Goal: Information Seeking & Learning: Learn about a topic

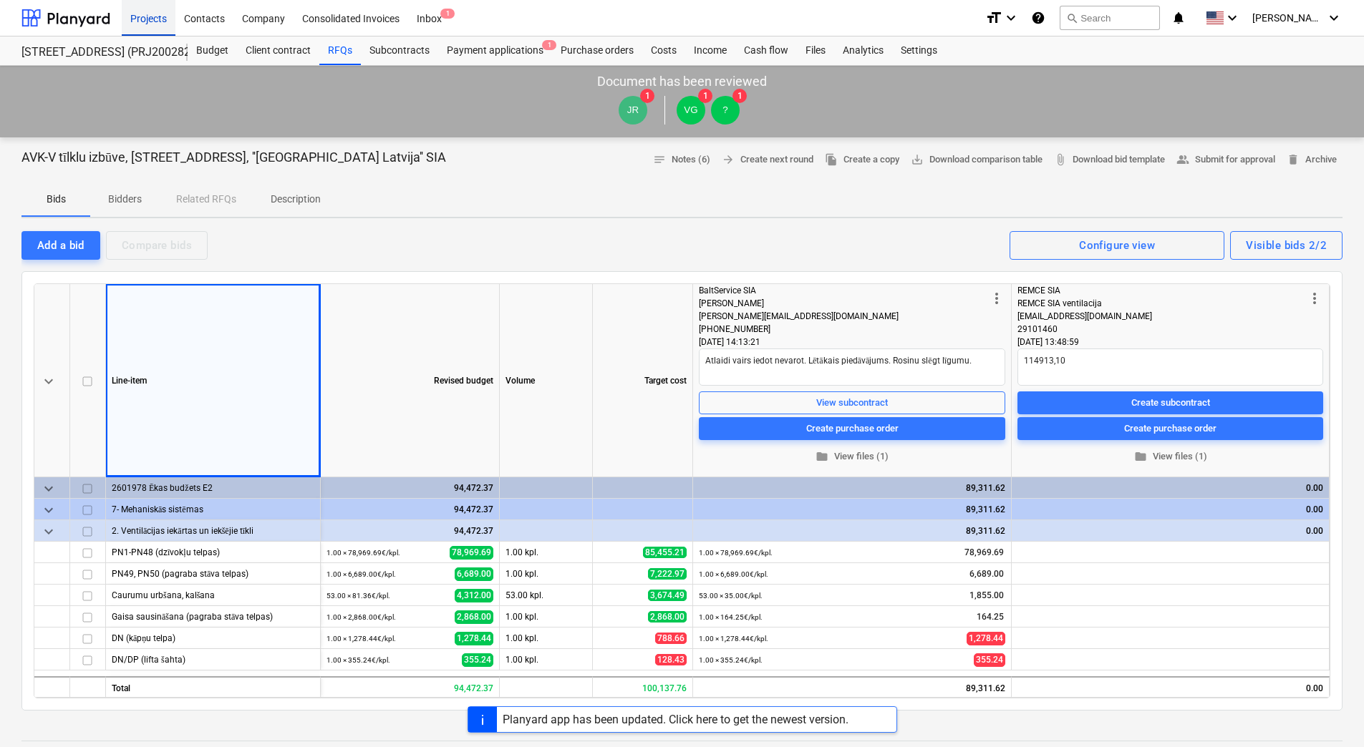
click at [138, 19] on div "Projects" at bounding box center [149, 17] width 54 height 37
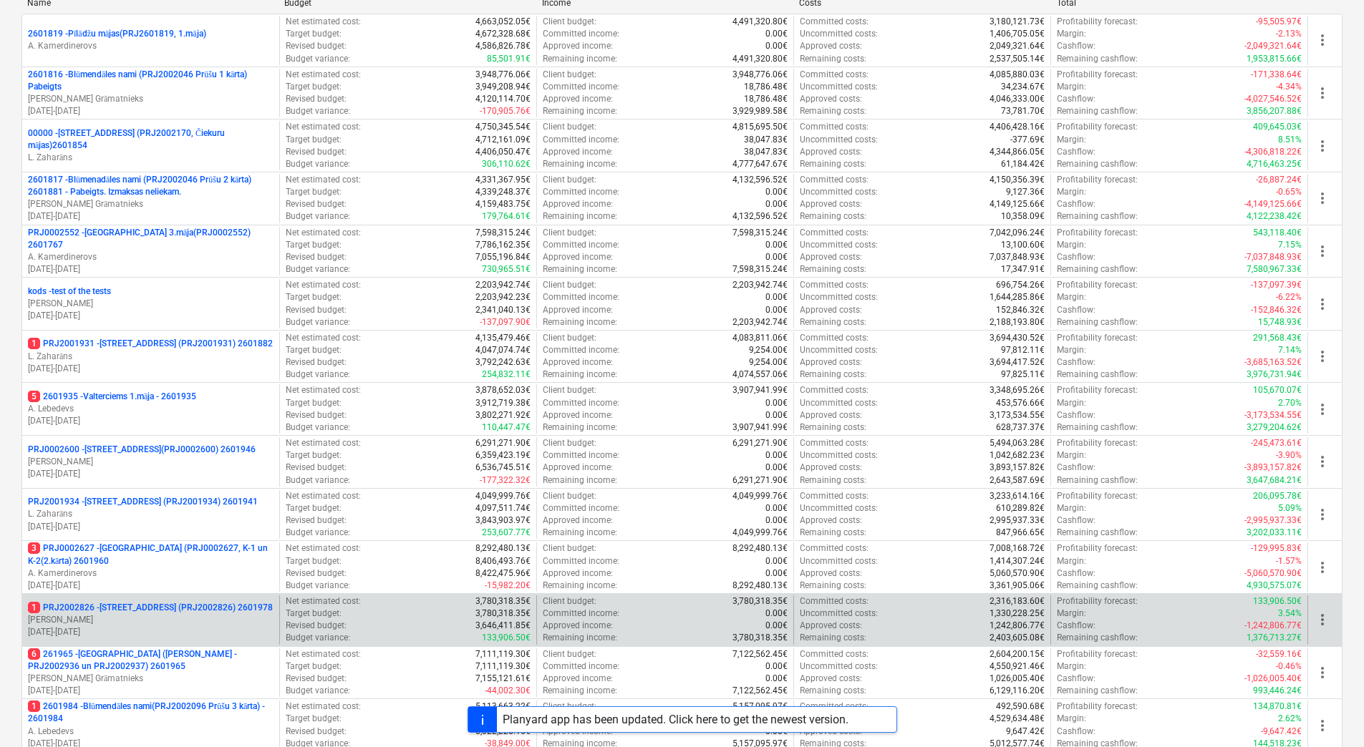
scroll to position [390, 0]
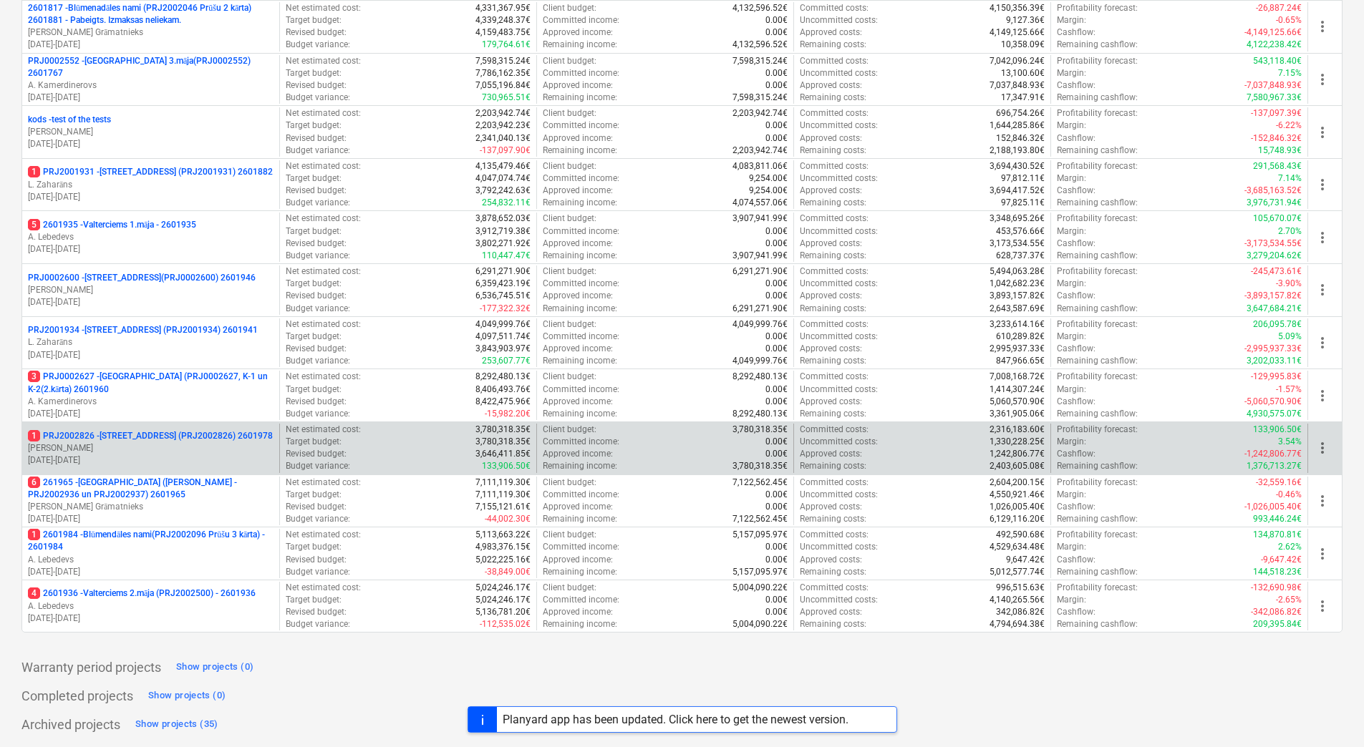
click at [150, 435] on p "1 PRJ2002826 - [STREET_ADDRESS] (PRJ2002826) 2601978" at bounding box center [150, 436] width 245 height 12
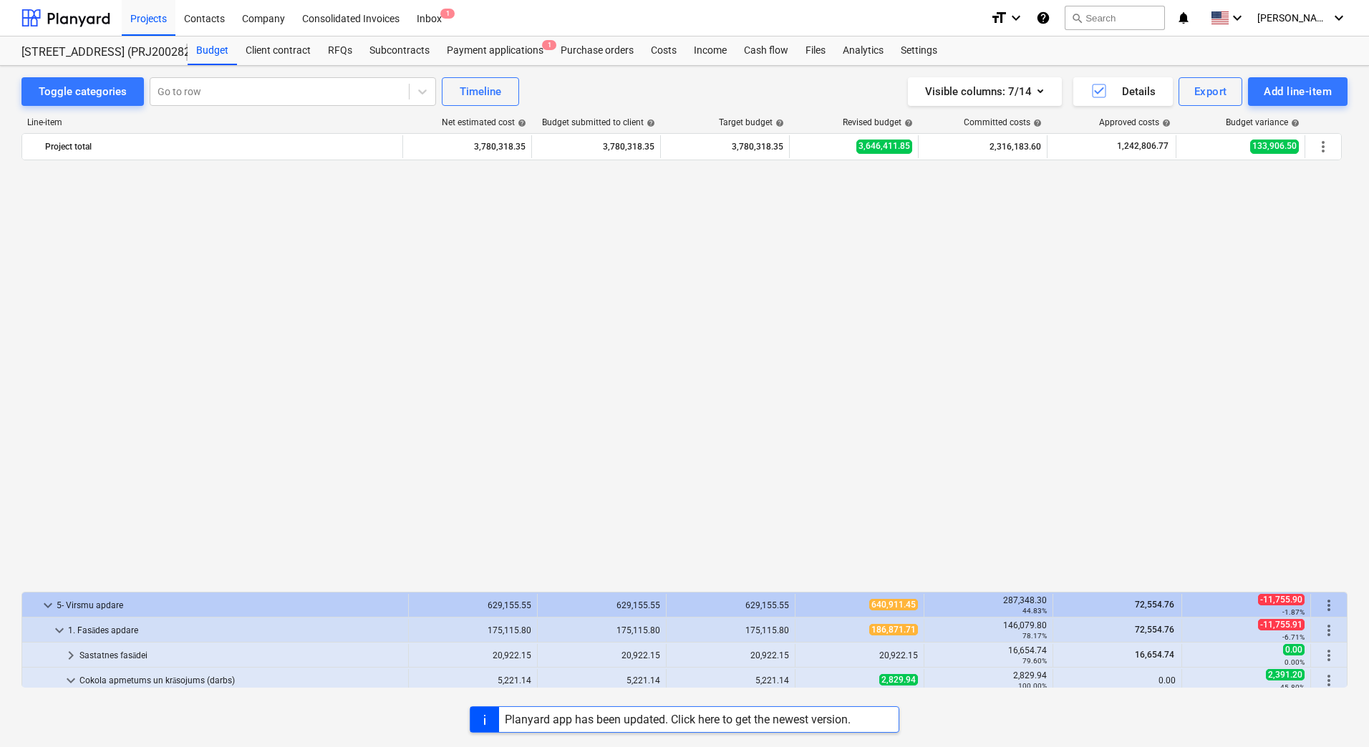
scroll to position [931, 0]
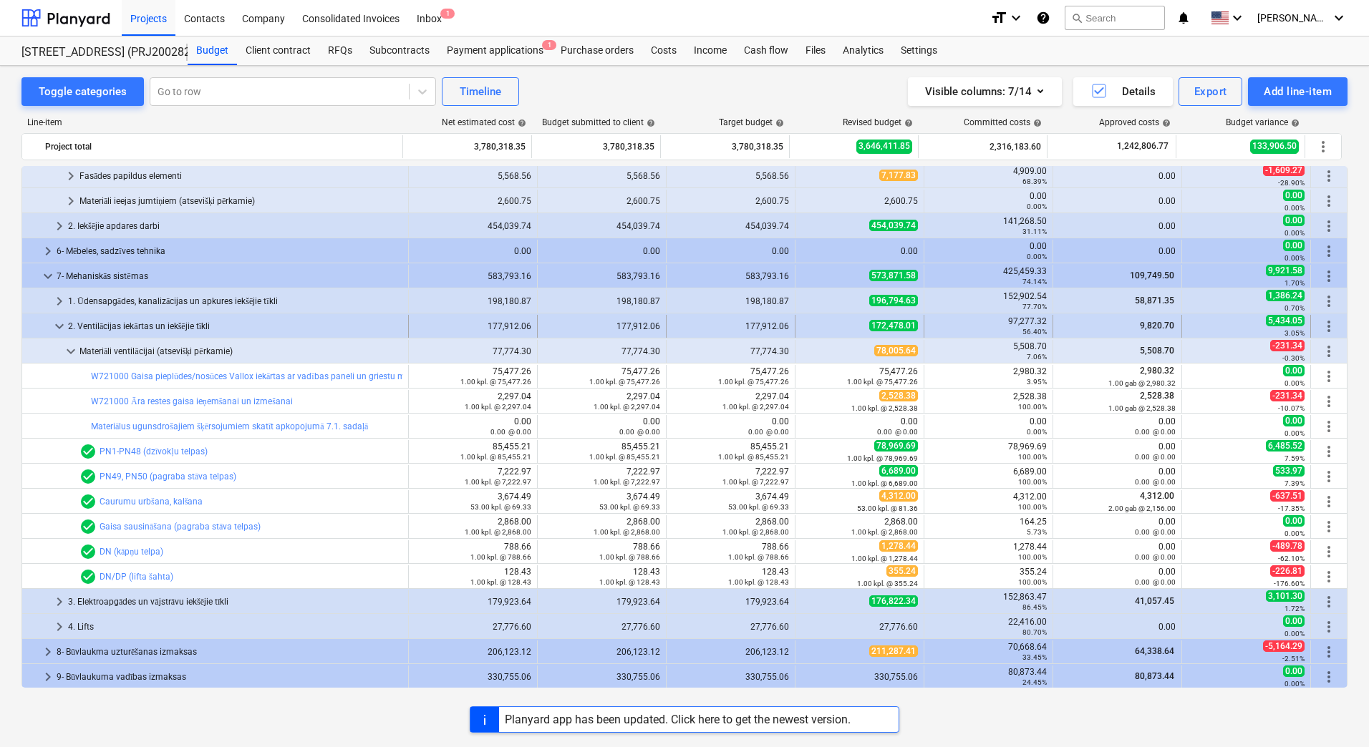
click at [57, 321] on span "keyboard_arrow_down" at bounding box center [59, 326] width 17 height 17
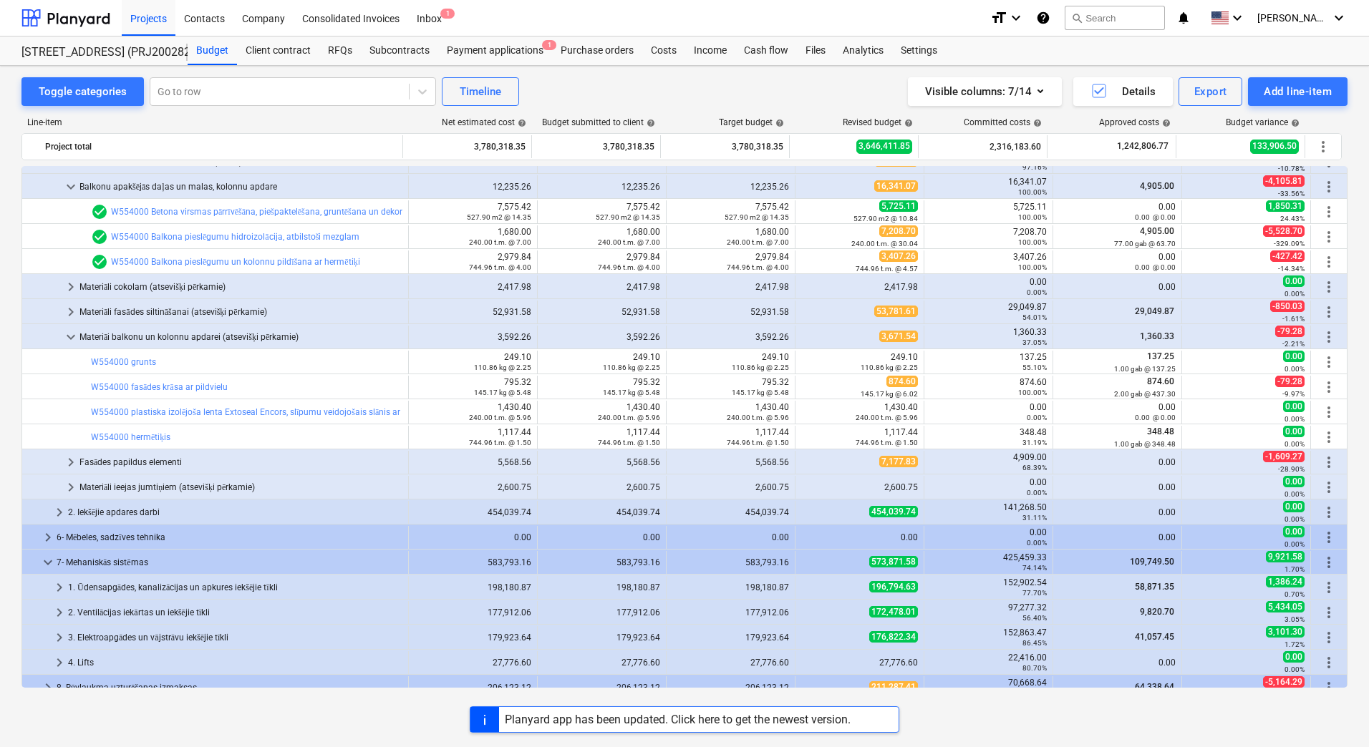
scroll to position [429, 0]
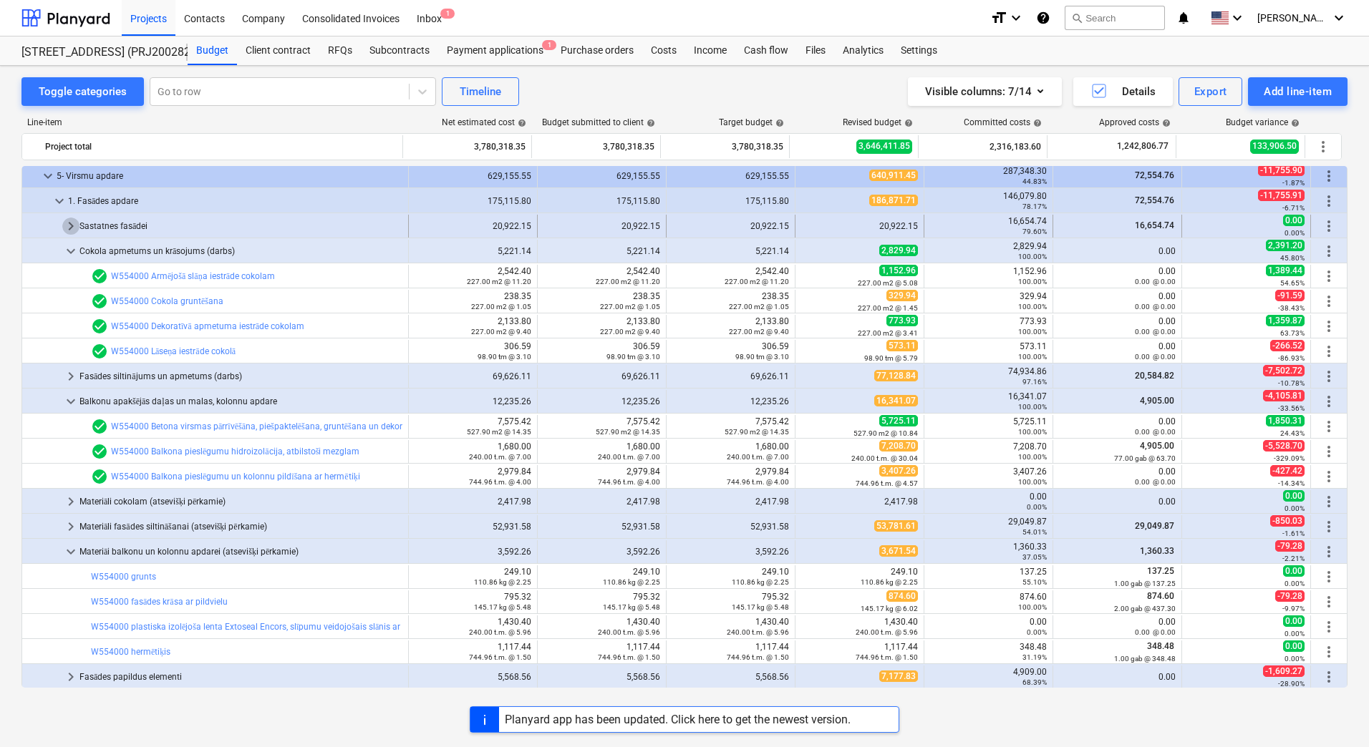
click at [67, 227] on span "keyboard_arrow_right" at bounding box center [70, 226] width 17 height 17
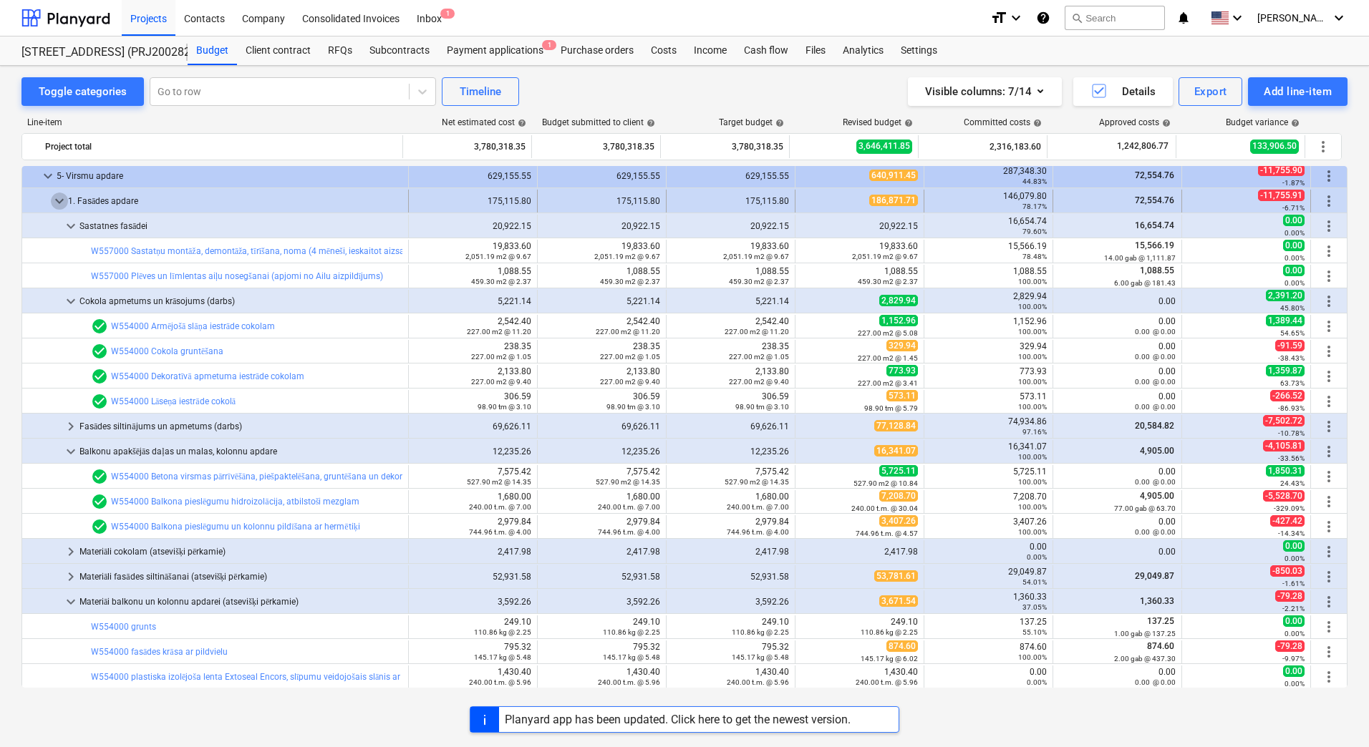
click at [59, 204] on span "keyboard_arrow_down" at bounding box center [59, 201] width 17 height 17
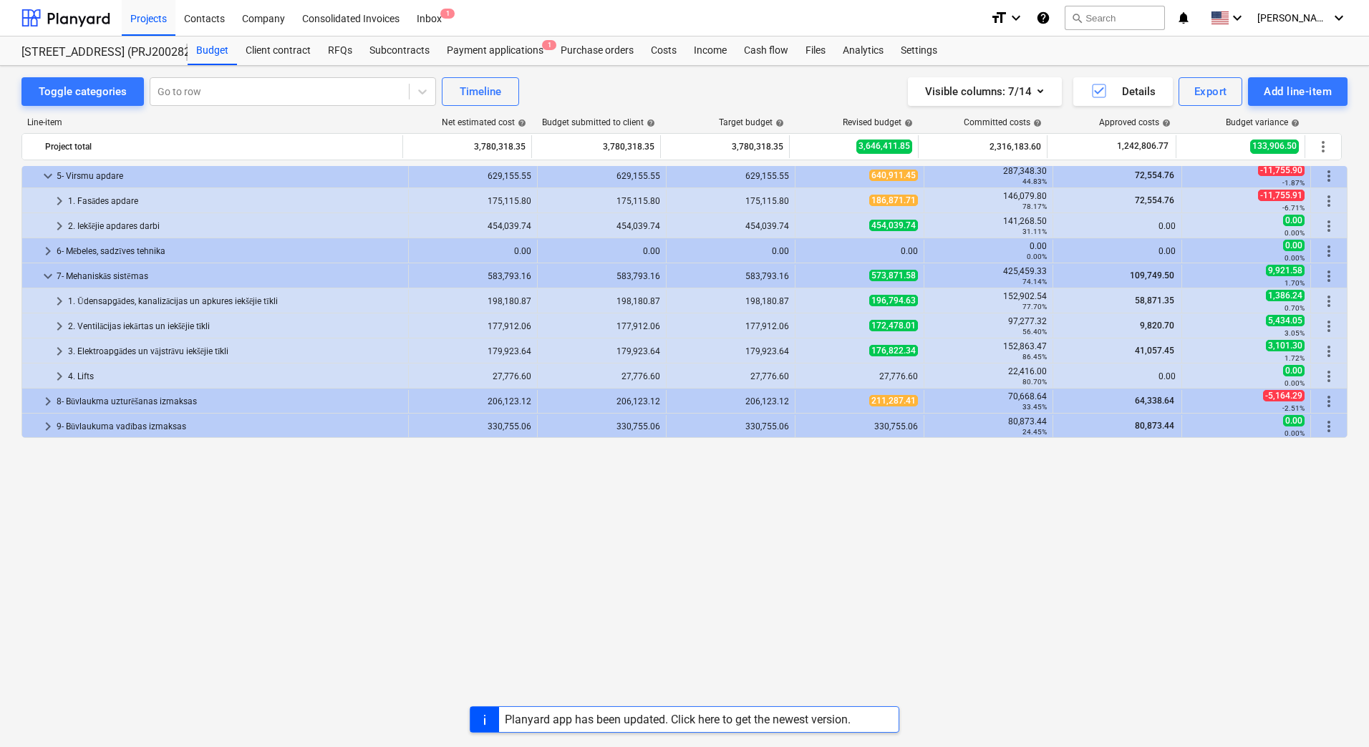
scroll to position [143, 0]
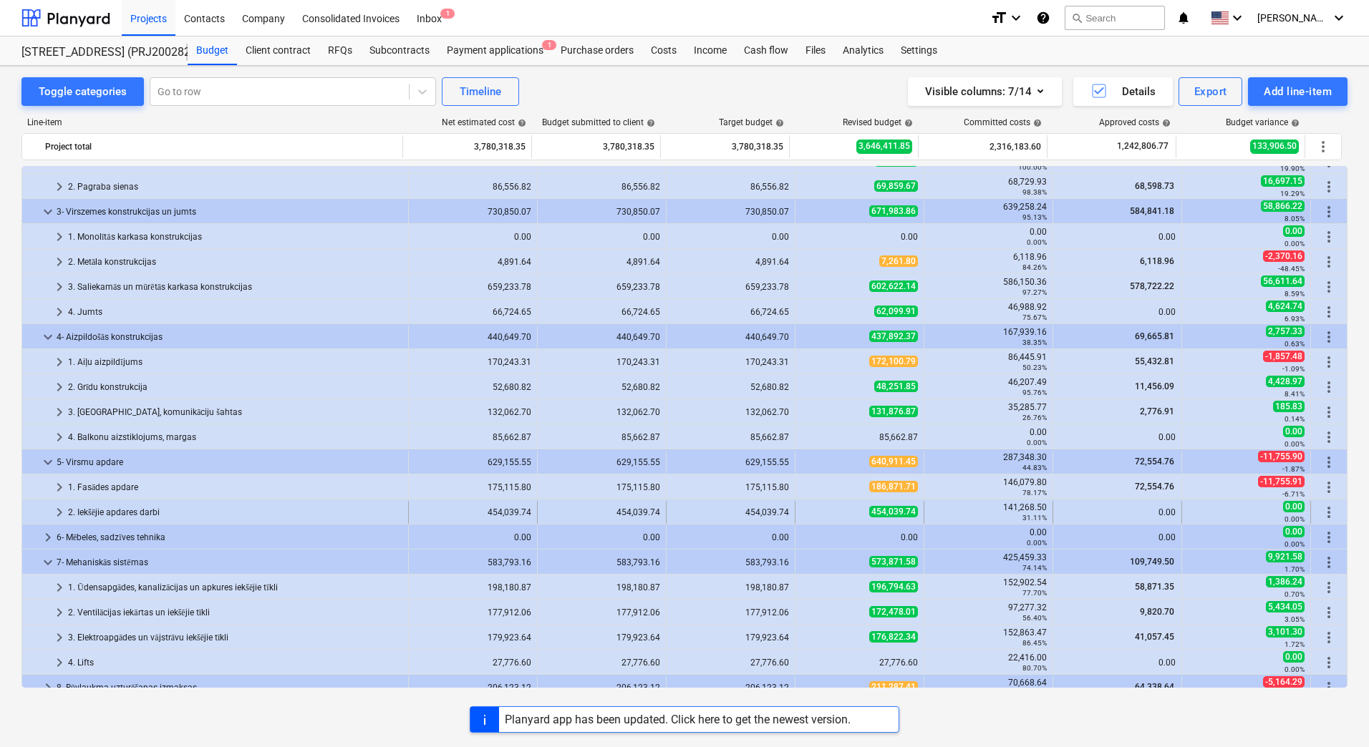
click at [97, 511] on div "2. Iekšējie apdares darbi" at bounding box center [235, 512] width 334 height 23
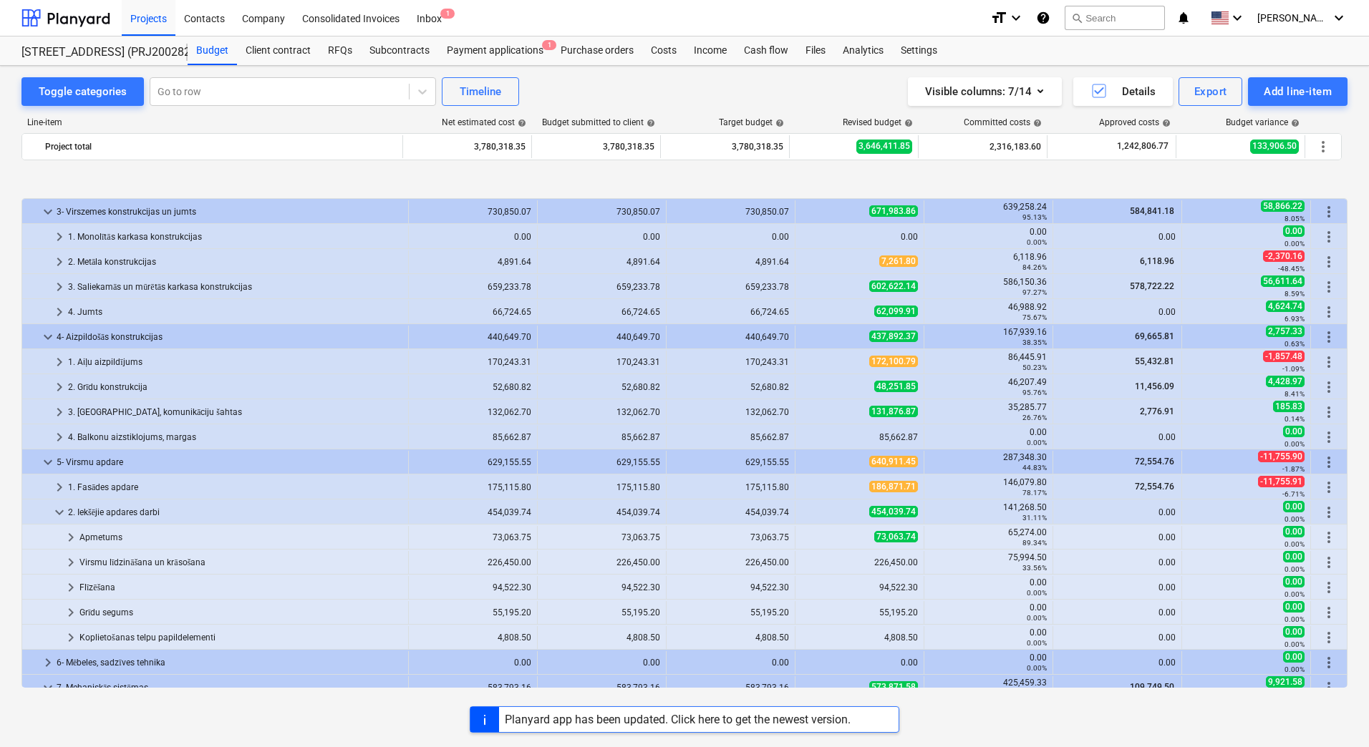
scroll to position [215, 0]
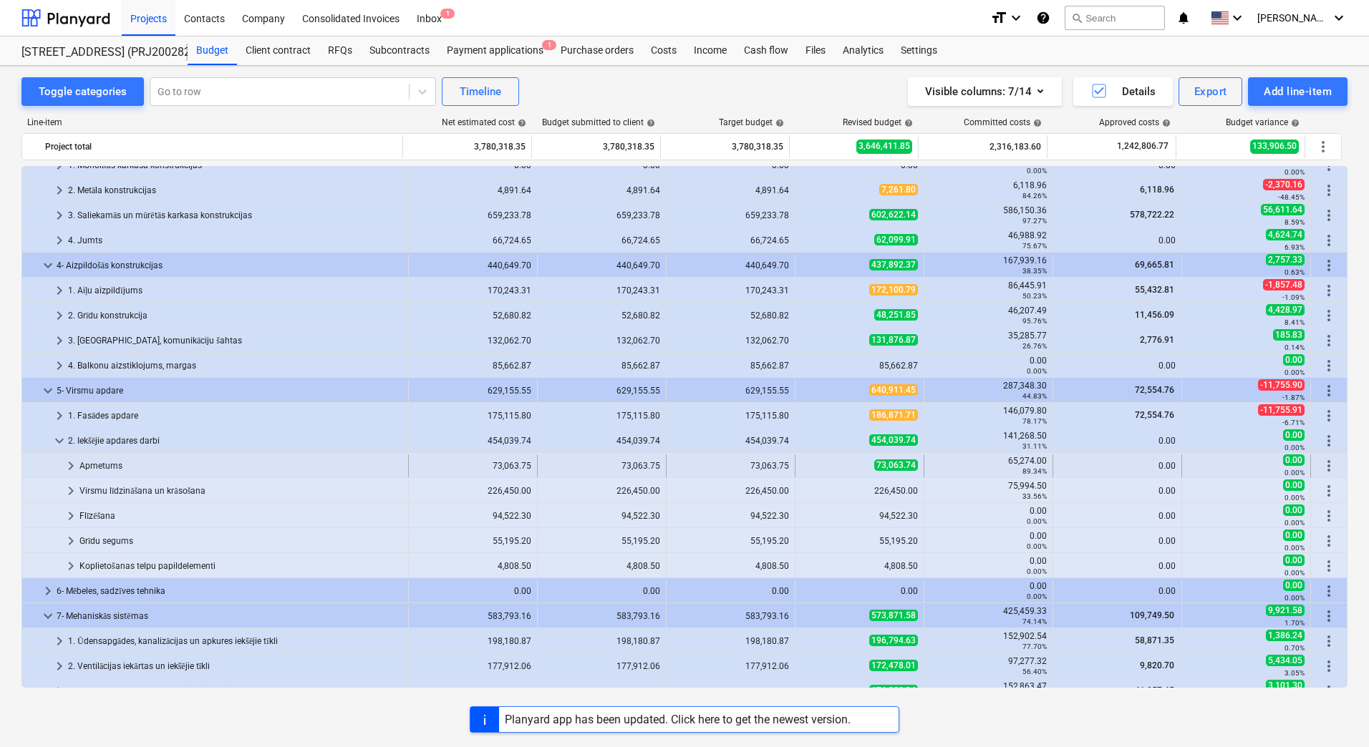
click at [98, 467] on div "Apmetums" at bounding box center [240, 466] width 323 height 23
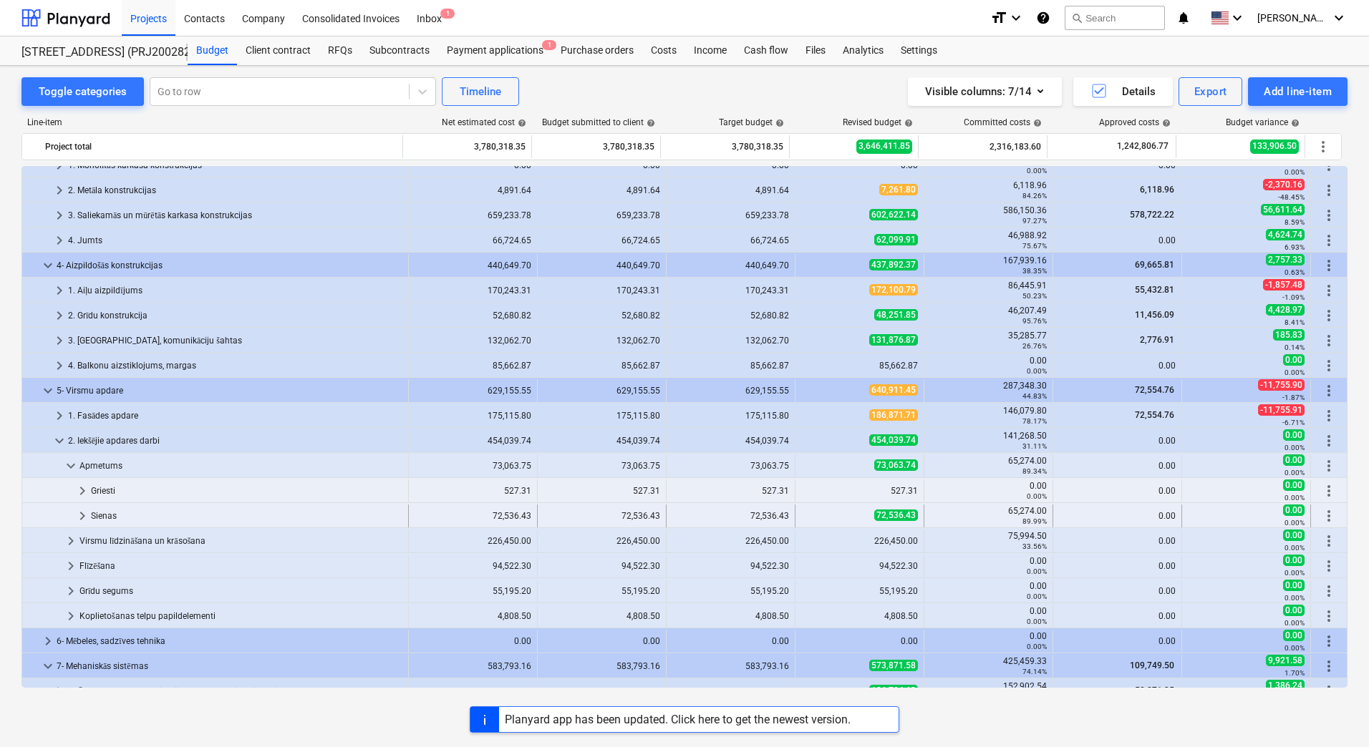
click at [80, 513] on span "keyboard_arrow_right" at bounding box center [82, 516] width 17 height 17
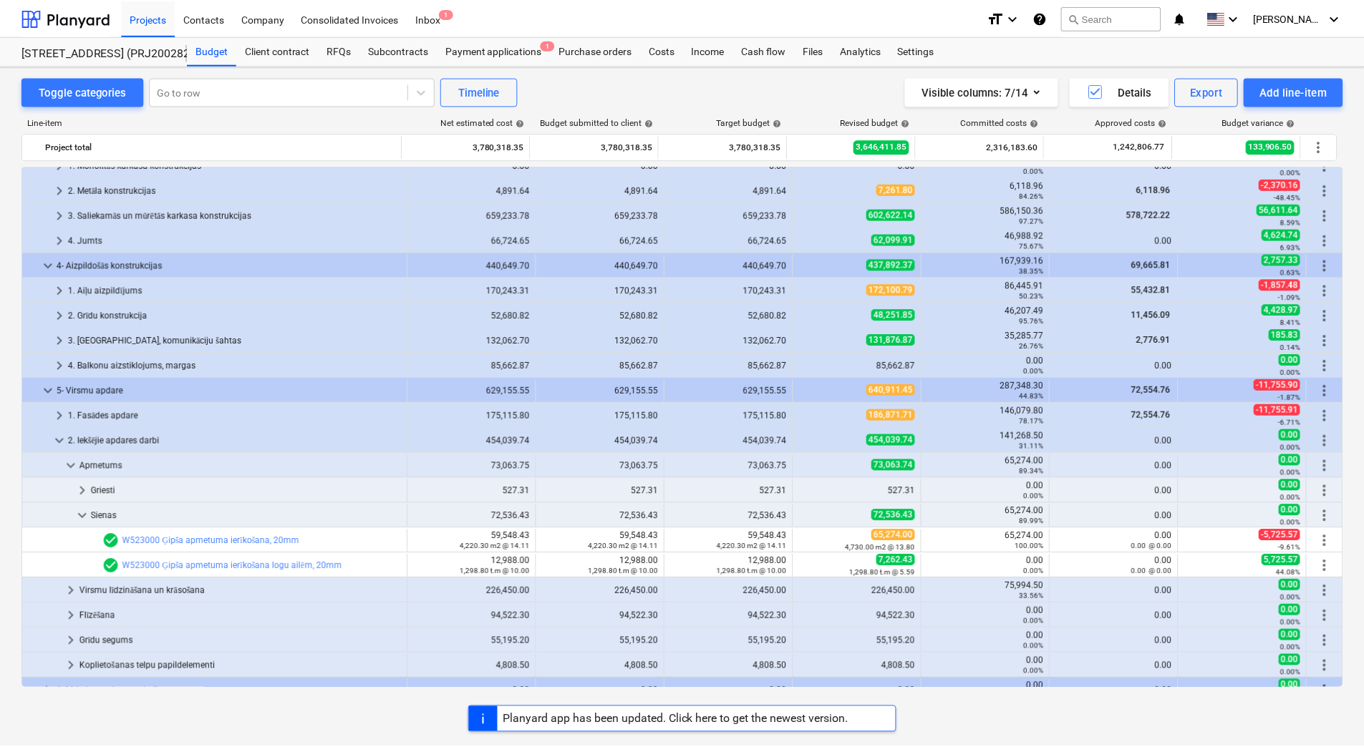
scroll to position [286, 0]
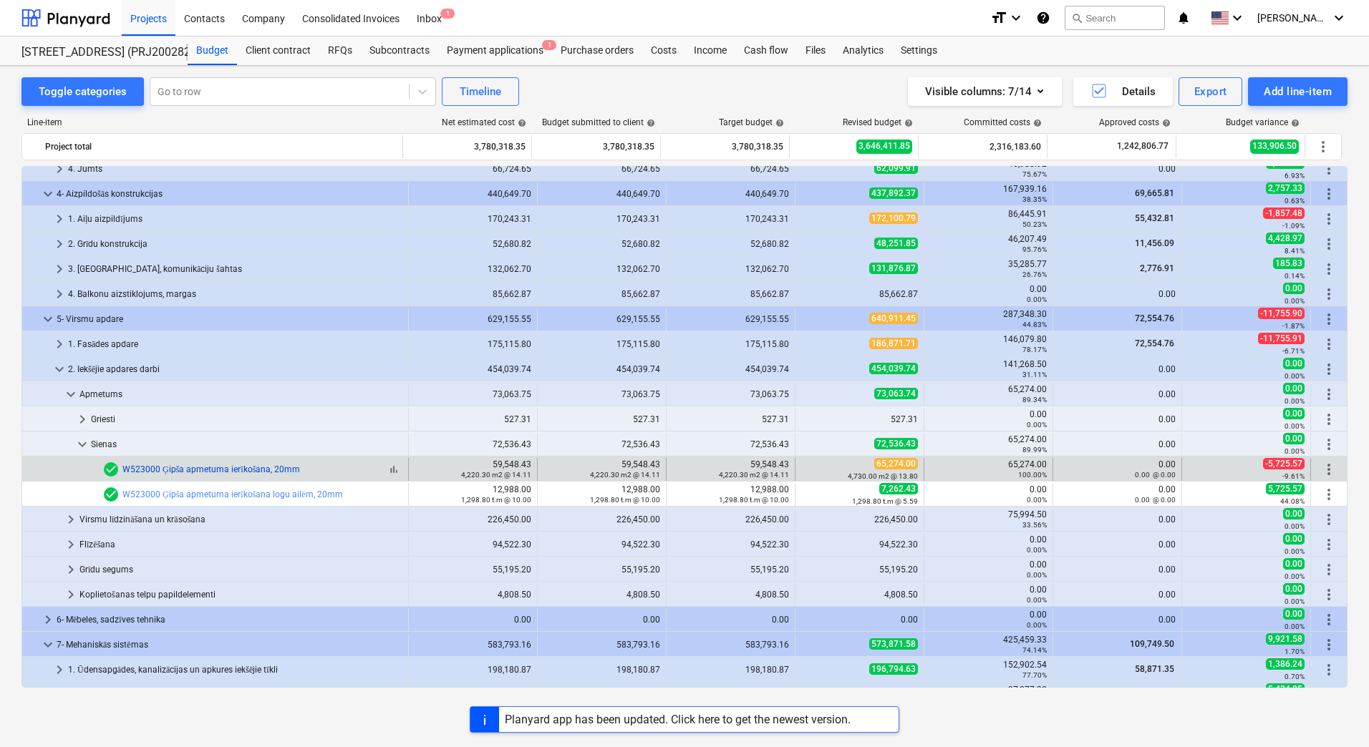
click at [248, 468] on link "W523000 Ģipša apmetuma ierīkošana, 20mm" at bounding box center [211, 470] width 178 height 10
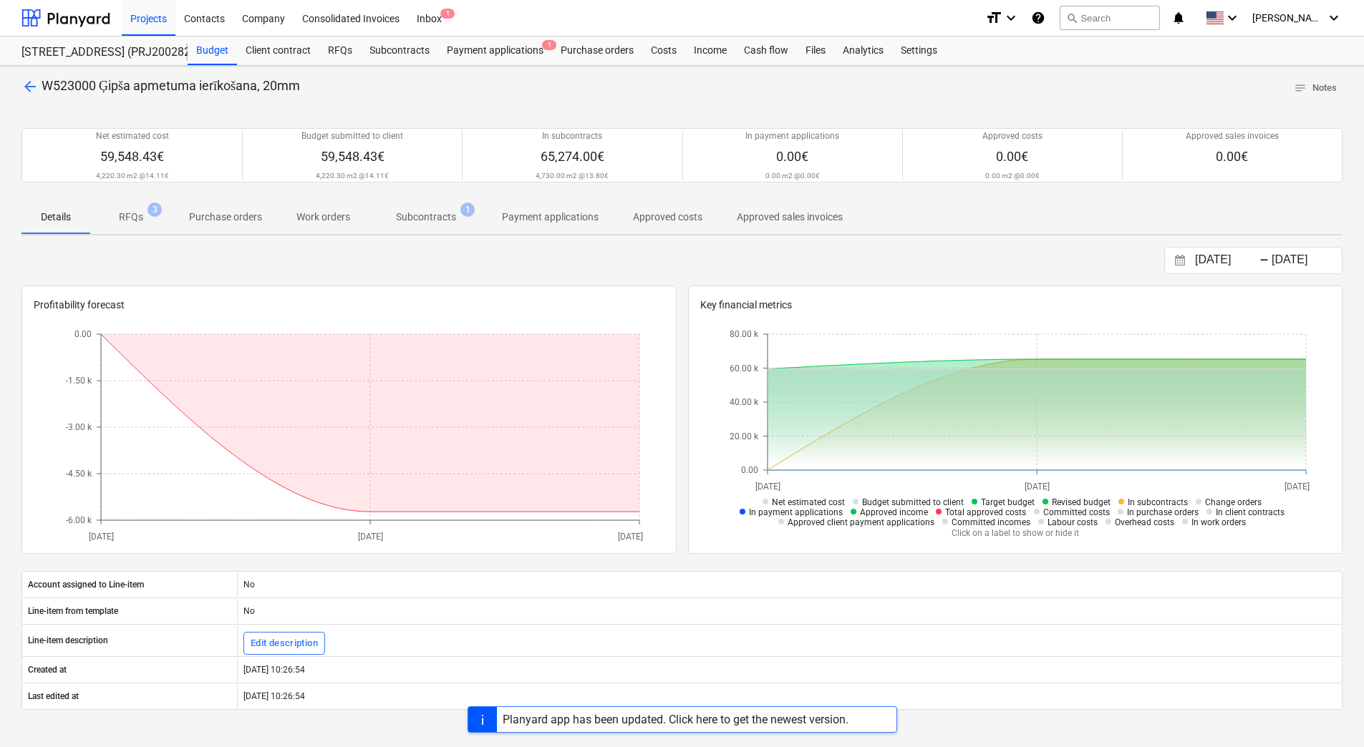
click at [417, 216] on p "Subcontracts" at bounding box center [426, 217] width 60 height 15
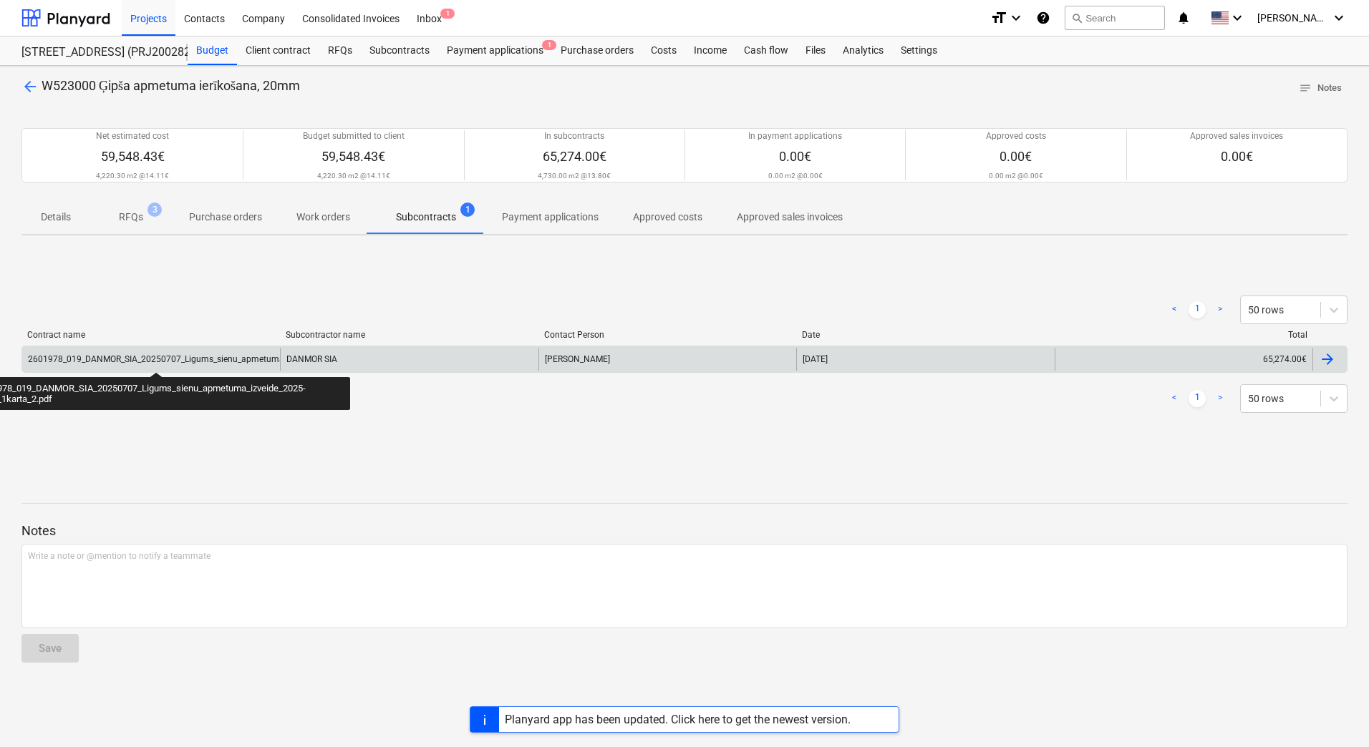
click at [157, 358] on div "2601978_019_DANMOR_SIA_20250707_Ligums_sienu_apmetuma_izveide_2025-2_S8_1karta_…" at bounding box center [219, 359] width 383 height 10
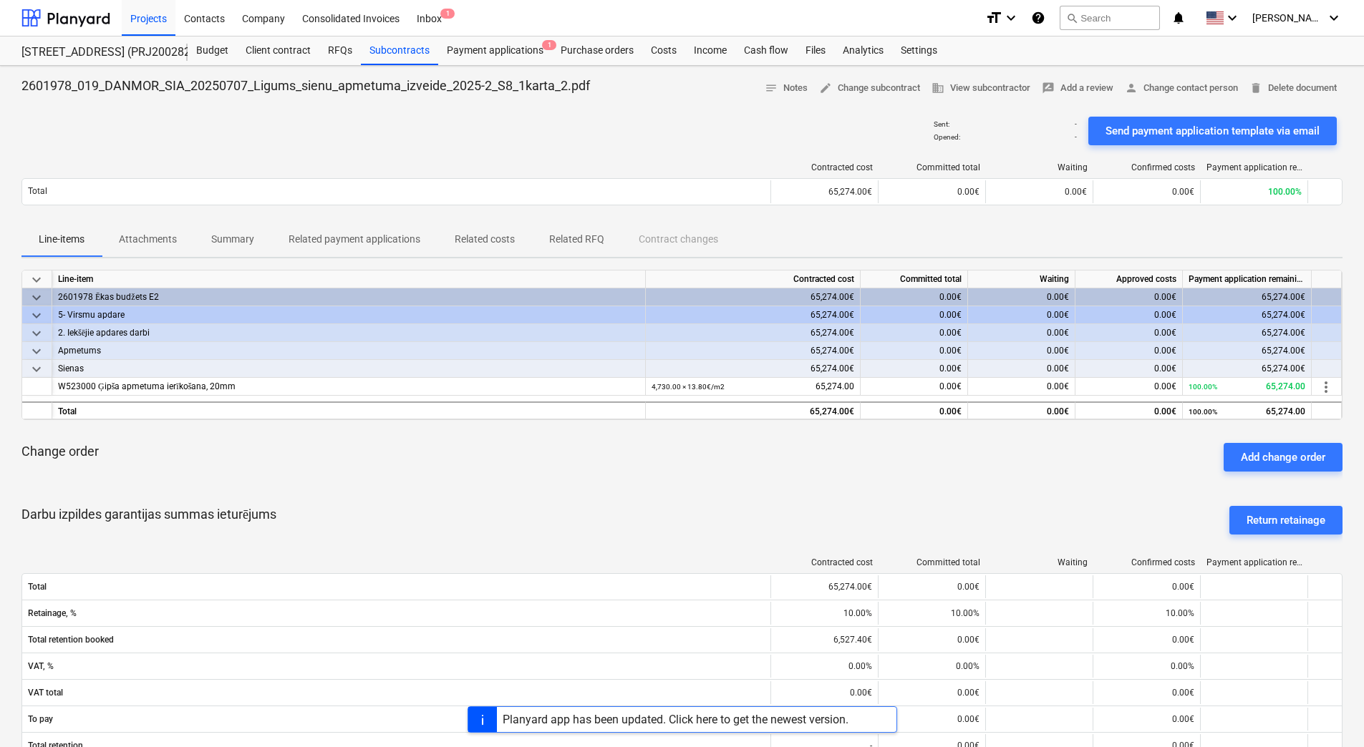
click at [159, 246] on p "Attachments" at bounding box center [148, 239] width 58 height 15
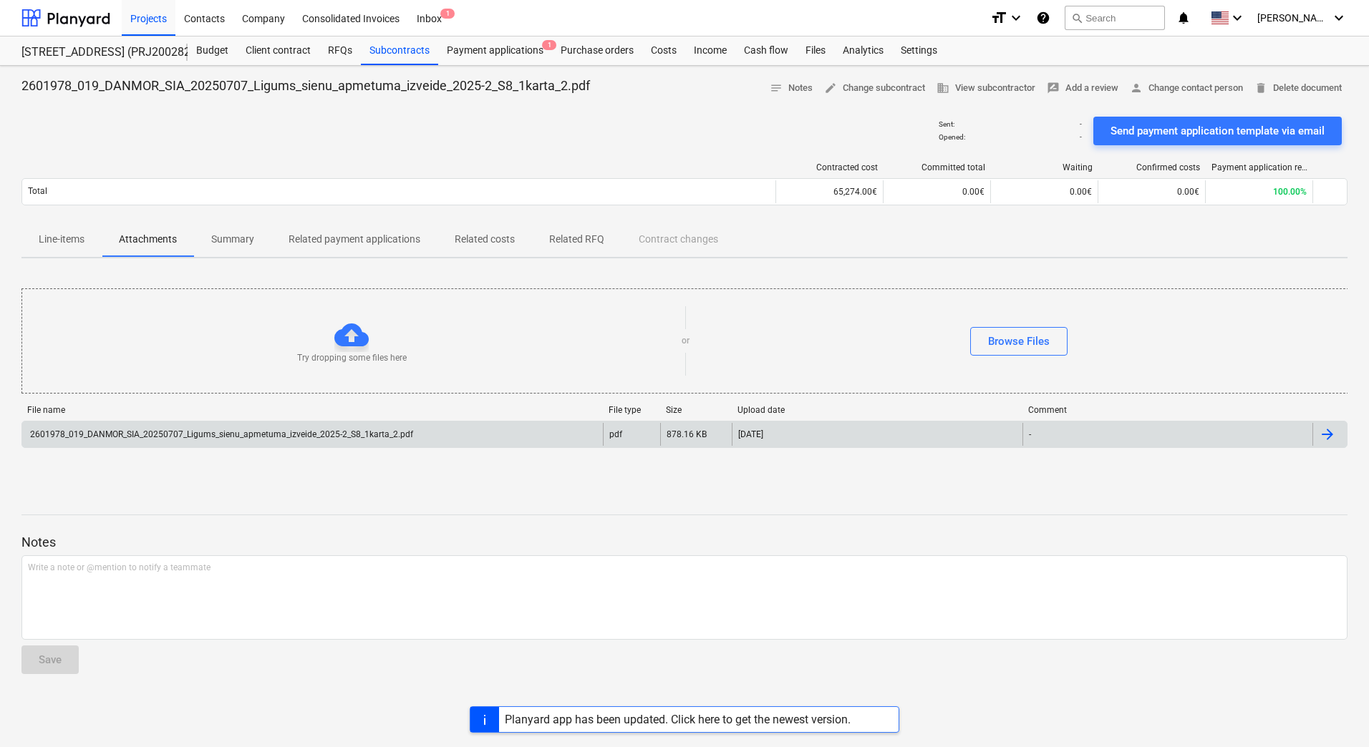
click at [201, 436] on div "2601978_019_DANMOR_SIA_20250707_Ligums_sienu_apmetuma_izveide_2025-2_S8_1karta_…" at bounding box center [220, 434] width 385 height 10
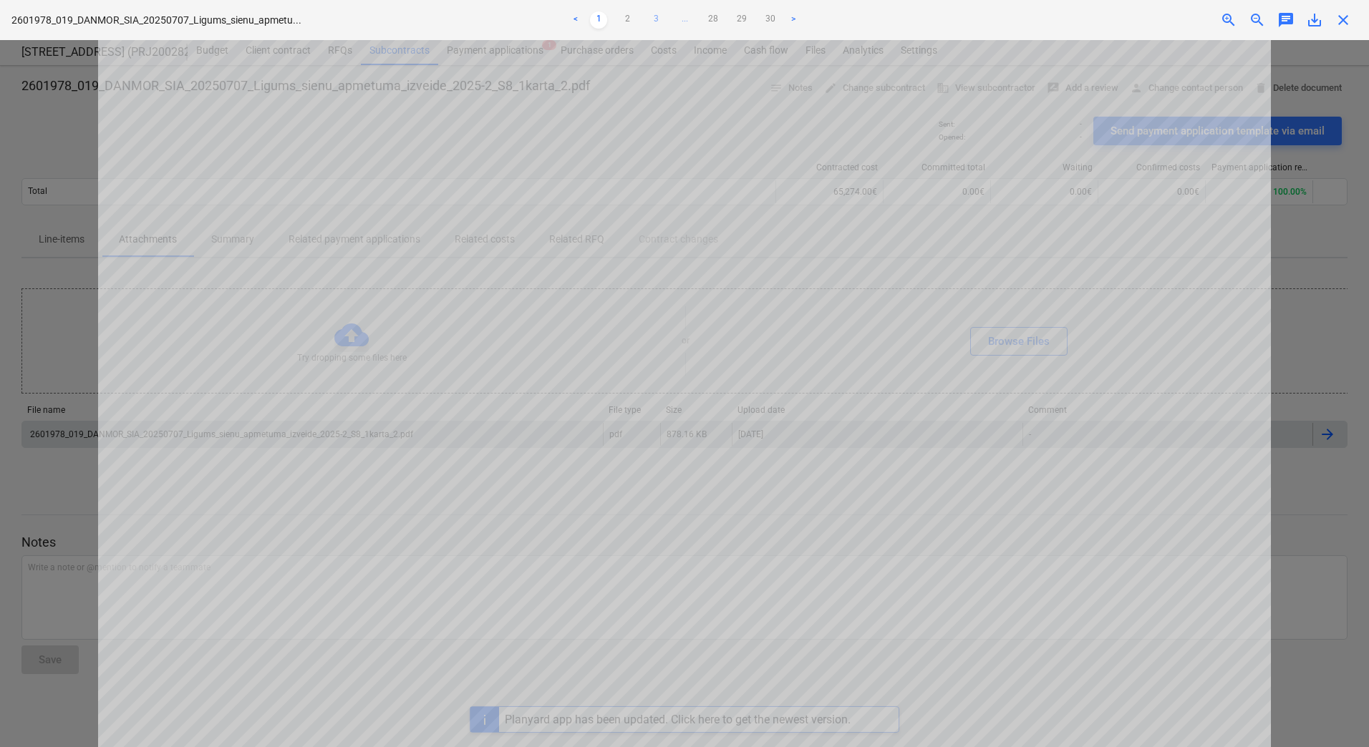
click at [656, 19] on link "3" at bounding box center [655, 19] width 17 height 17
click at [669, 17] on link "4" at bounding box center [669, 19] width 17 height 17
click at [681, 17] on link "5" at bounding box center [684, 19] width 17 height 17
click at [49, 248] on div at bounding box center [684, 393] width 1369 height 707
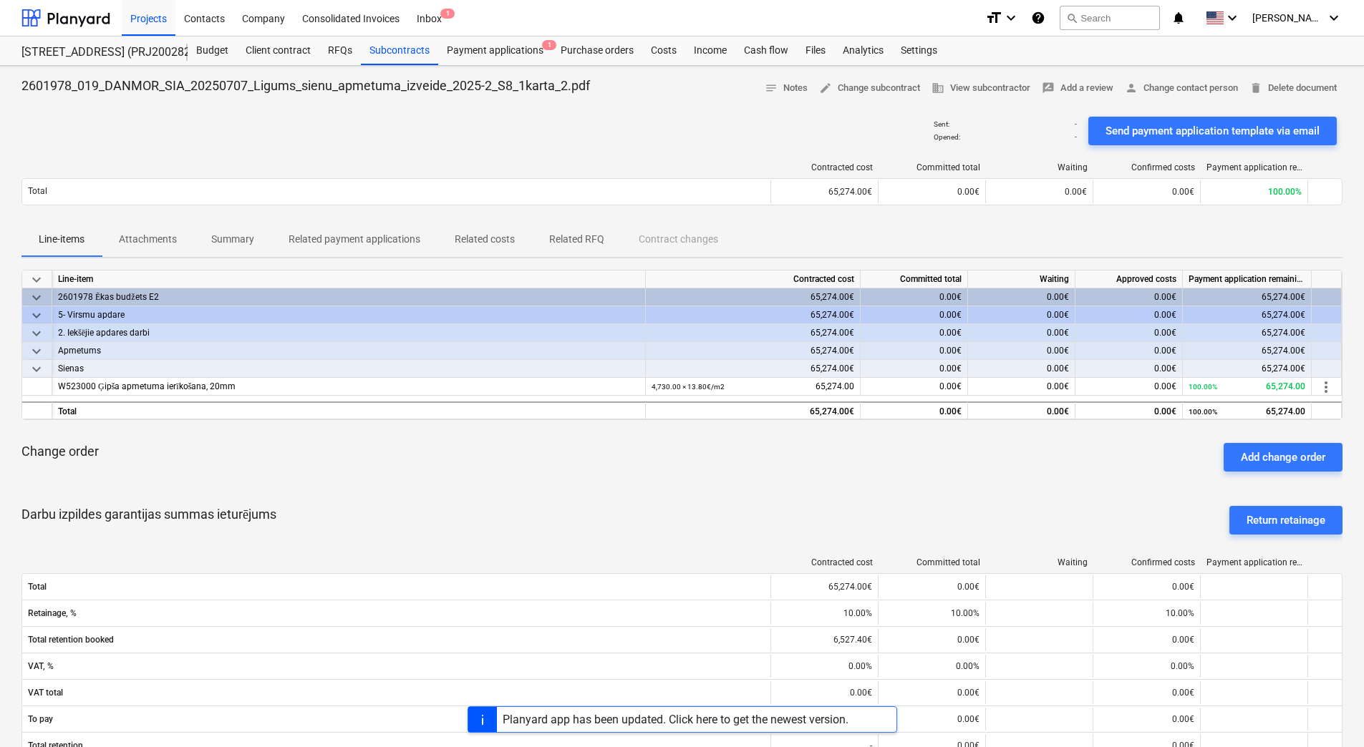
click at [649, 458] on div "Change order Add change order" at bounding box center [681, 458] width 1321 height 52
click at [159, 153] on div "Contracted cost Committed total Waiting Confirmed costs Payment application rem…" at bounding box center [681, 187] width 1321 height 72
click at [156, 246] on p "Attachments" at bounding box center [148, 239] width 58 height 15
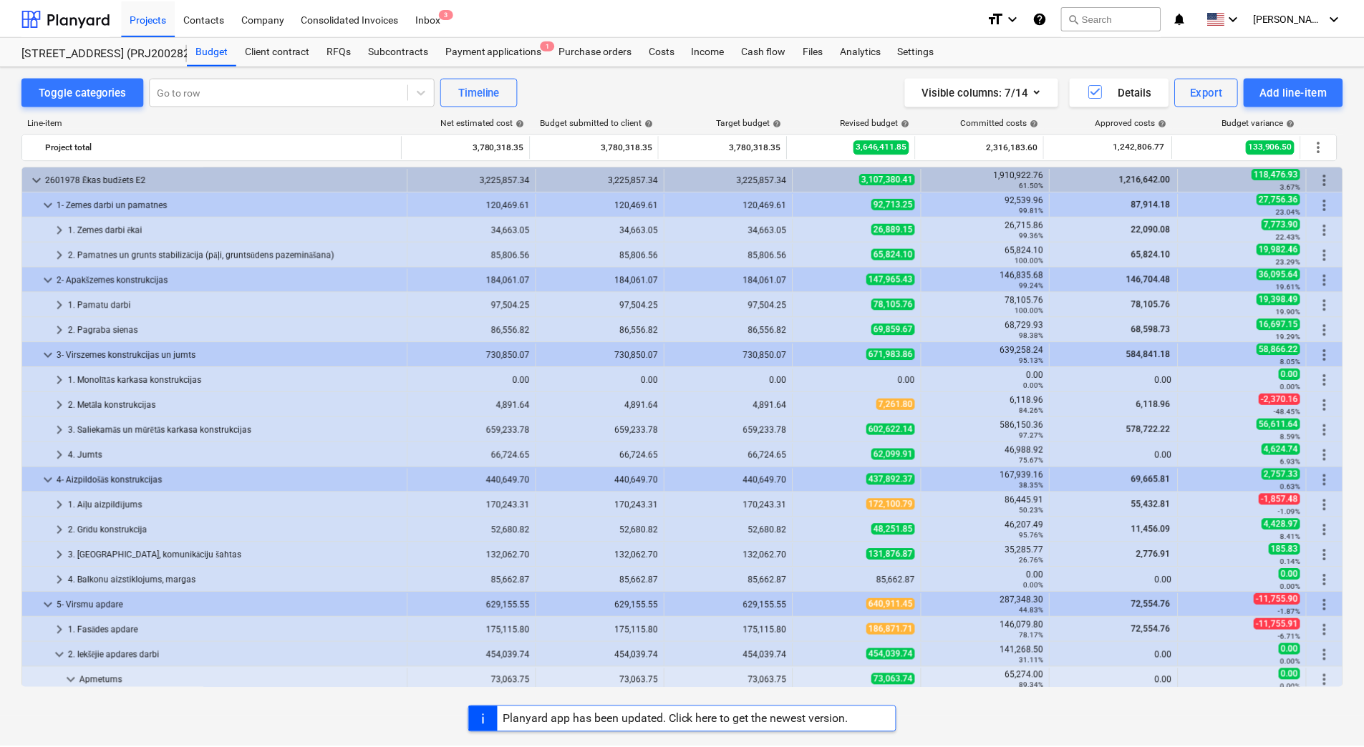
scroll to position [286, 0]
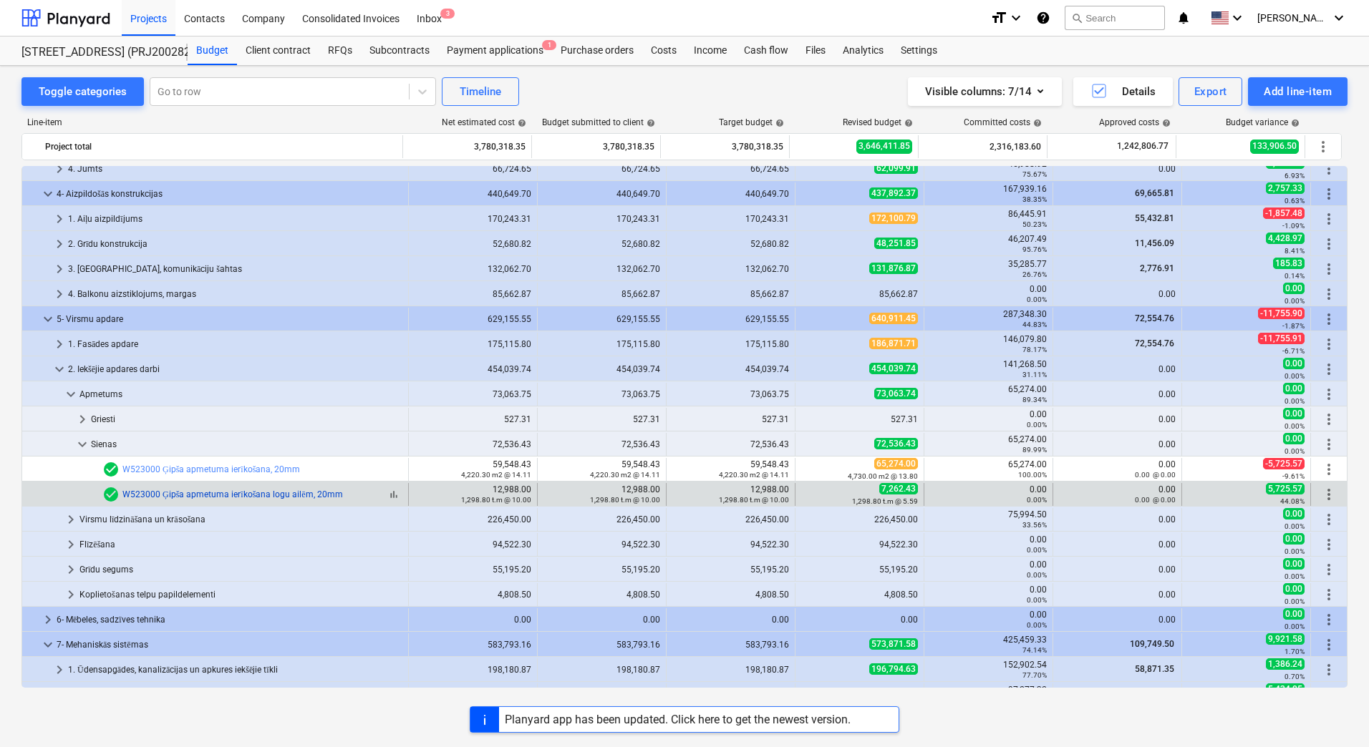
click at [261, 496] on link "W523000 Ģipša apmetuma ierīkošana logu ailēm, 20mm" at bounding box center [232, 495] width 220 height 10
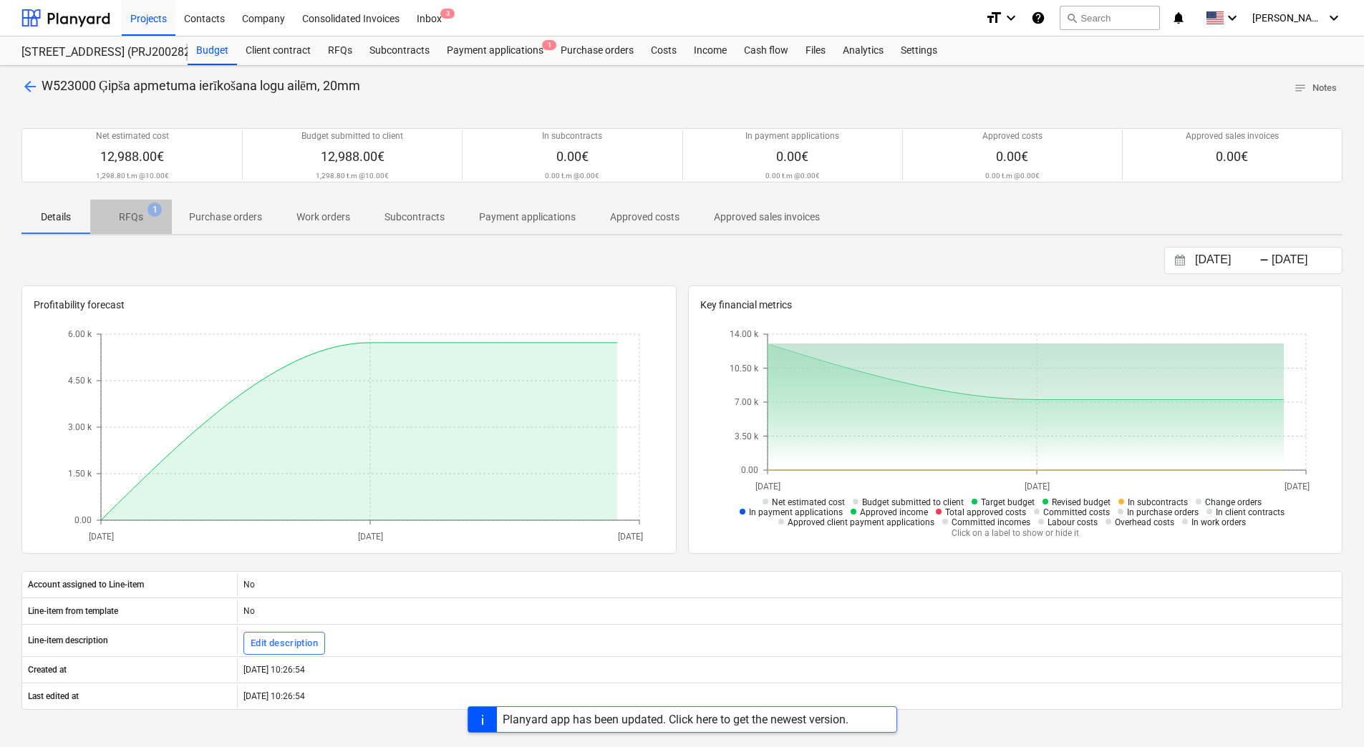
click at [139, 218] on p "RFQs" at bounding box center [131, 217] width 24 height 15
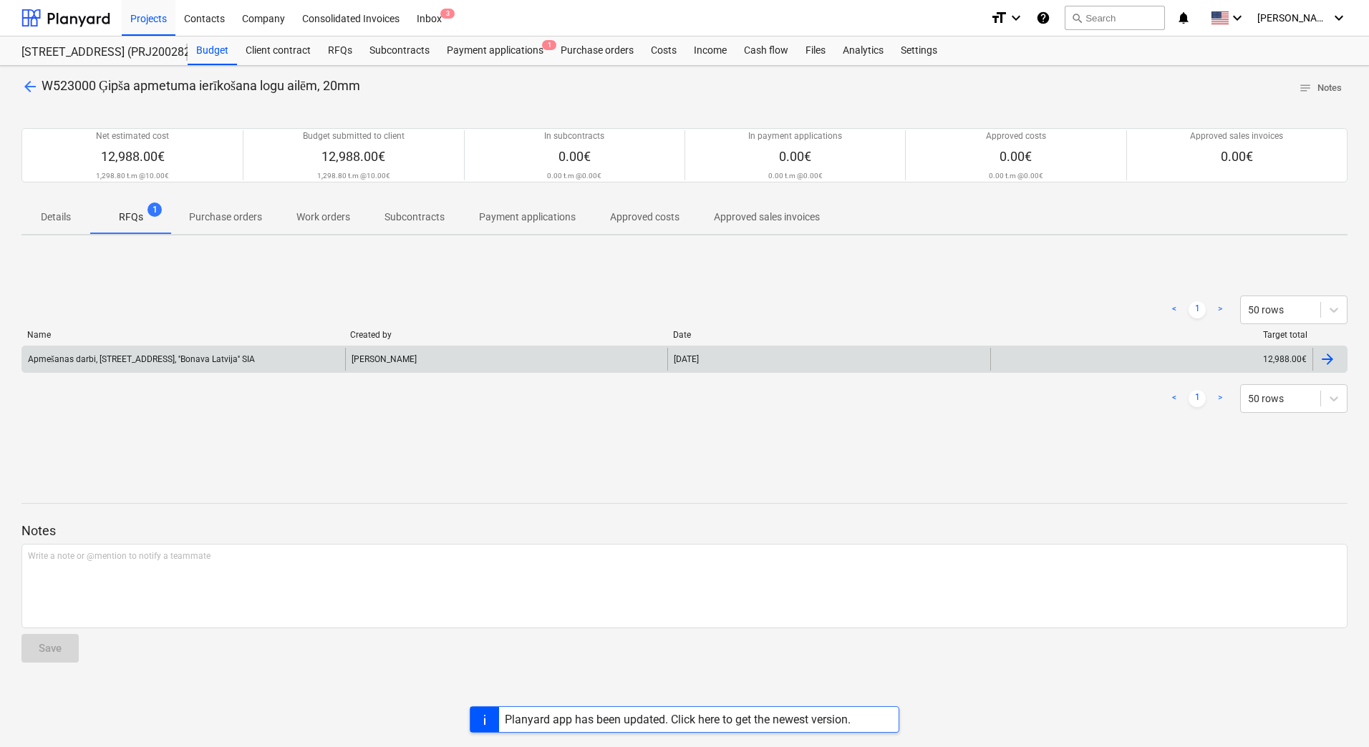
click at [137, 351] on div "Apmešanas darbi, [STREET_ADDRESS], ''Bonava Latvija'' SIA" at bounding box center [183, 359] width 323 height 23
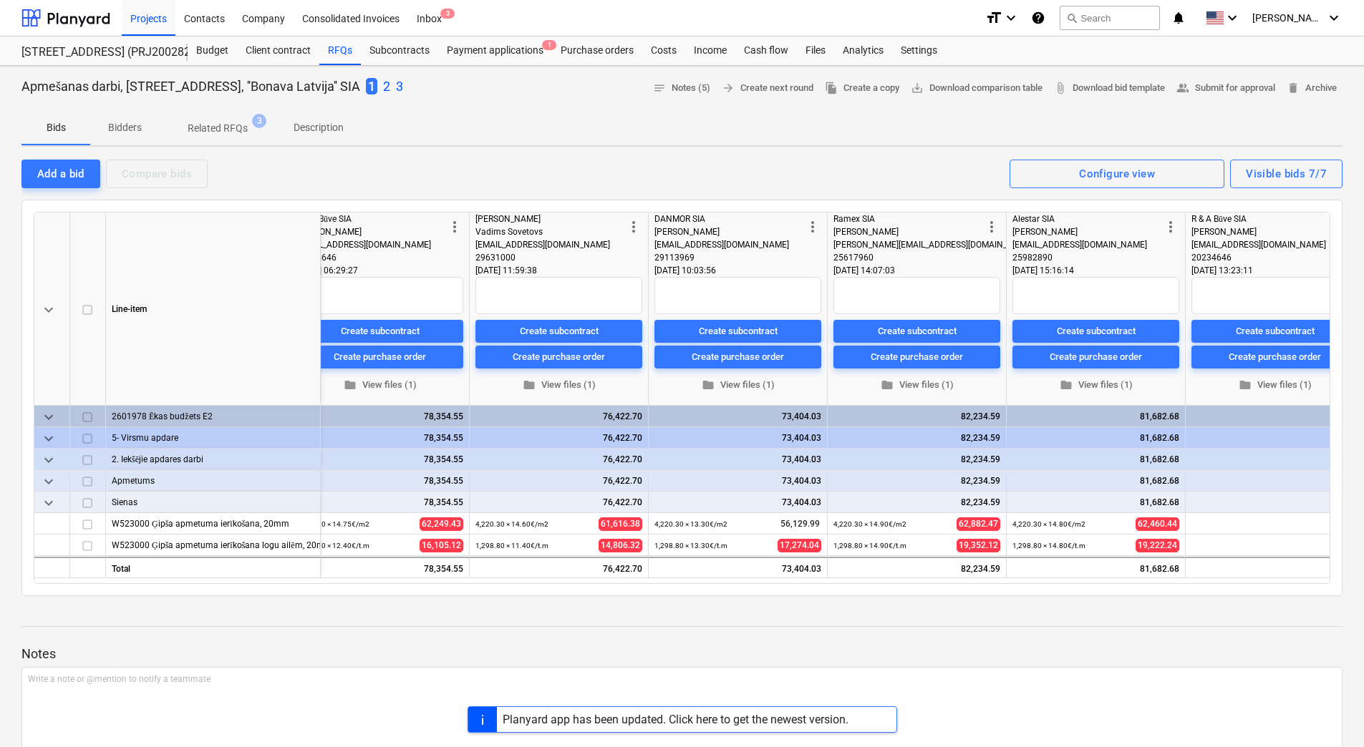
scroll to position [0, 616]
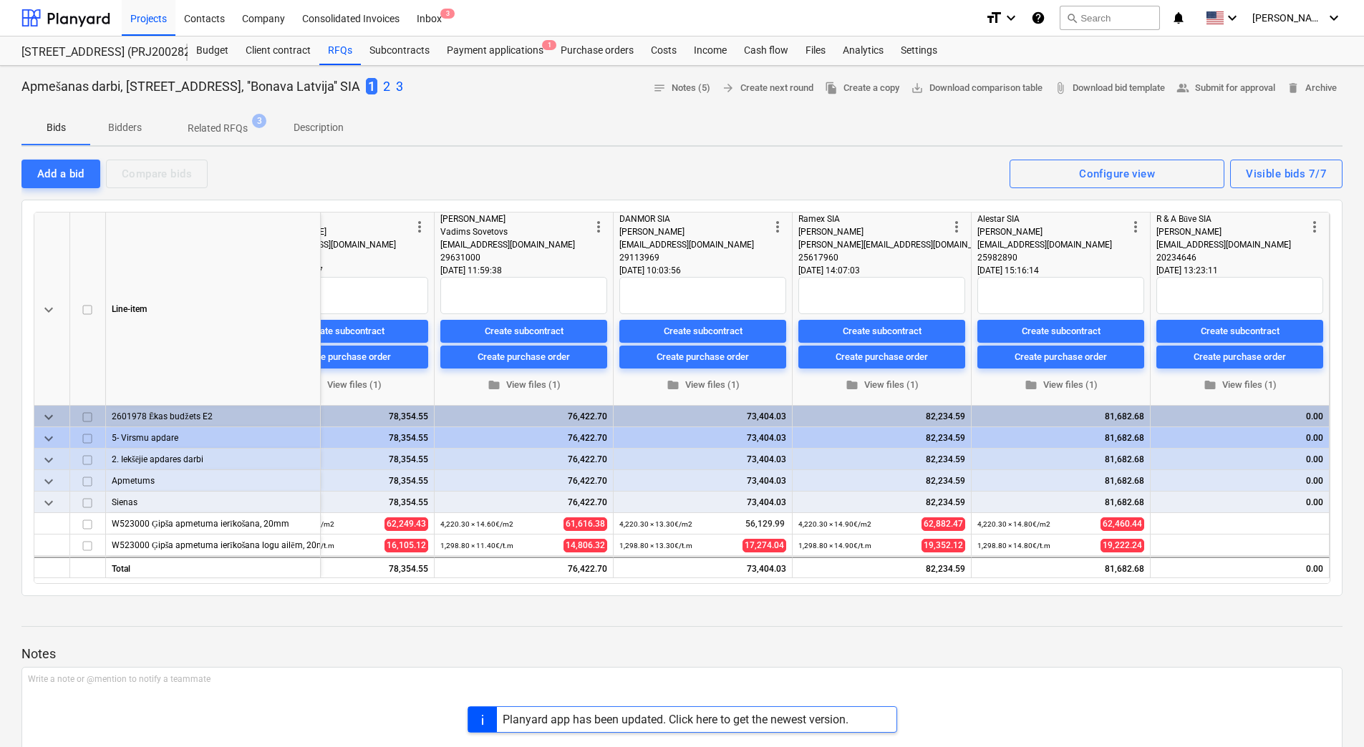
click at [396, 86] on p "3" at bounding box center [399, 86] width 7 height 17
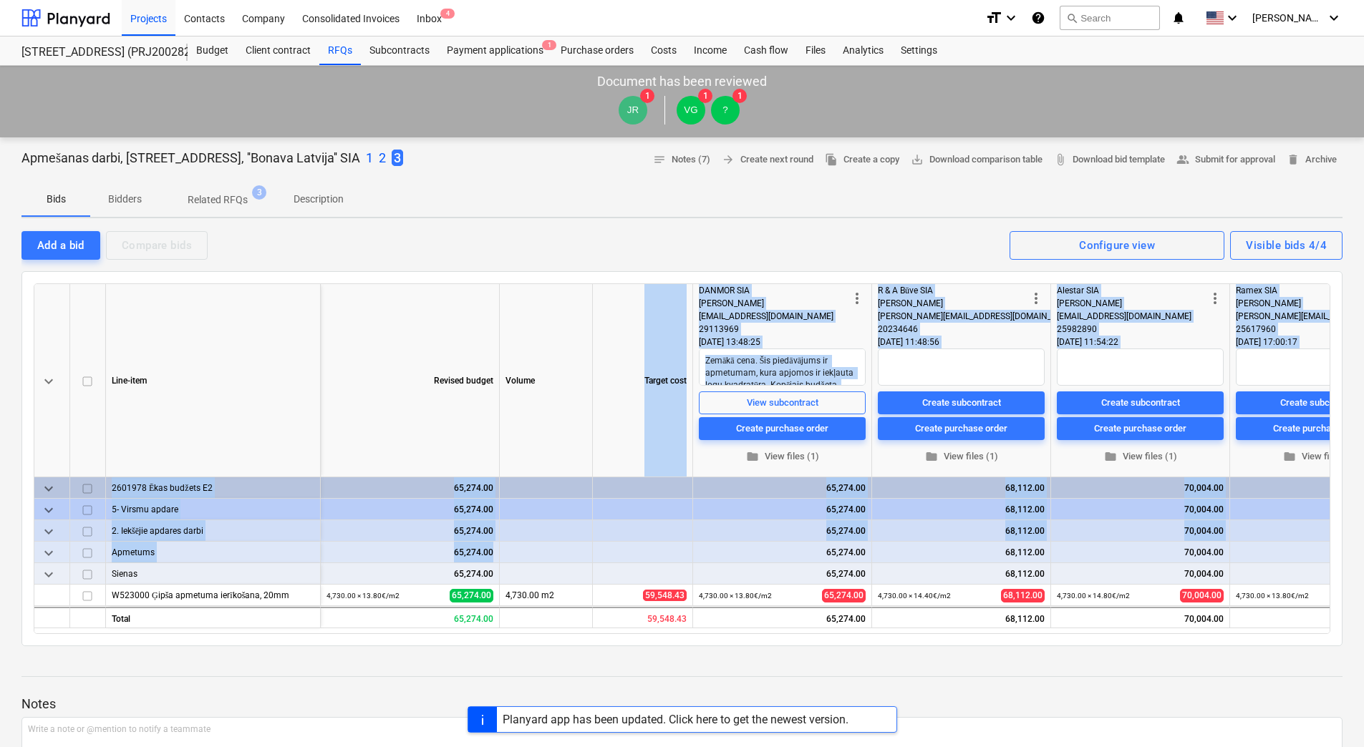
drag, startPoint x: 548, startPoint y: 559, endPoint x: 558, endPoint y: 463, distance: 96.4
click at [558, 463] on div "keyboard_arrow_down Line-item Revised budget Volume Target cost more_vert DANMO…" at bounding box center [682, 458] width 1296 height 351
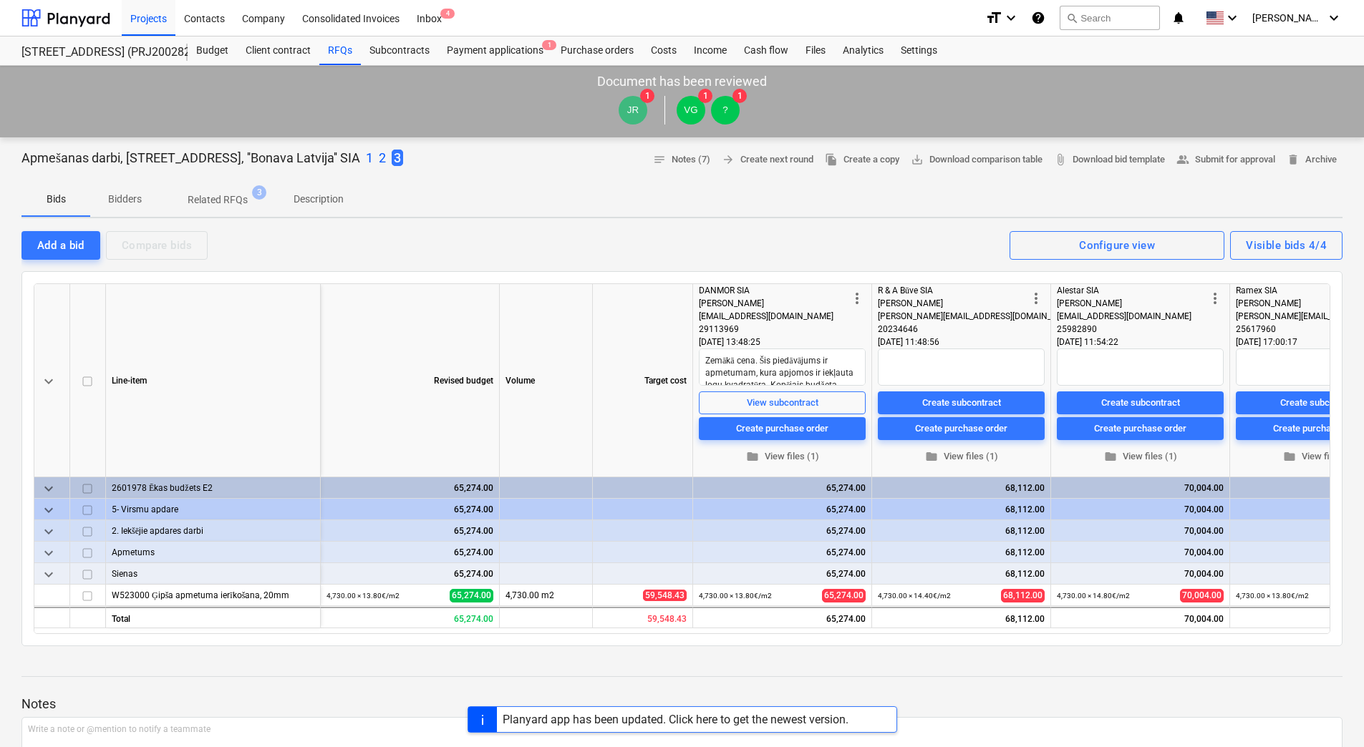
click at [569, 664] on div at bounding box center [681, 663] width 1321 height 11
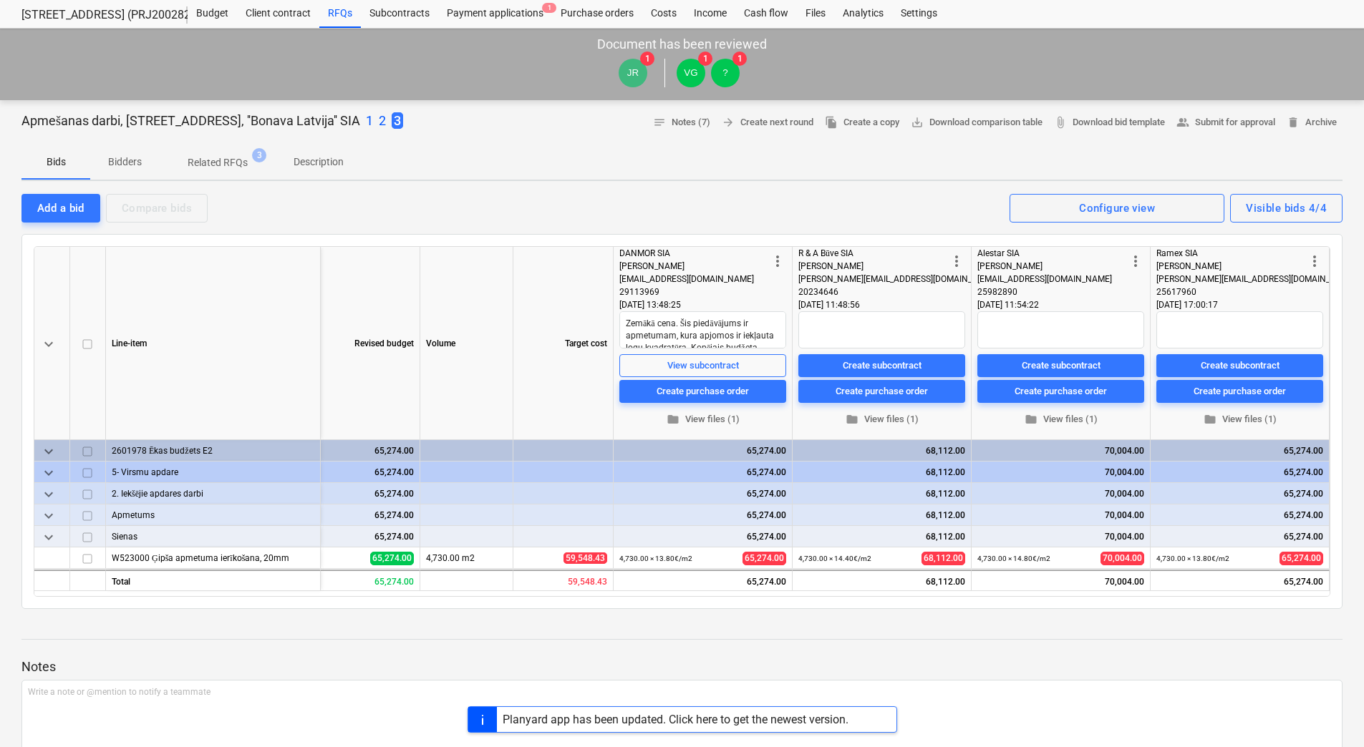
scroll to position [72, 0]
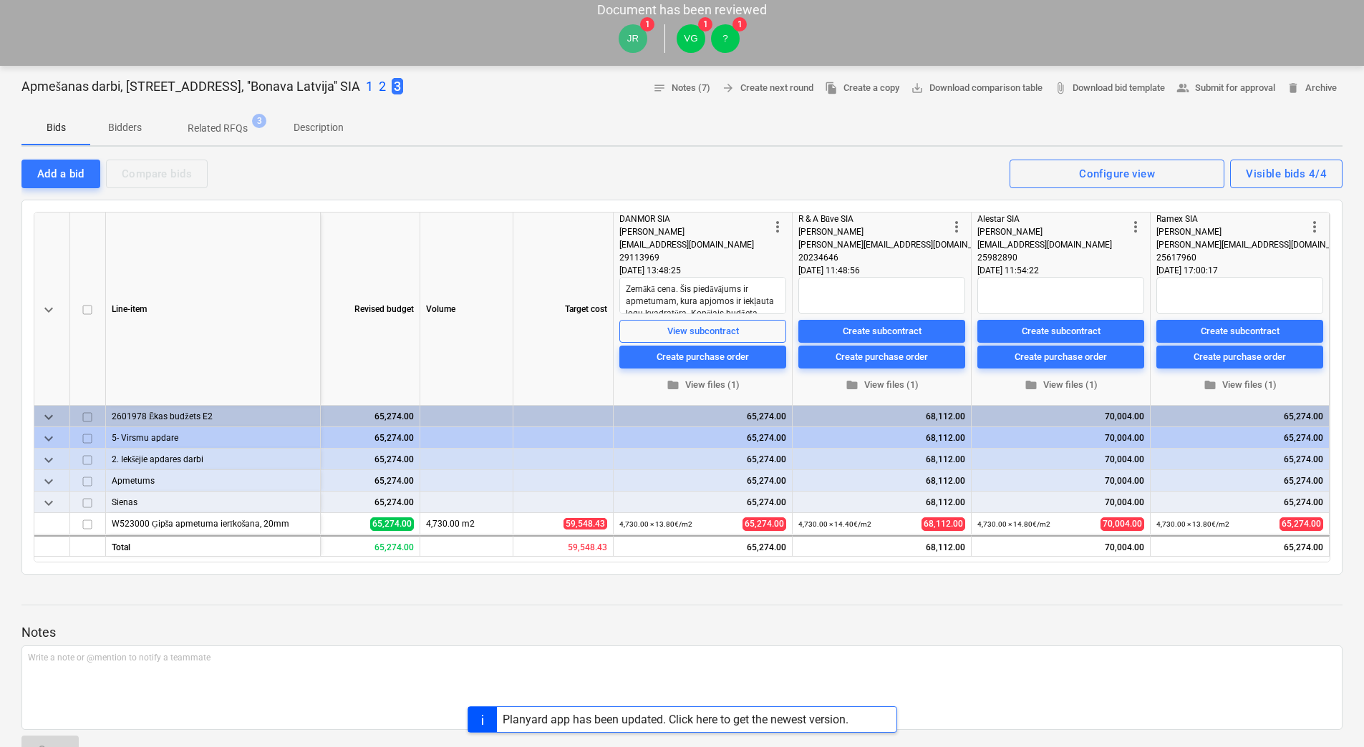
click at [475, 105] on div at bounding box center [681, 104] width 1321 height 11
click at [596, 112] on div "Bids Bidders Related RFQs 3 Description" at bounding box center [681, 128] width 1321 height 34
click at [436, 49] on div "JR 1 VG 1 ? 1" at bounding box center [681, 39] width 1349 height 40
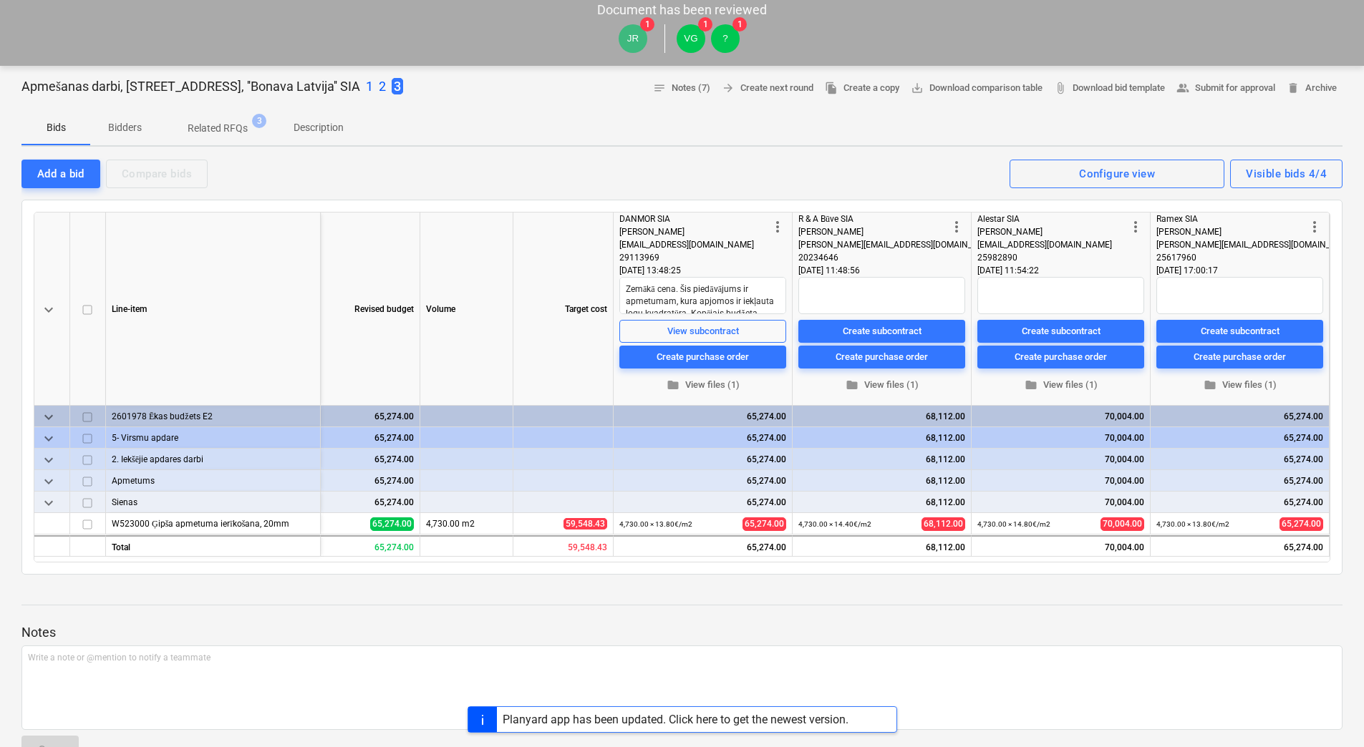
click at [555, 125] on div "Bids Bidders Related RFQs 3 Description" at bounding box center [681, 128] width 1321 height 34
click at [283, 293] on div "Line-item" at bounding box center [213, 309] width 215 height 193
type textarea "x"
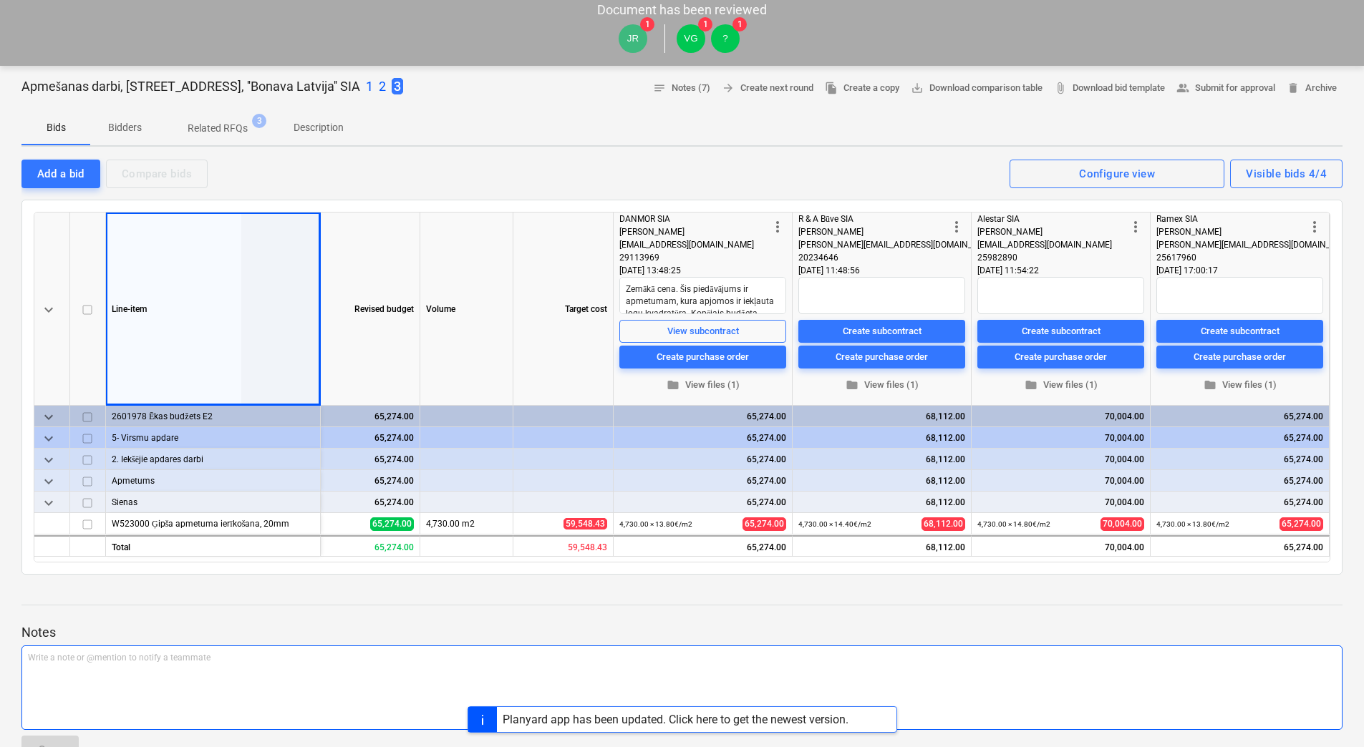
click at [384, 678] on div "Write a note or @mention to notify a teammate [PERSON_NAME]" at bounding box center [681, 688] width 1321 height 84
click at [401, 621] on div at bounding box center [681, 618] width 1321 height 11
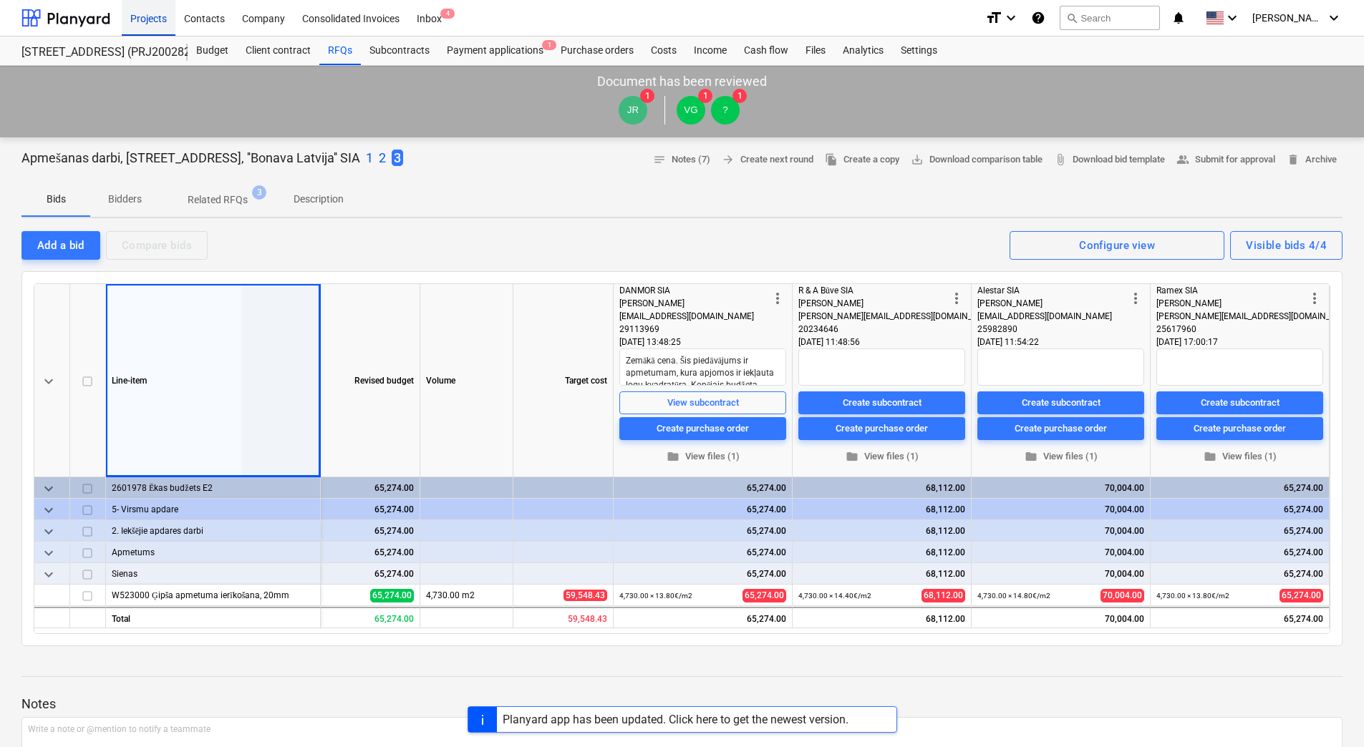
click at [145, 14] on div "Projects" at bounding box center [149, 17] width 54 height 37
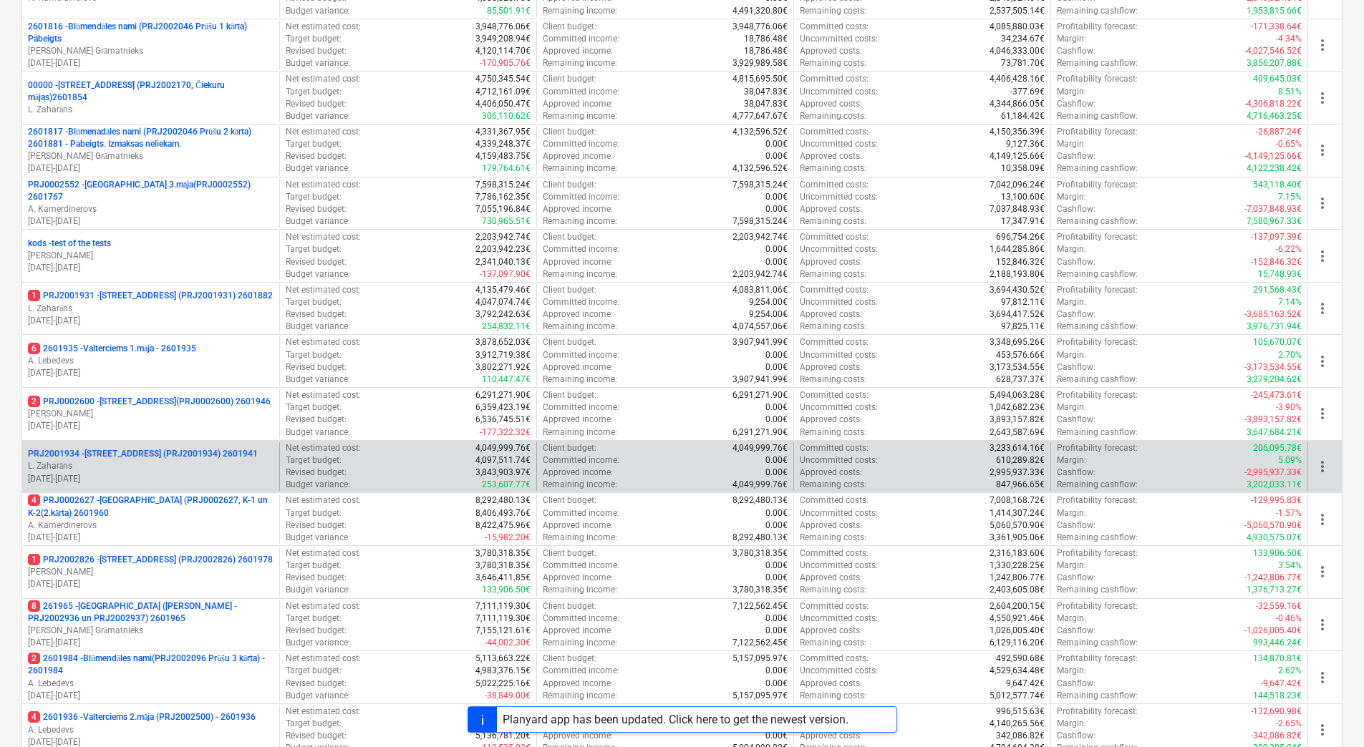
scroll to position [390, 0]
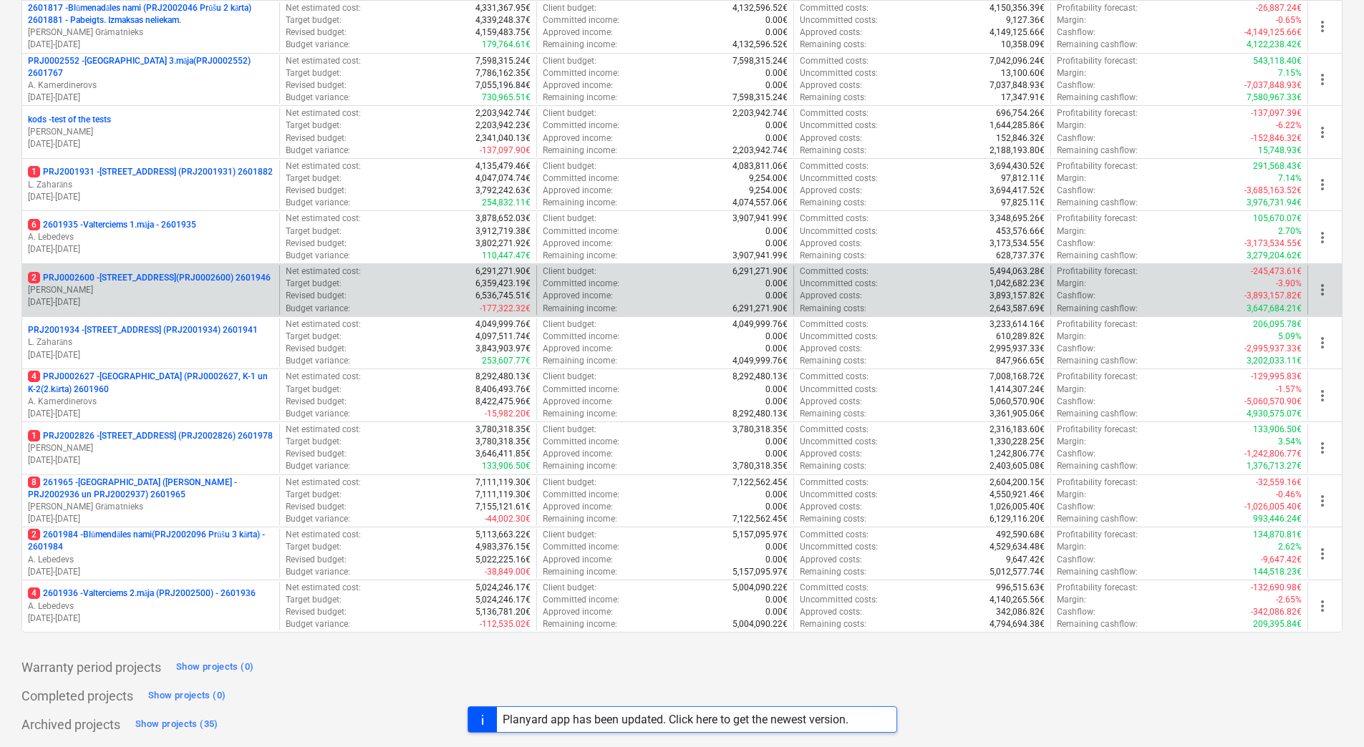
click at [136, 272] on p "2 PRJ0002600 - [STREET_ADDRESS](PRJ0002600) 2601946" at bounding box center [149, 278] width 243 height 12
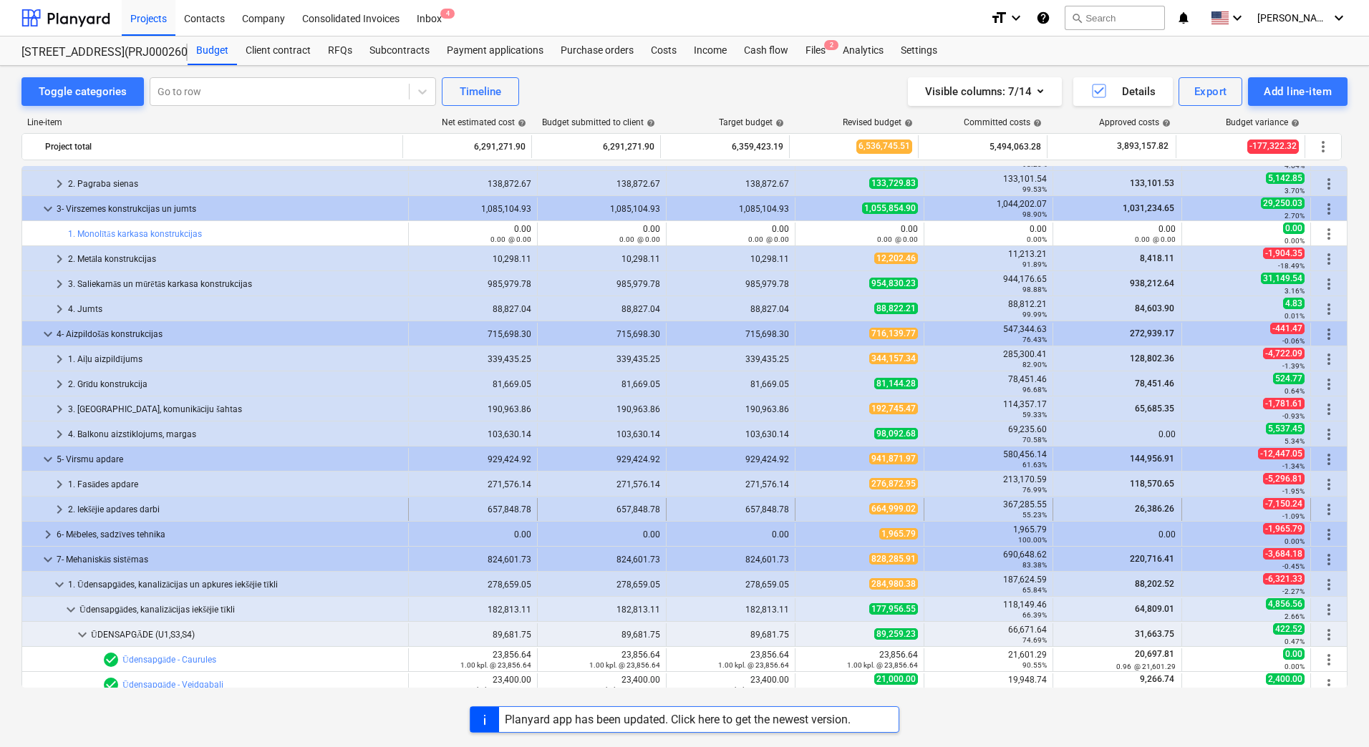
scroll to position [143, 0]
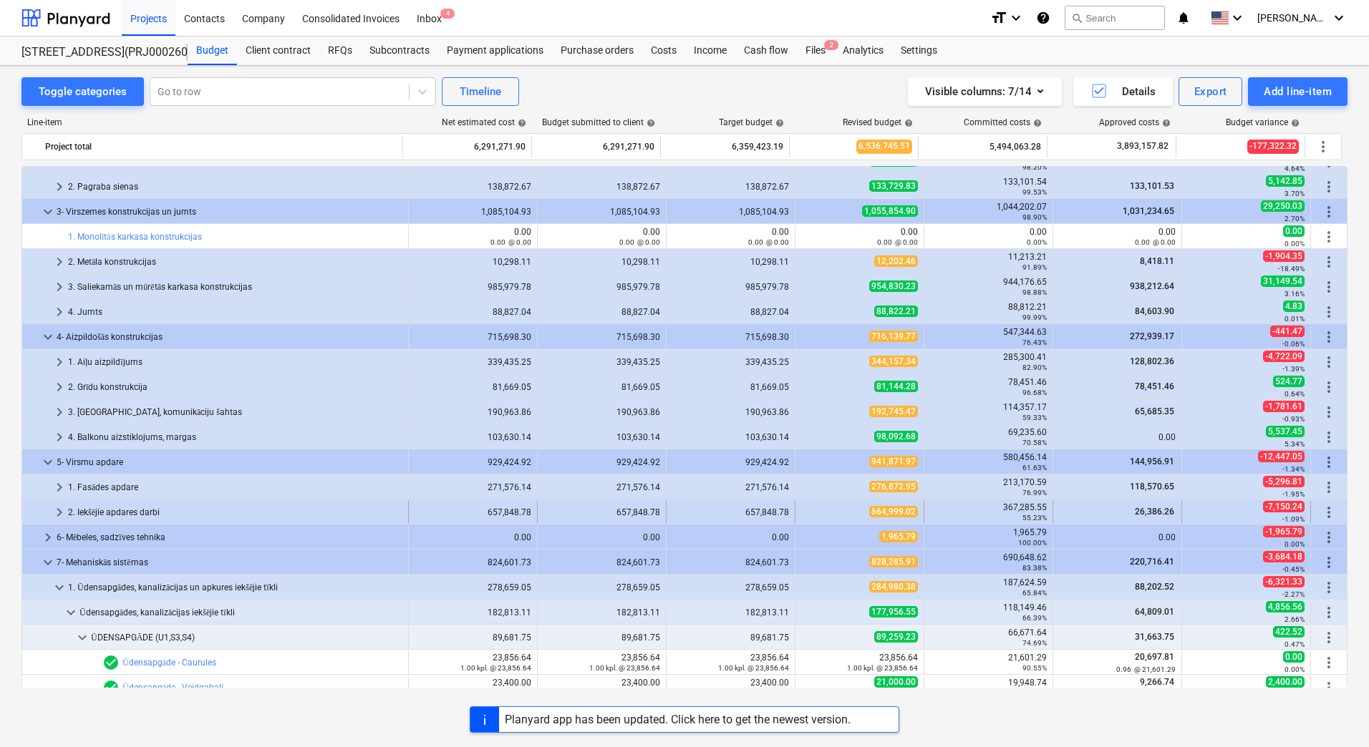
click at [100, 510] on div "2. Iekšējie apdares darbi" at bounding box center [235, 512] width 334 height 23
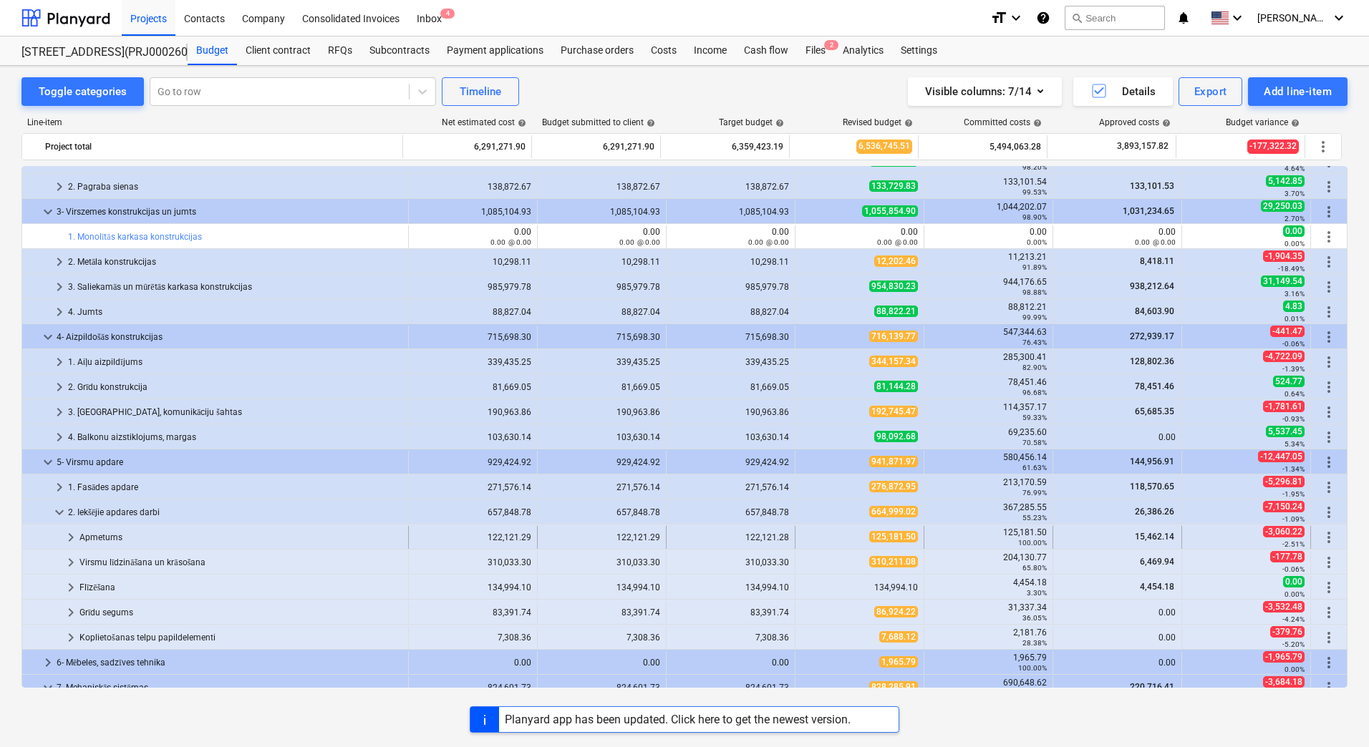
click at [116, 538] on div "Apmetums" at bounding box center [240, 537] width 323 height 23
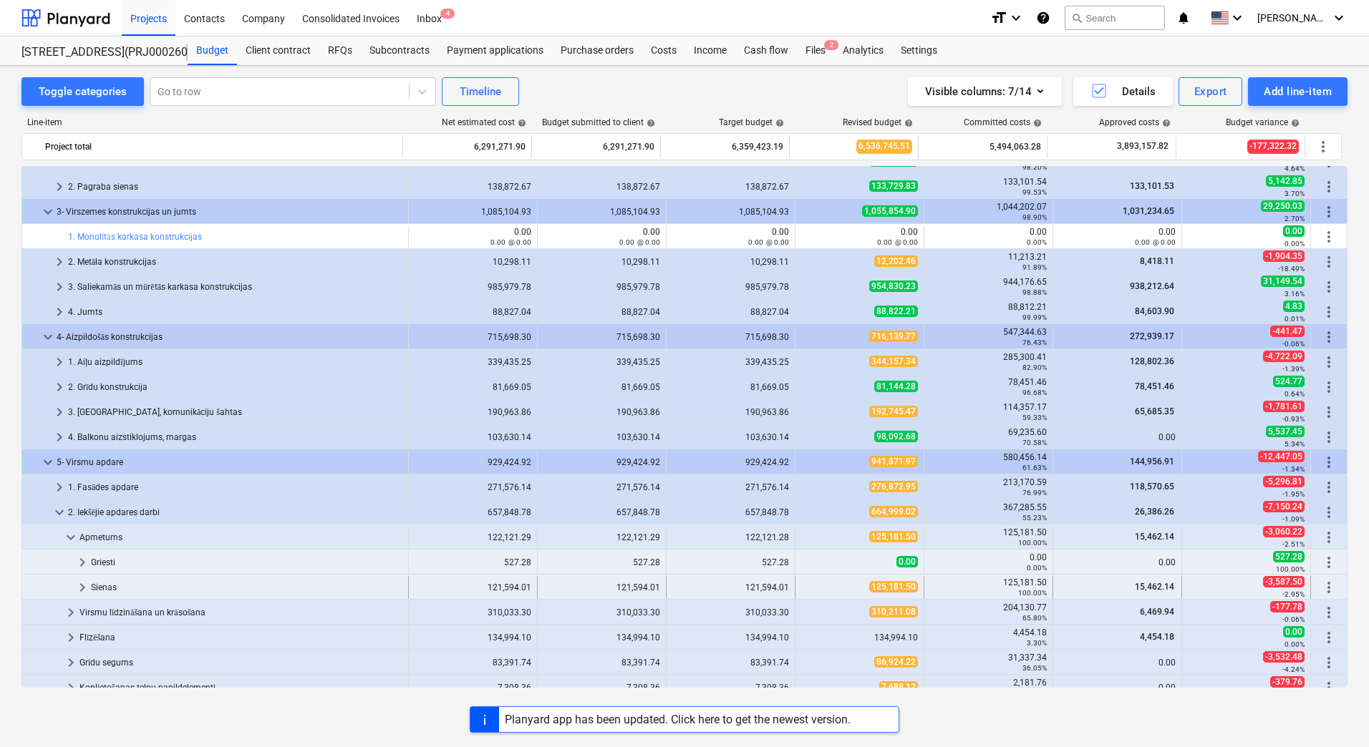
click at [114, 584] on div "Sienas" at bounding box center [246, 587] width 311 height 23
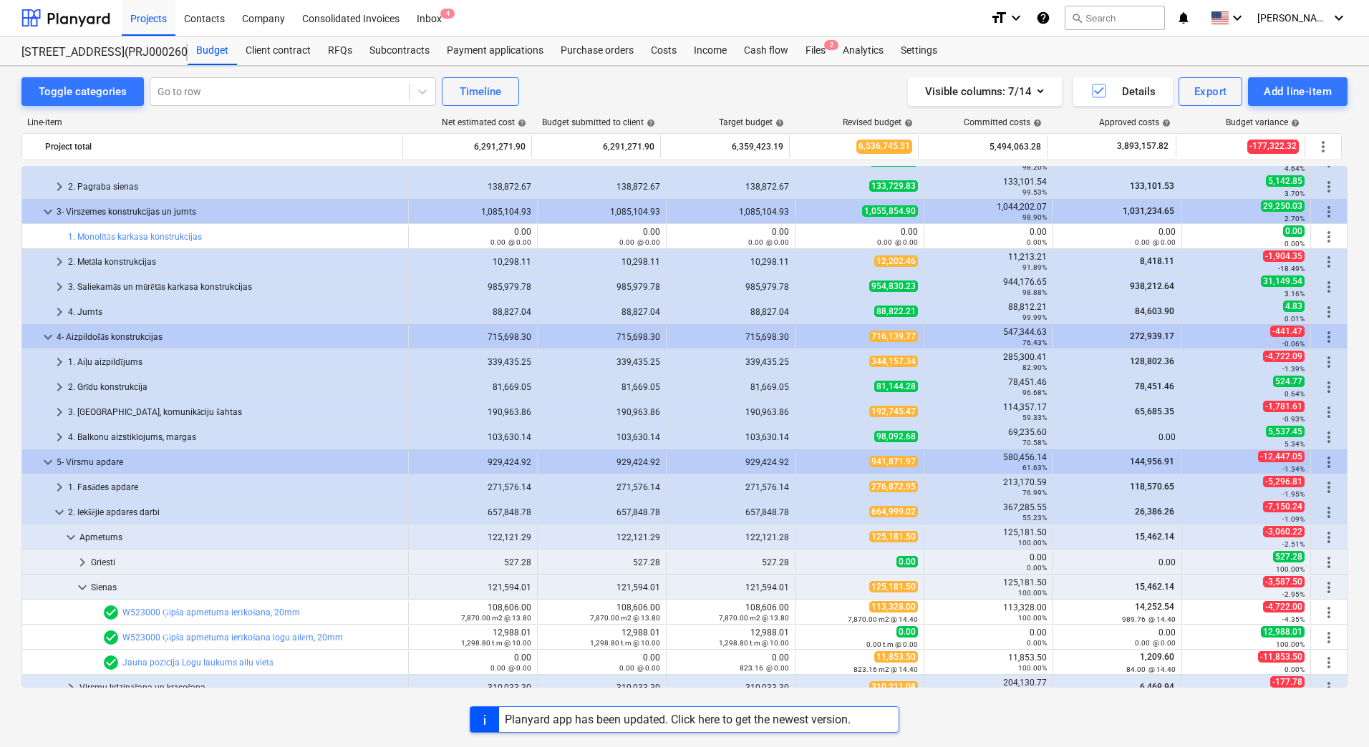
scroll to position [286, 0]
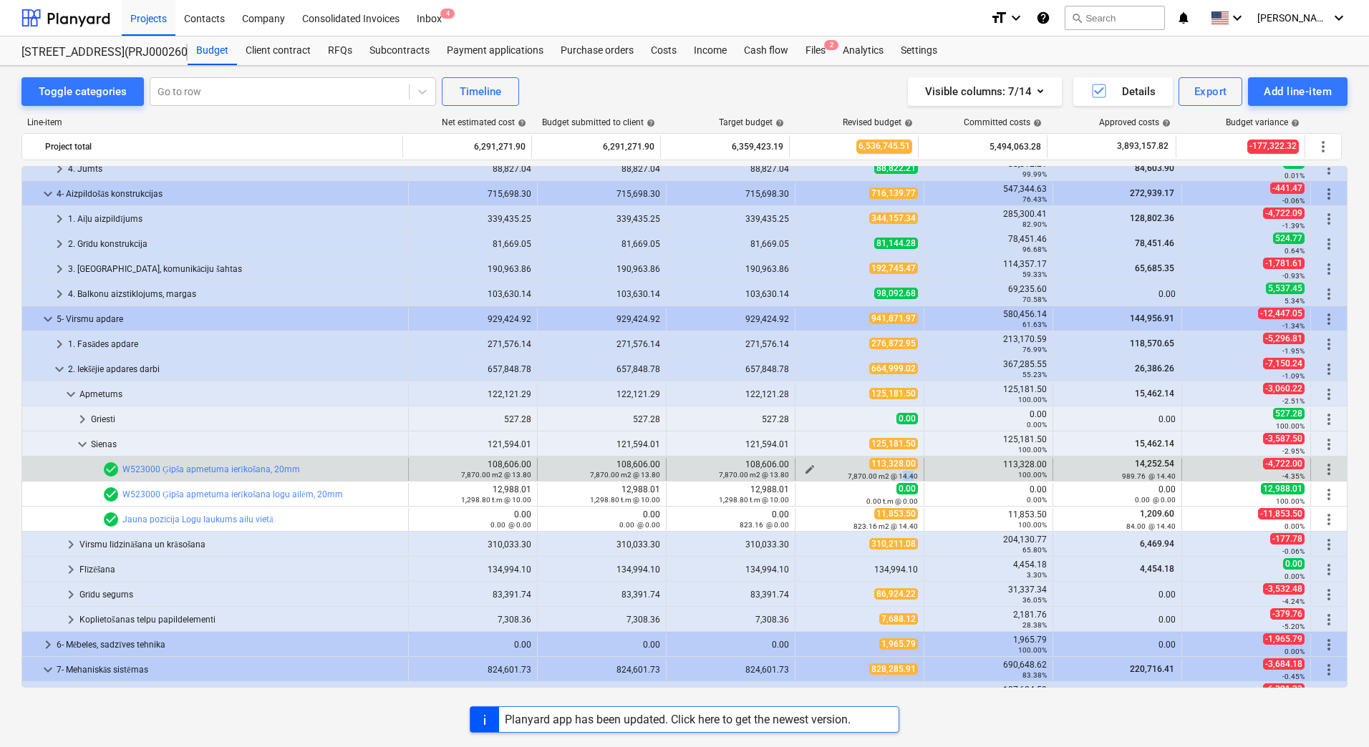
drag, startPoint x: 911, startPoint y: 472, endPoint x: 899, endPoint y: 475, distance: 11.7
click at [899, 475] on small "7,870.00 m2 @ 14.40" at bounding box center [883, 476] width 70 height 8
click at [218, 470] on link "W523000 Ģipša apmetuma ierīkošana, 20mm" at bounding box center [211, 470] width 178 height 10
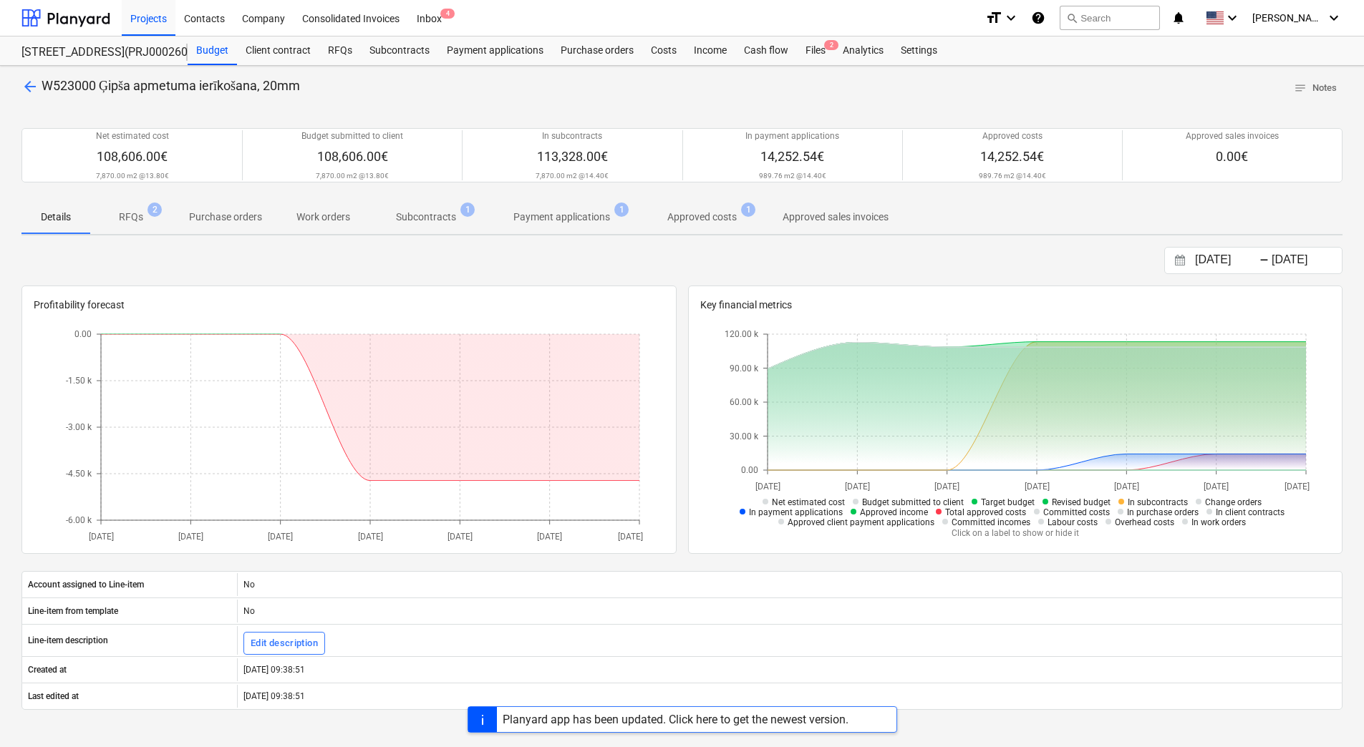
click at [417, 221] on p "Subcontracts" at bounding box center [426, 217] width 60 height 15
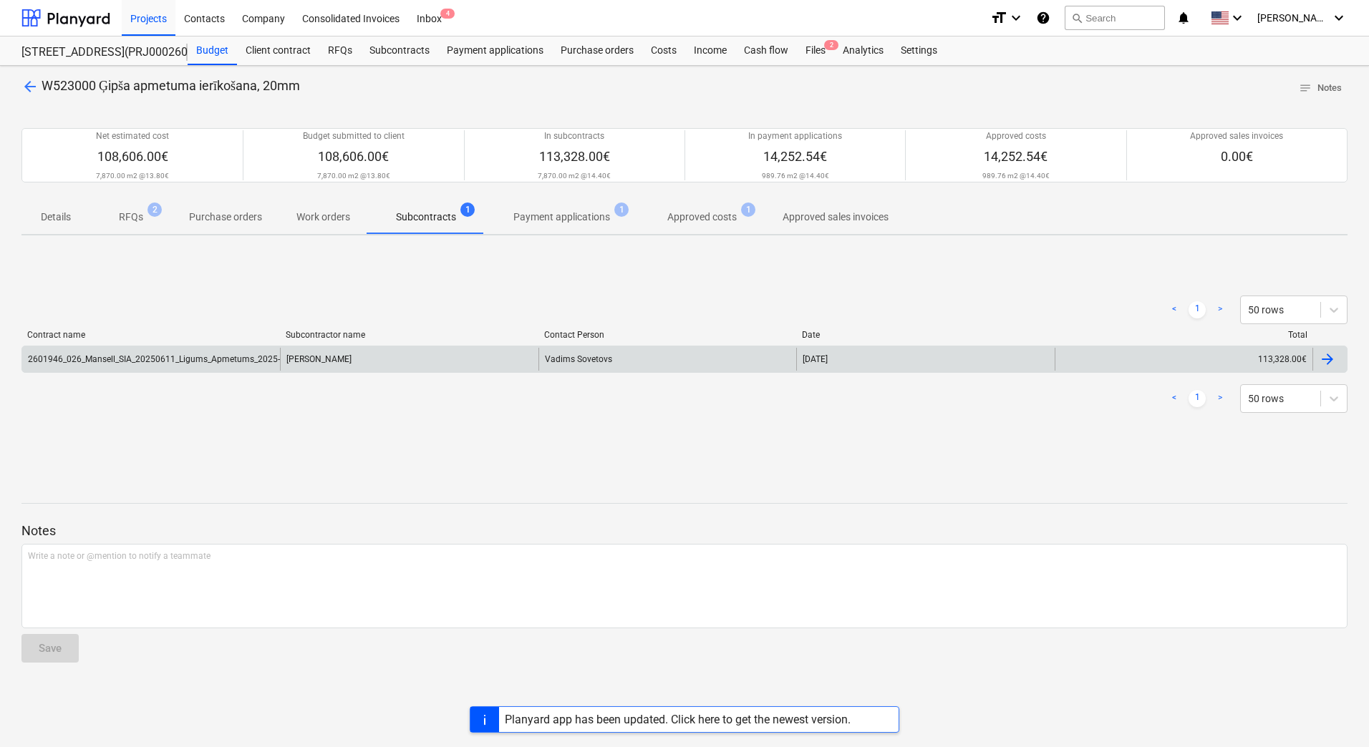
click at [215, 352] on div "2601946_026_Mansell_SIA_20250611_Ligums_Apmetums_2025-2_VG24_1karta.pdf" at bounding box center [151, 359] width 258 height 23
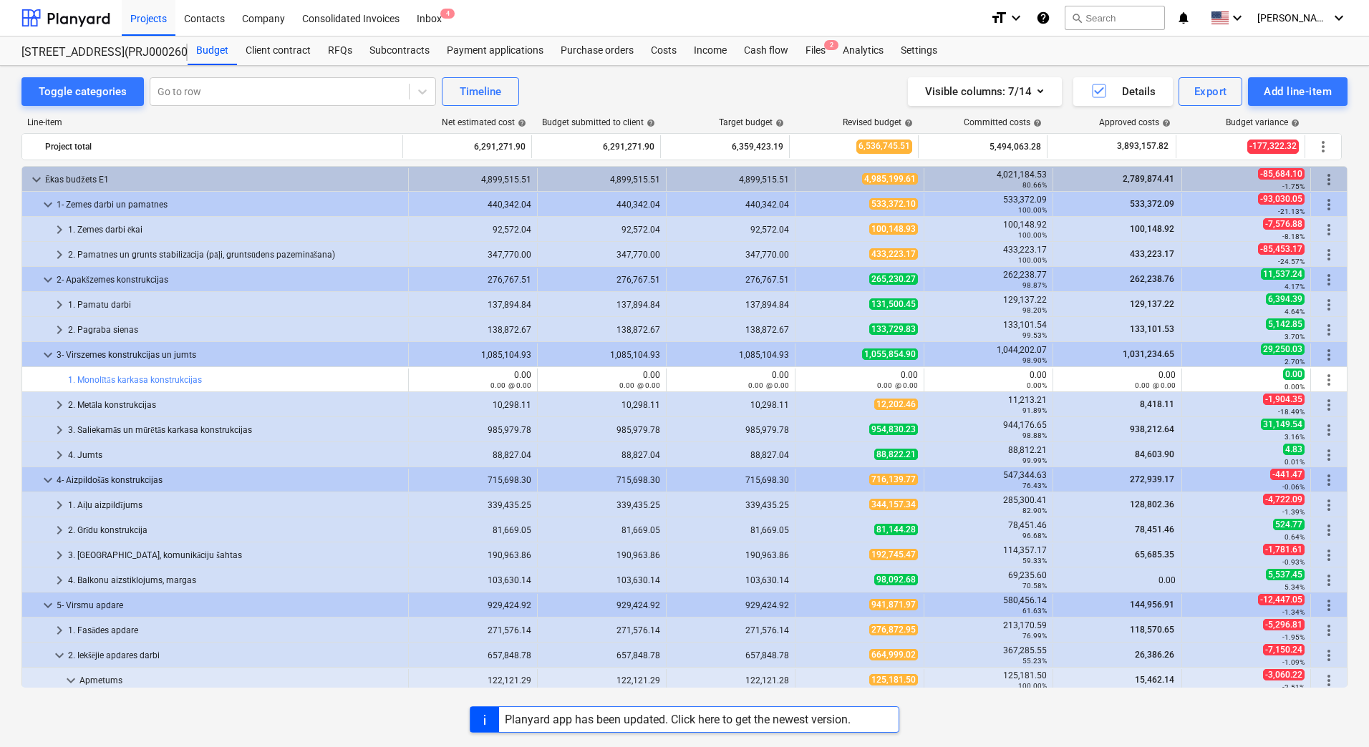
scroll to position [286, 0]
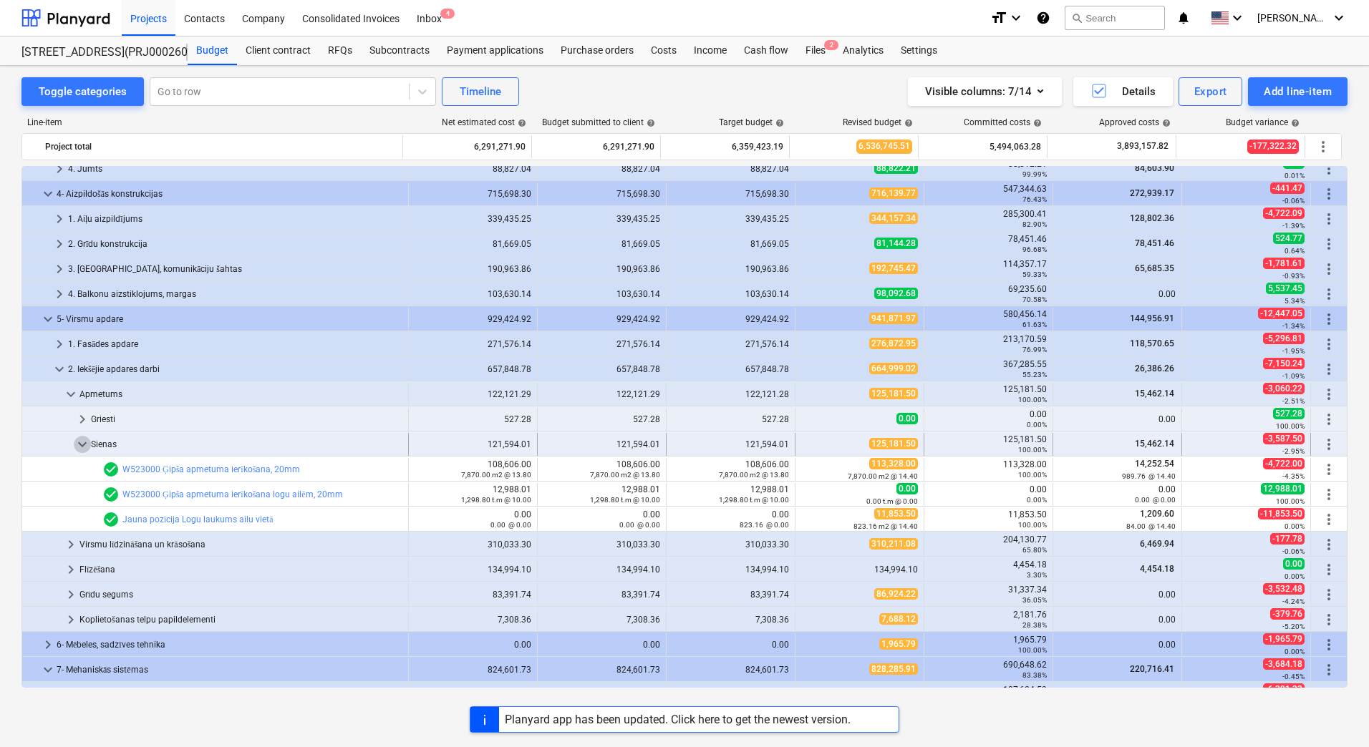
click at [87, 446] on span "keyboard_arrow_down" at bounding box center [82, 444] width 17 height 17
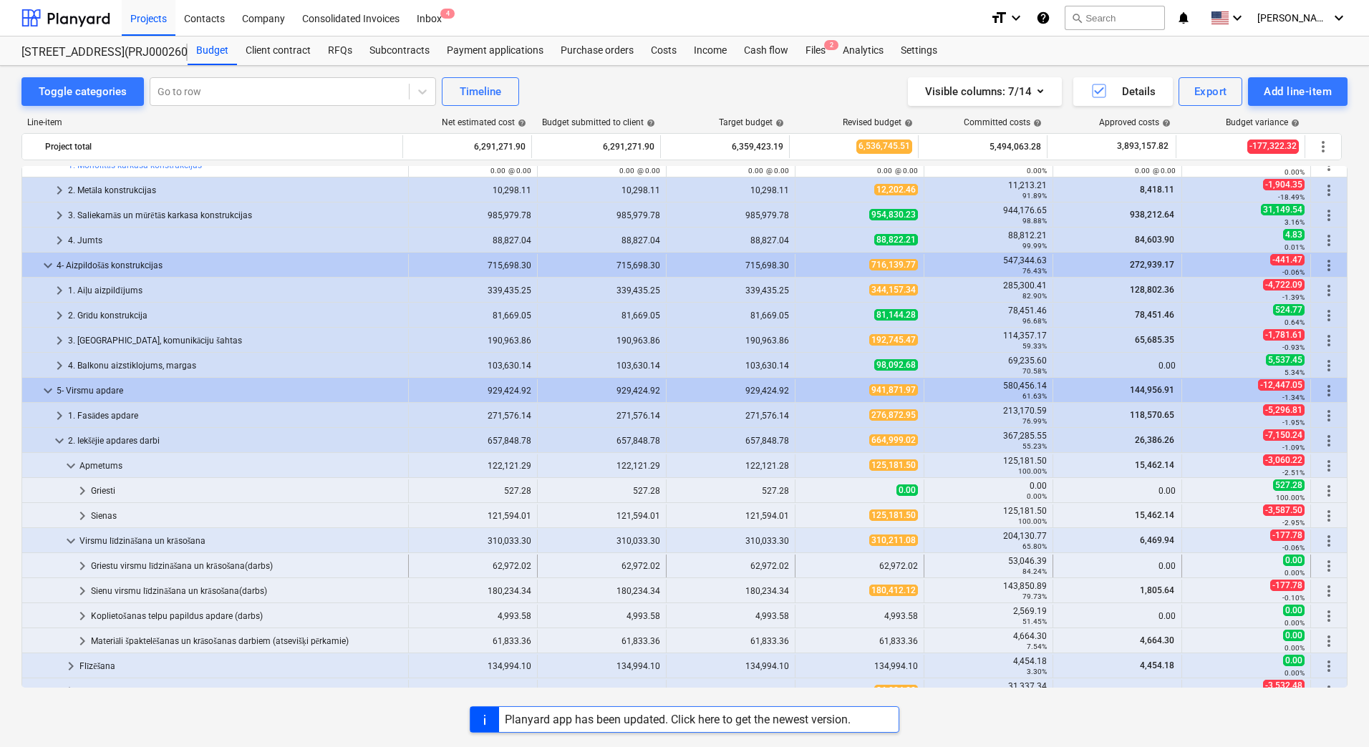
scroll to position [358, 0]
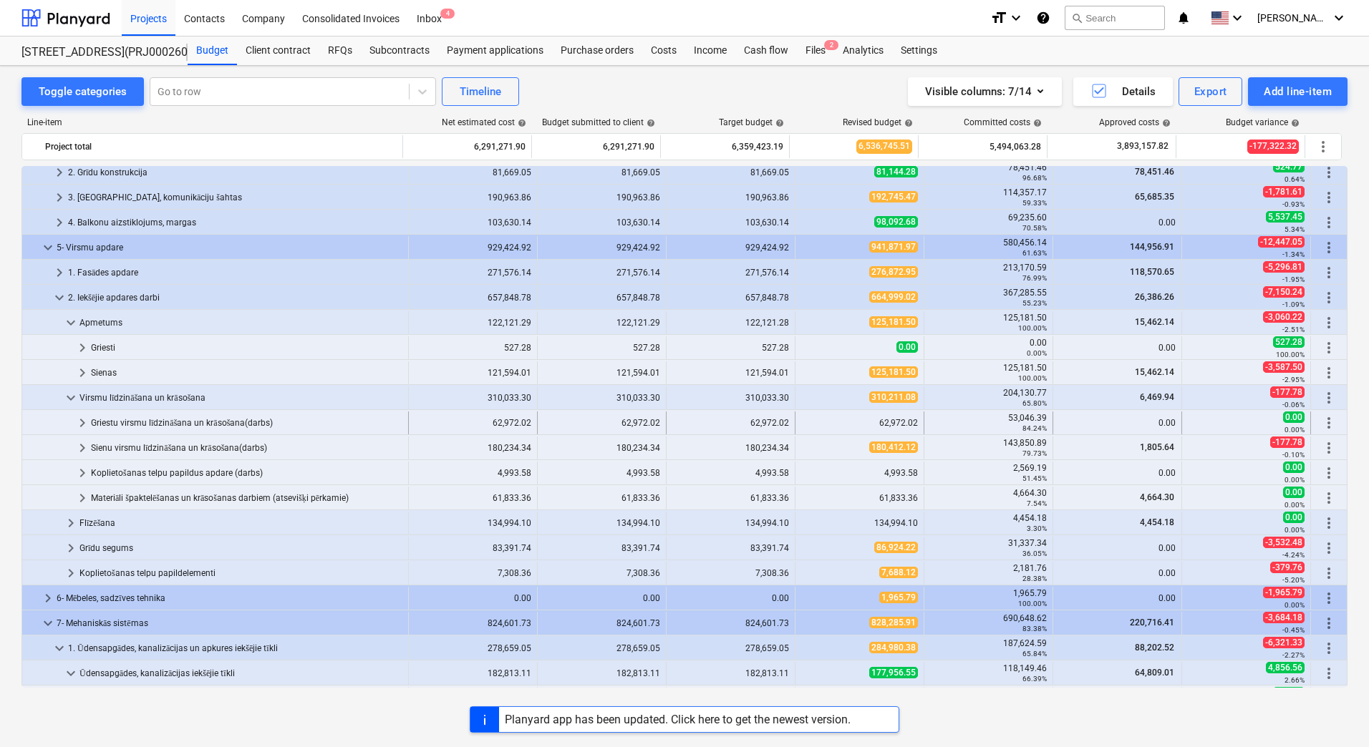
click at [147, 421] on div "Griestu virsmu līdzināšana un krāsošana(darbs)" at bounding box center [246, 423] width 311 height 23
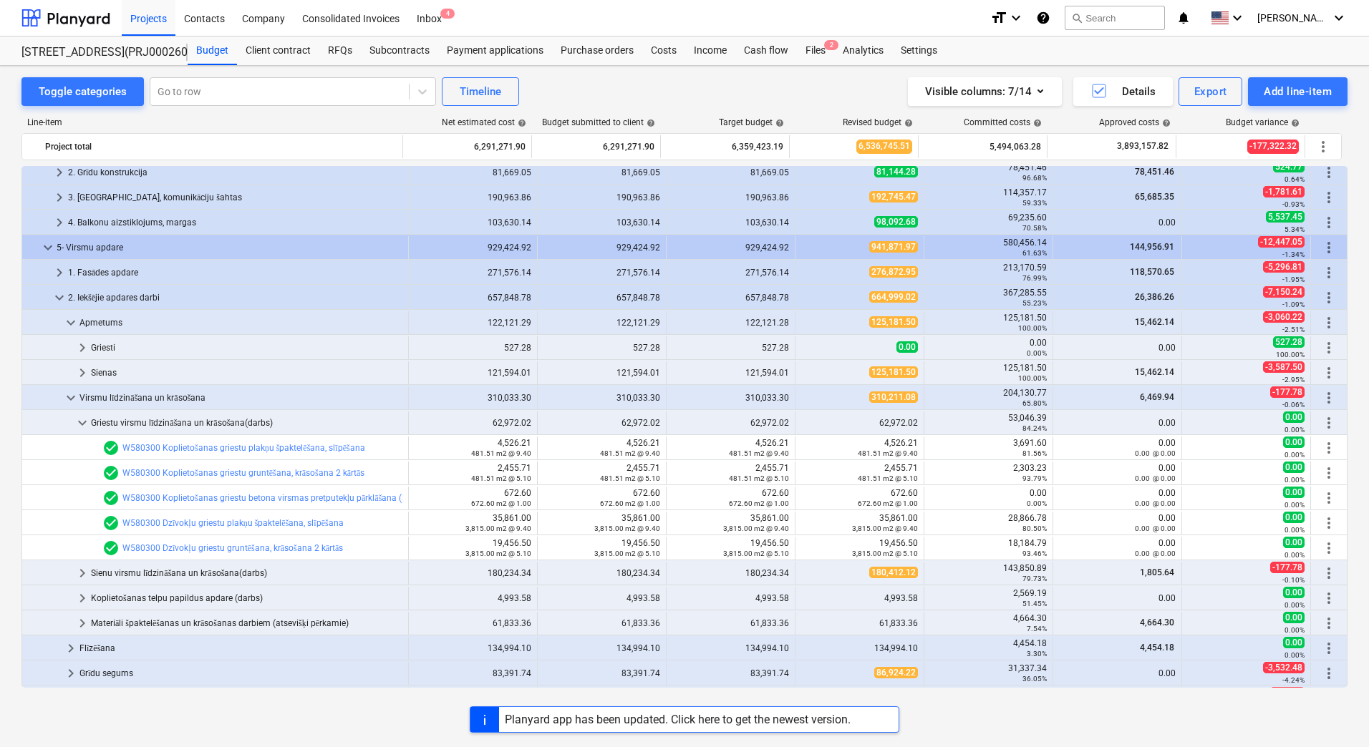
click at [147, 421] on div "Griestu virsmu līdzināšana un krāsošana(darbs)" at bounding box center [246, 423] width 311 height 23
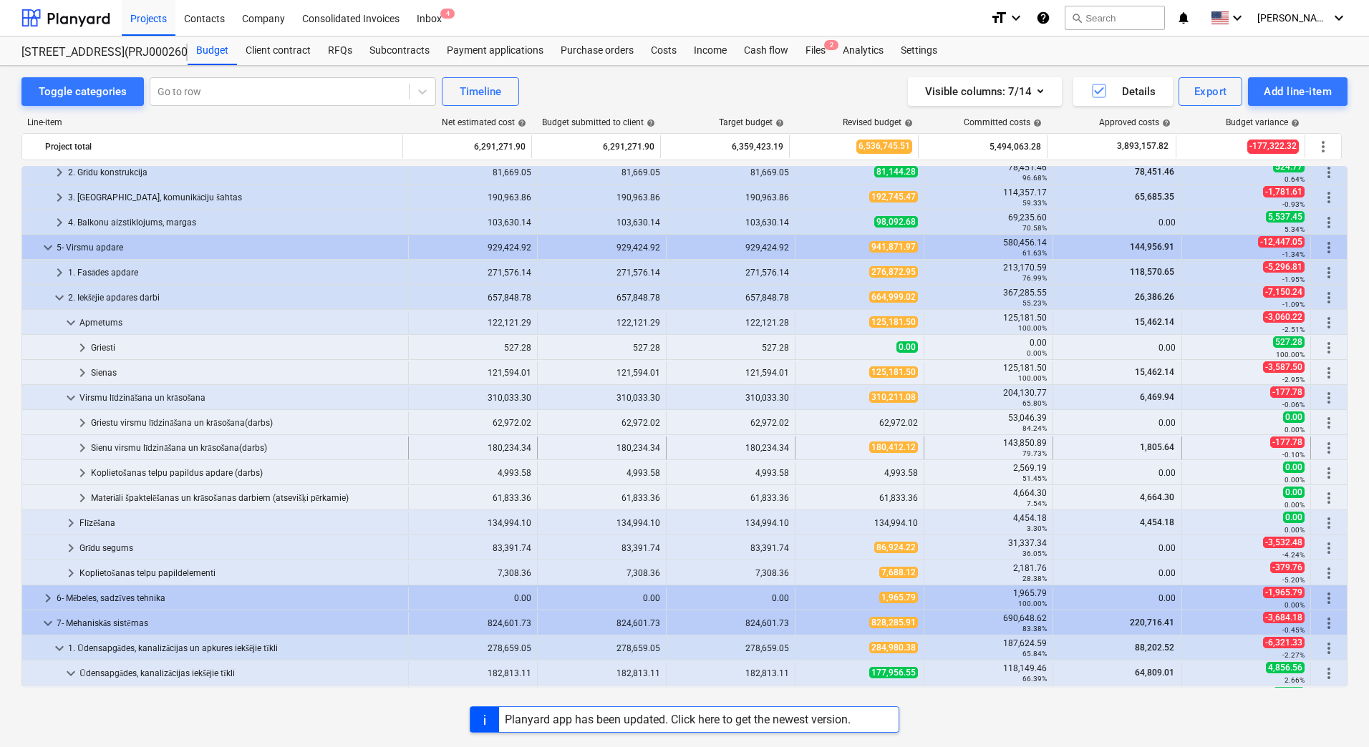
click at [152, 447] on div "Sienu virsmu līdzināšana un krāsošana(darbs)" at bounding box center [246, 448] width 311 height 23
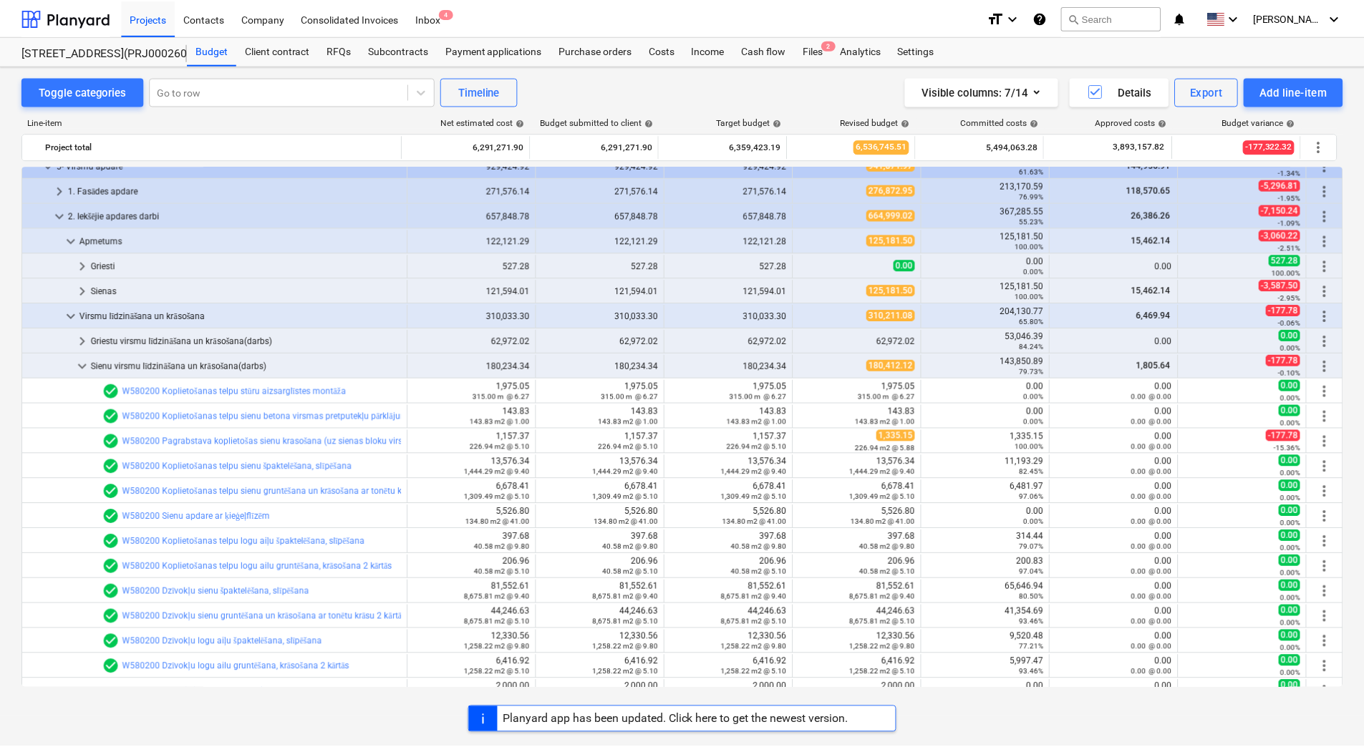
scroll to position [501, 0]
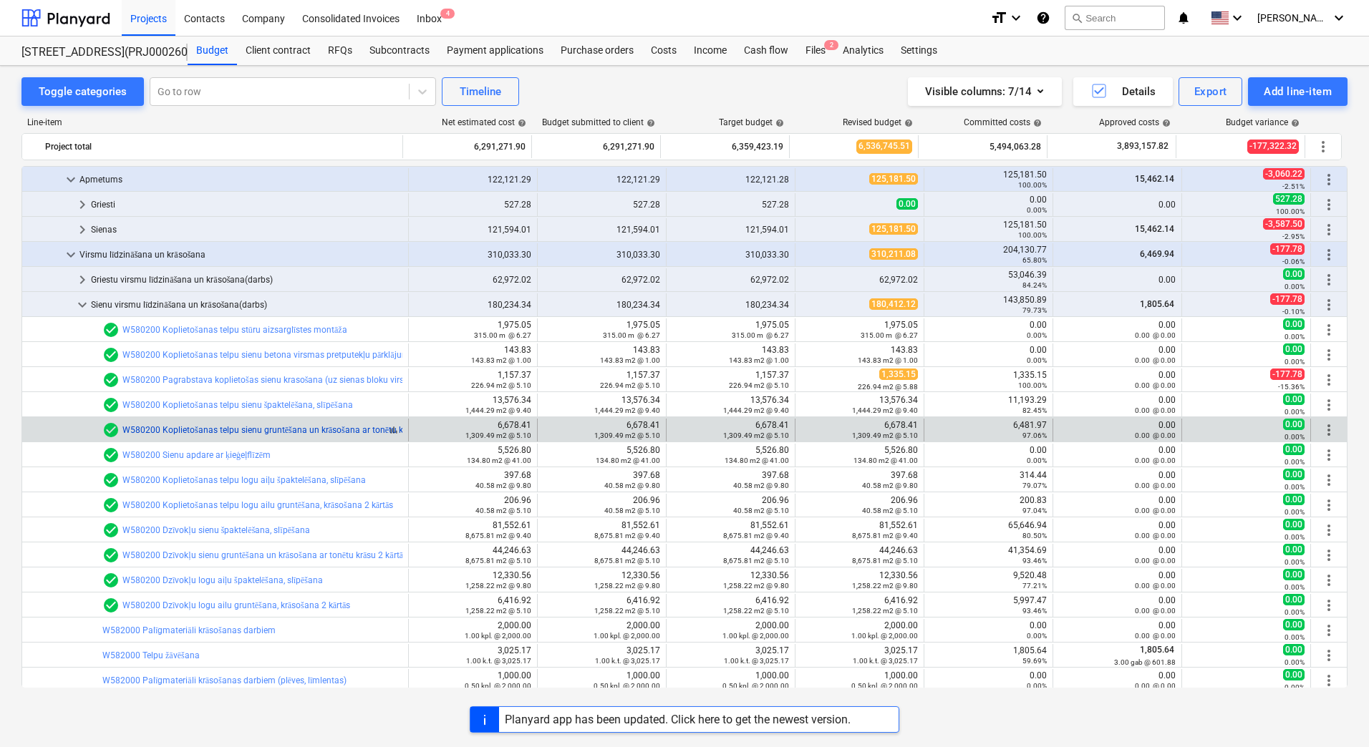
click at [207, 432] on link "W580200 Koplietošanas telpu sienu gruntēšana un krāsošana ar tonētu krāsu 2 kār…" at bounding box center [401, 430] width 558 height 10
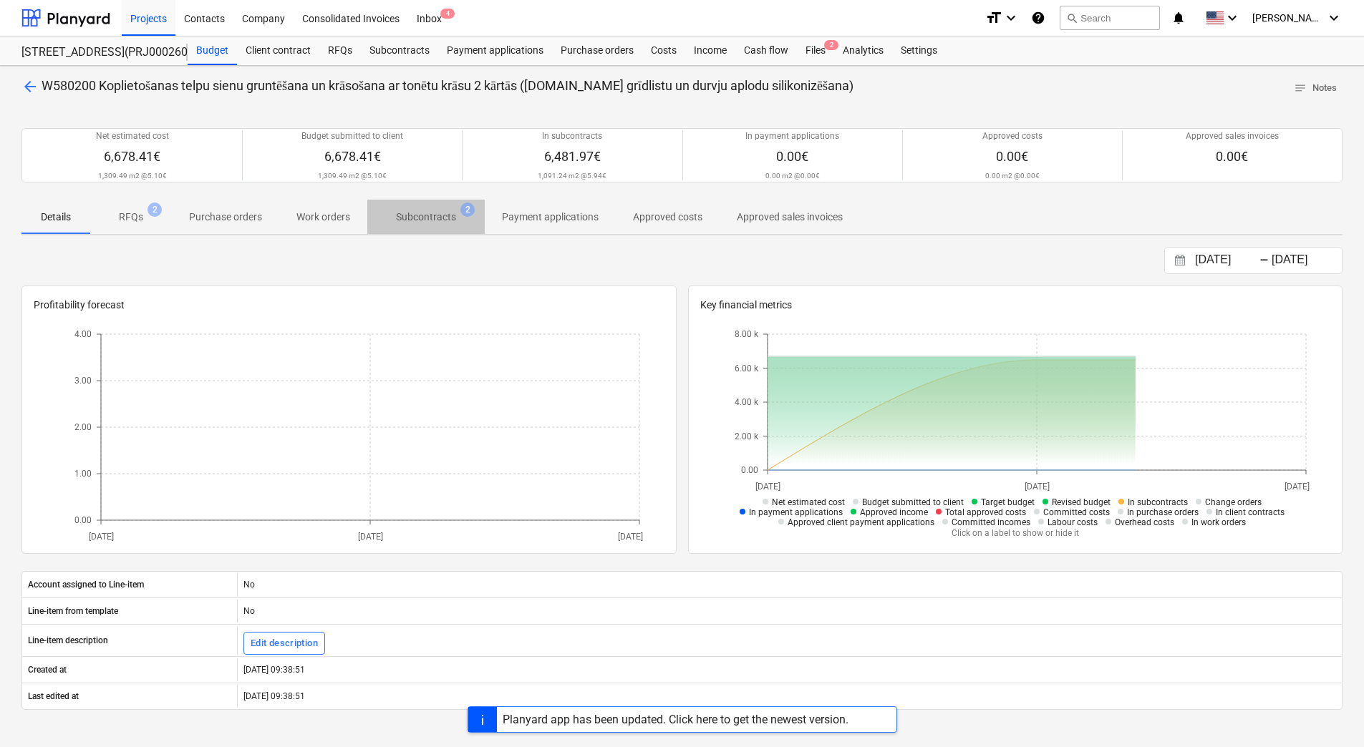
click at [440, 208] on span "Subcontracts 2" at bounding box center [425, 217] width 117 height 26
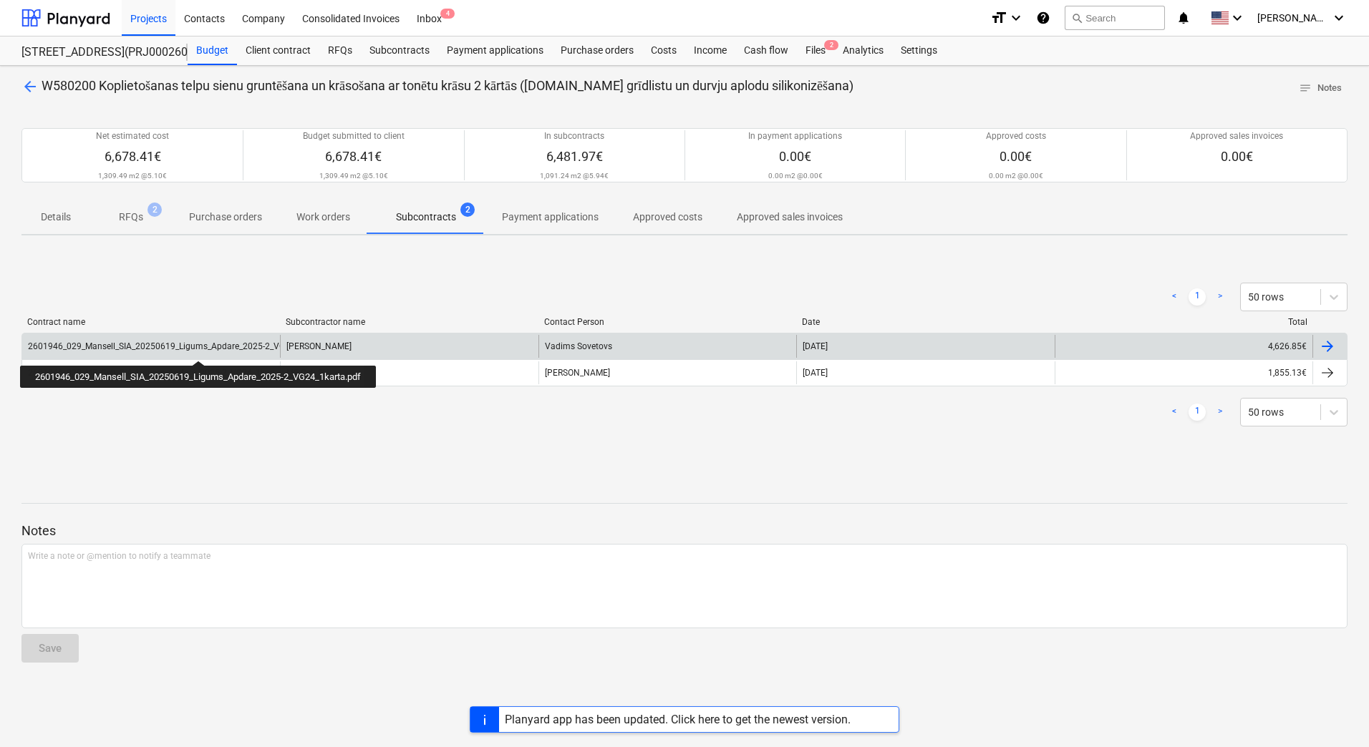
click at [202, 348] on div "2601946_029_Mansell_SIA_20250619_Ligums_Apdare_2025-2_VG24_1karta.pdf" at bounding box center [183, 346] width 311 height 10
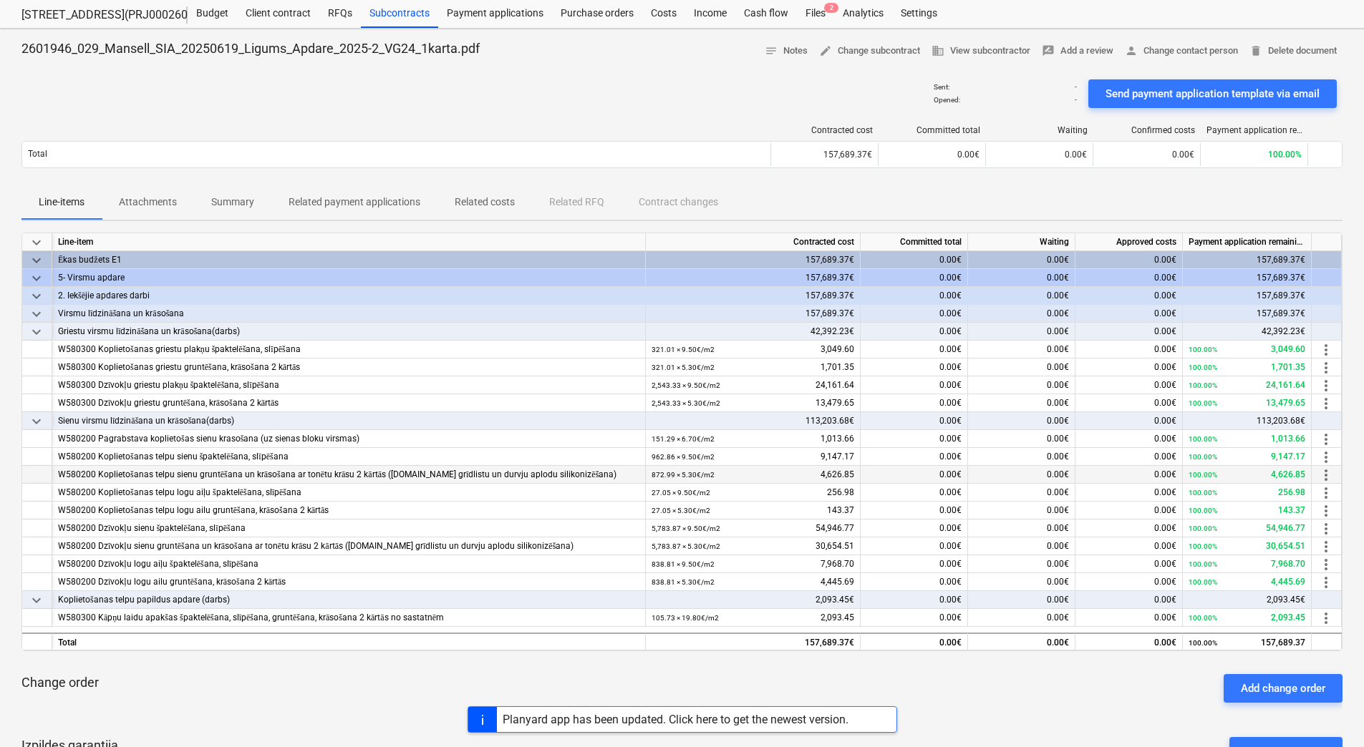
scroll to position [72, 0]
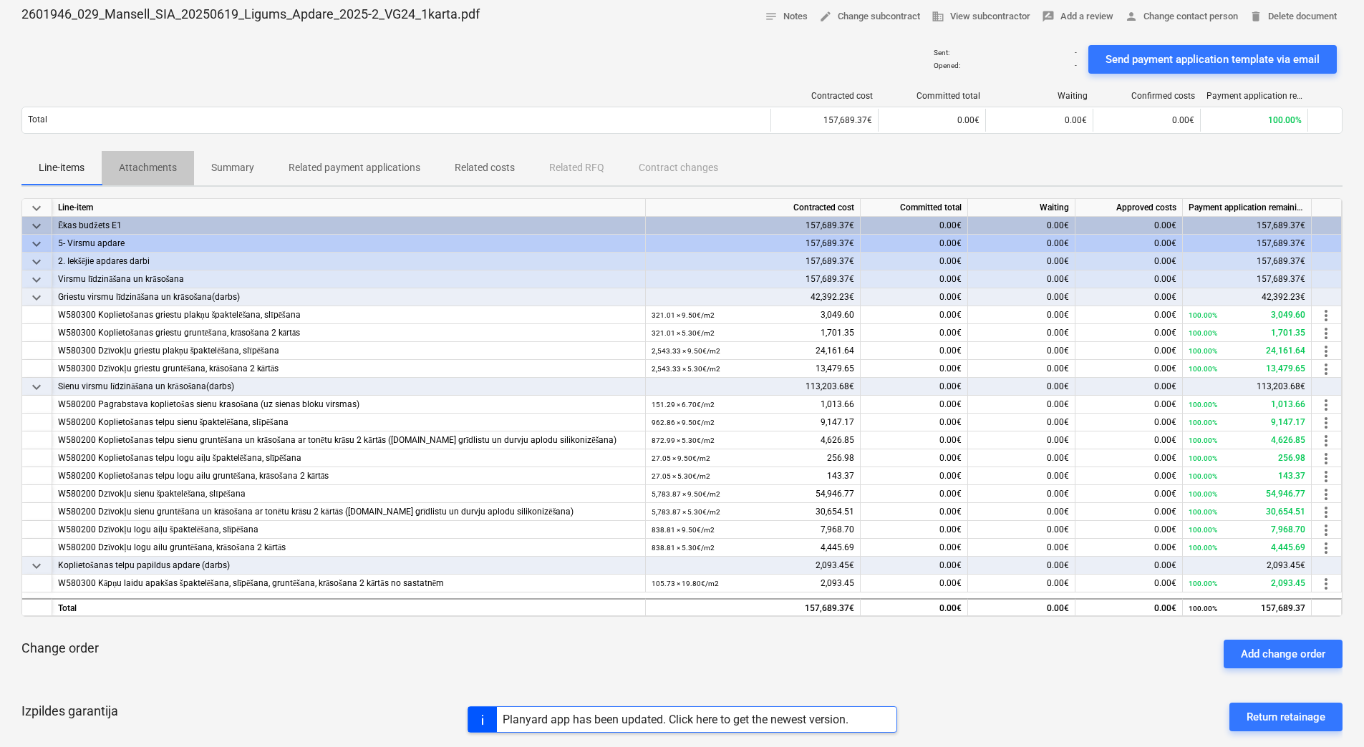
click at [147, 170] on p "Attachments" at bounding box center [148, 167] width 58 height 15
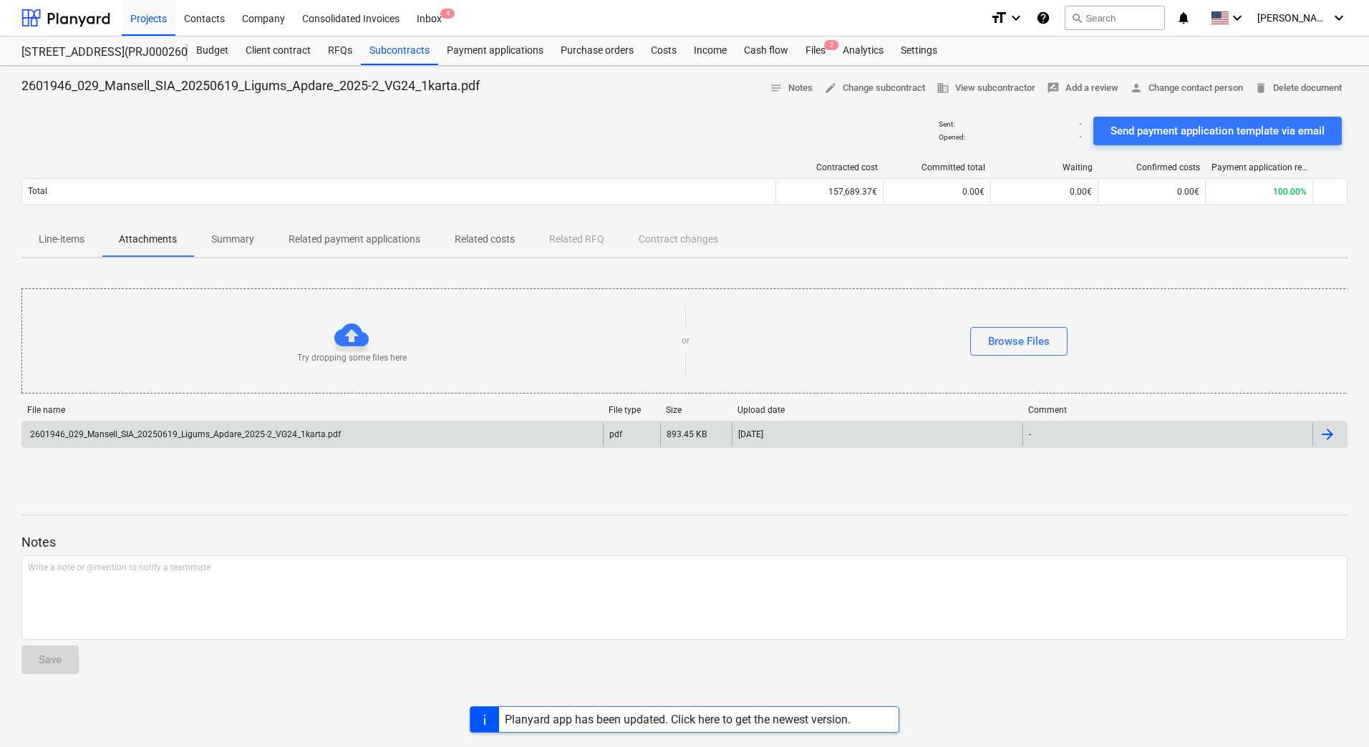
click at [185, 425] on div "2601946_029_Mansell_SIA_20250619_Ligums_Apdare_2025-2_VG24_1karta.pdf" at bounding box center [312, 434] width 581 height 23
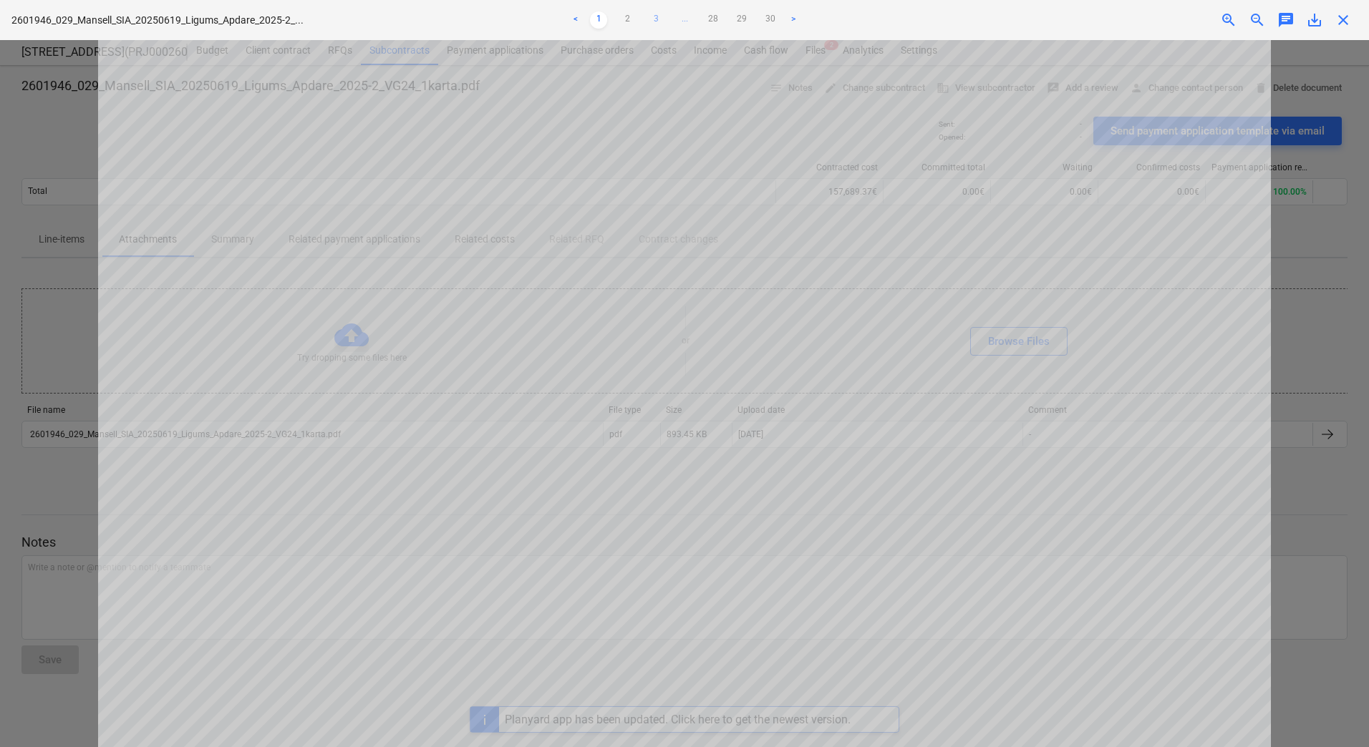
click at [658, 18] on link "3" at bounding box center [655, 19] width 17 height 17
click at [671, 15] on link "4" at bounding box center [669, 19] width 17 height 17
click at [688, 15] on link "5" at bounding box center [684, 19] width 17 height 17
drag, startPoint x: 82, startPoint y: 134, endPoint x: 72, endPoint y: 87, distance: 47.4
click at [82, 134] on div at bounding box center [684, 393] width 1369 height 707
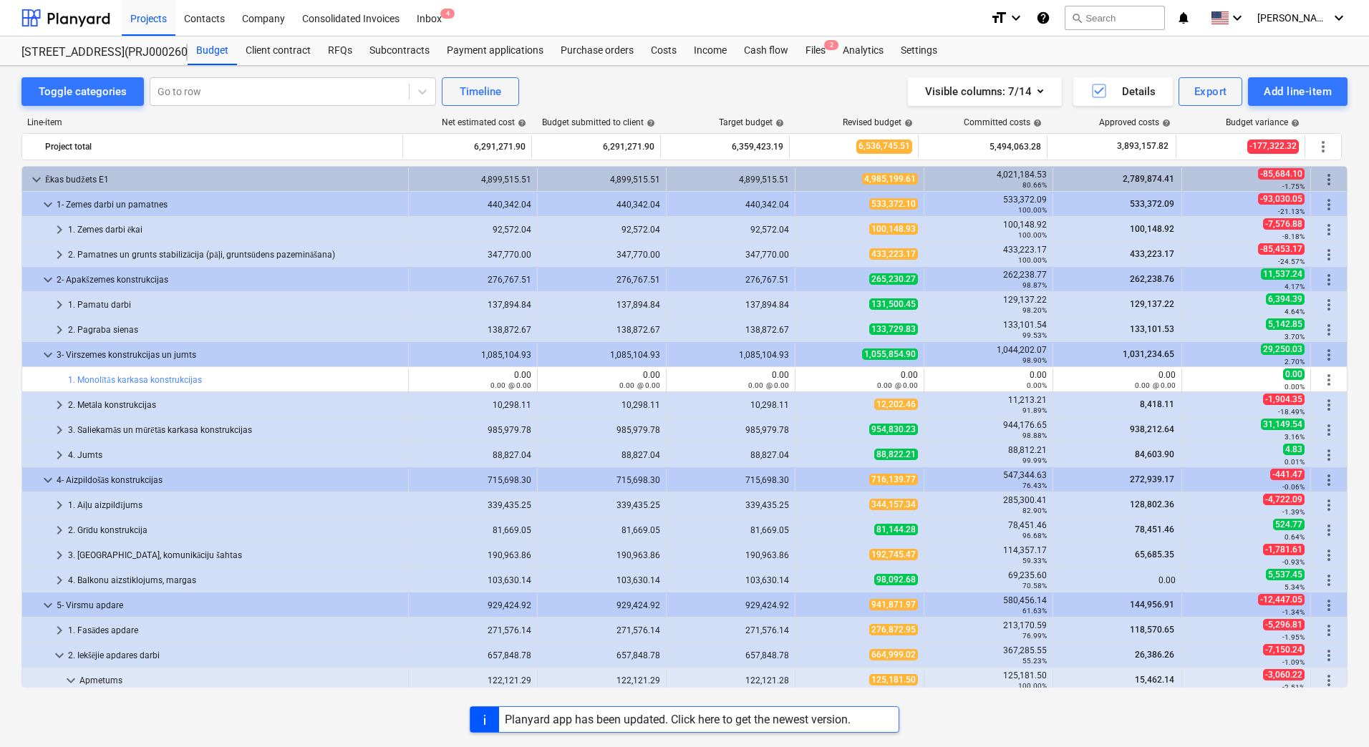
scroll to position [501, 0]
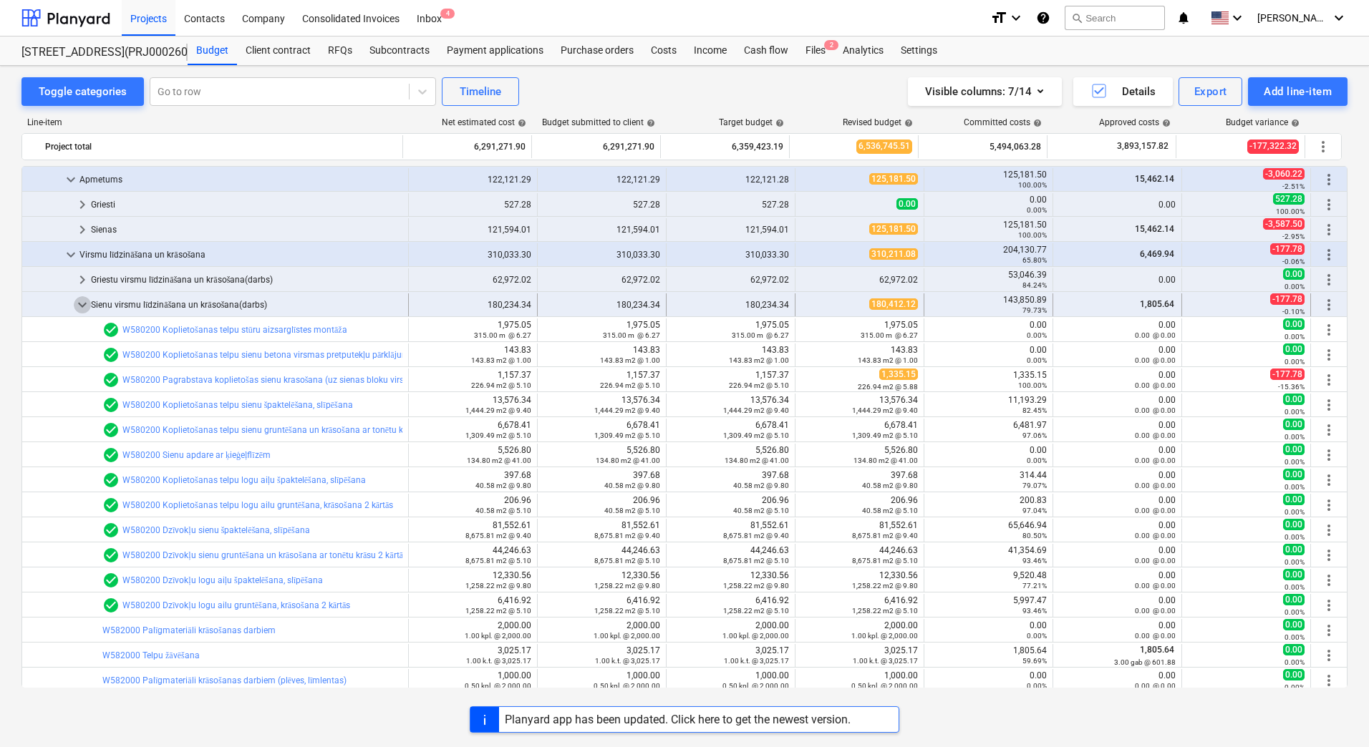
click at [83, 309] on span "keyboard_arrow_down" at bounding box center [82, 304] width 17 height 17
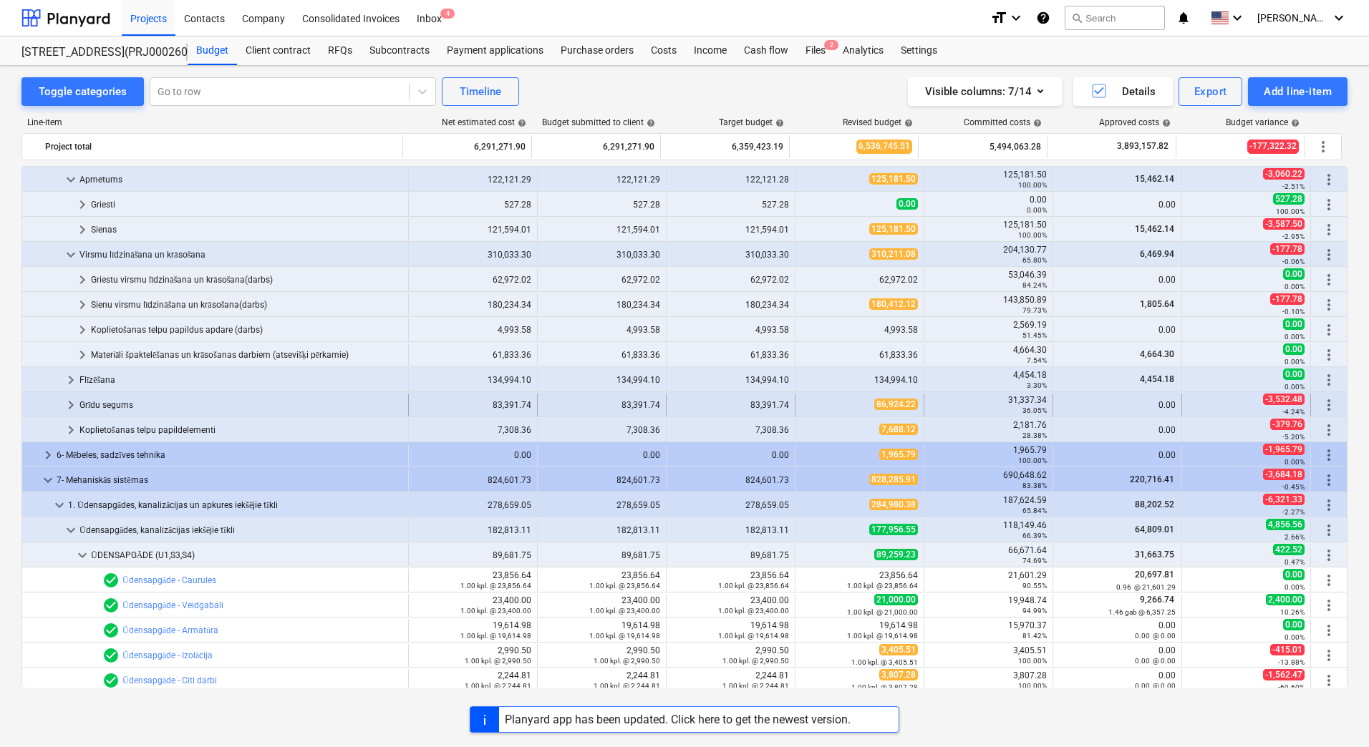
click at [69, 405] on span "keyboard_arrow_right" at bounding box center [70, 405] width 17 height 17
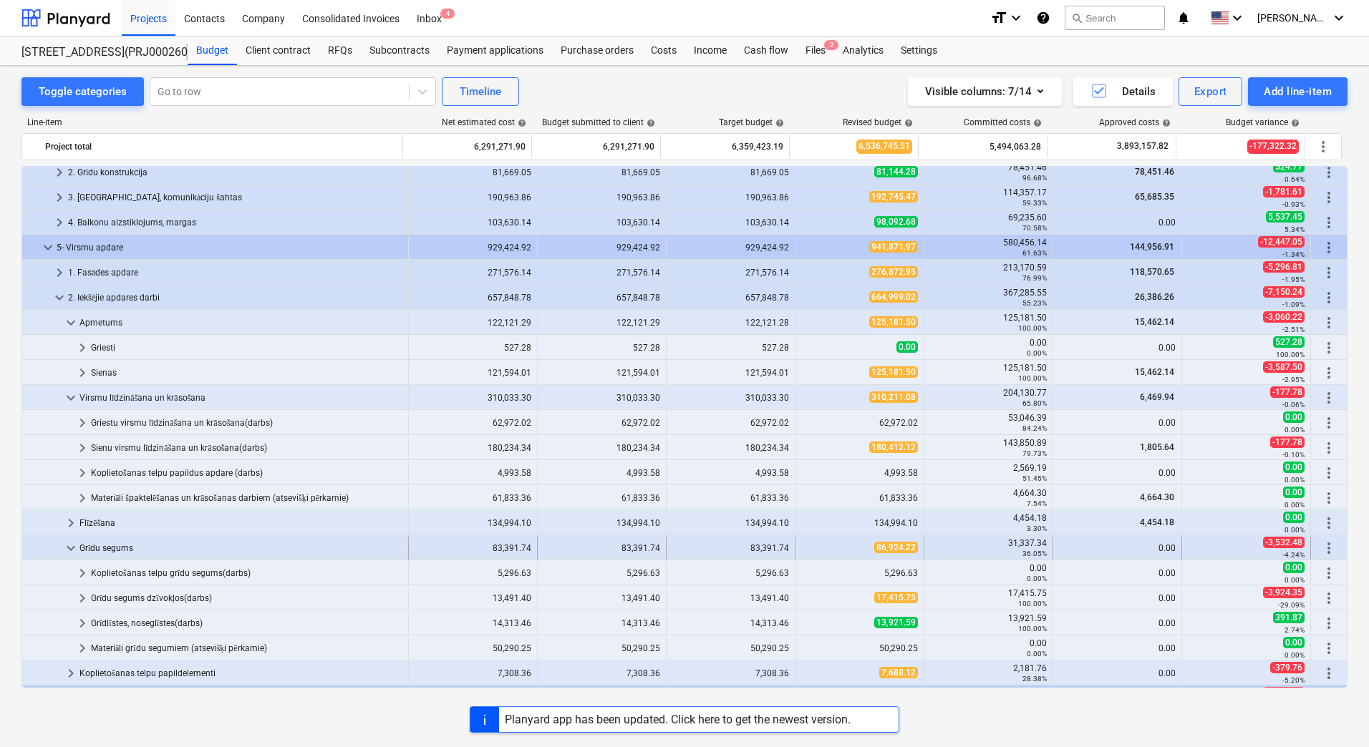
scroll to position [429, 0]
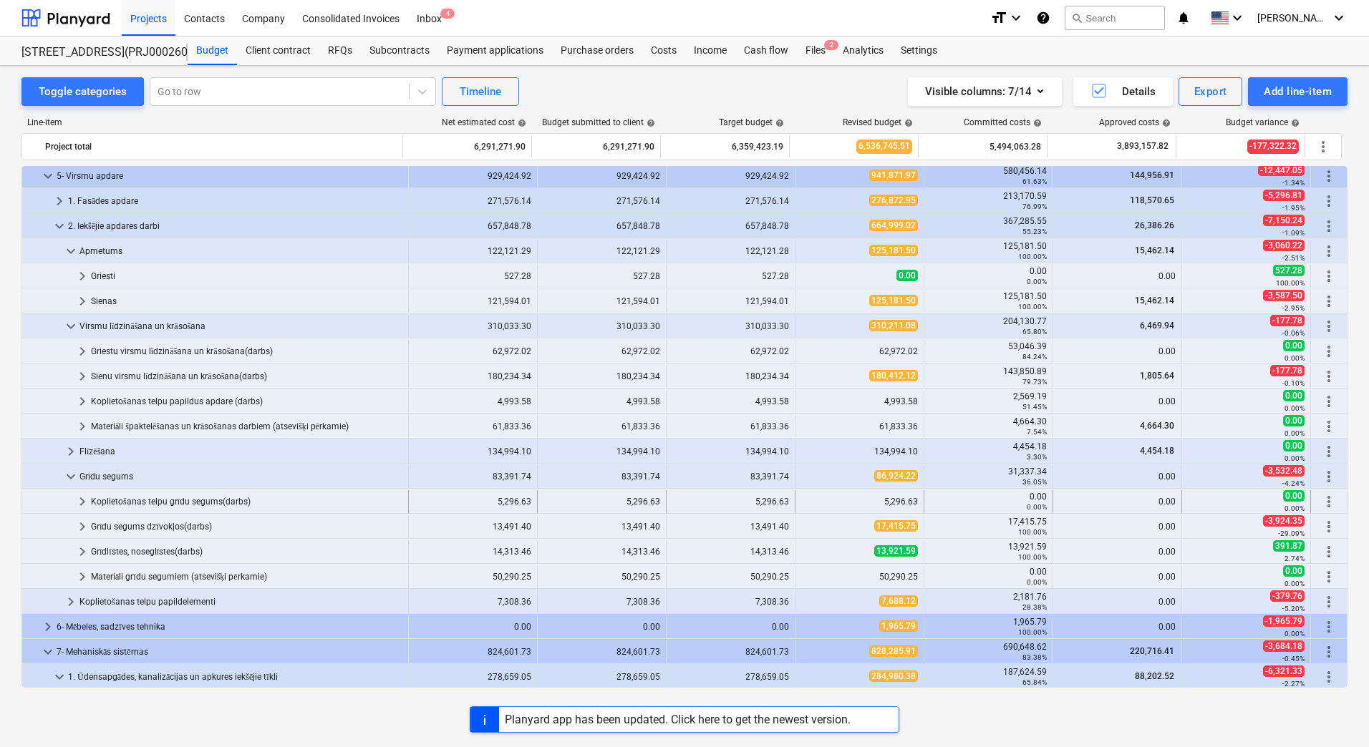
click at [165, 499] on div "Koplietošanas telpu grīdu segums(darbs)" at bounding box center [246, 501] width 311 height 23
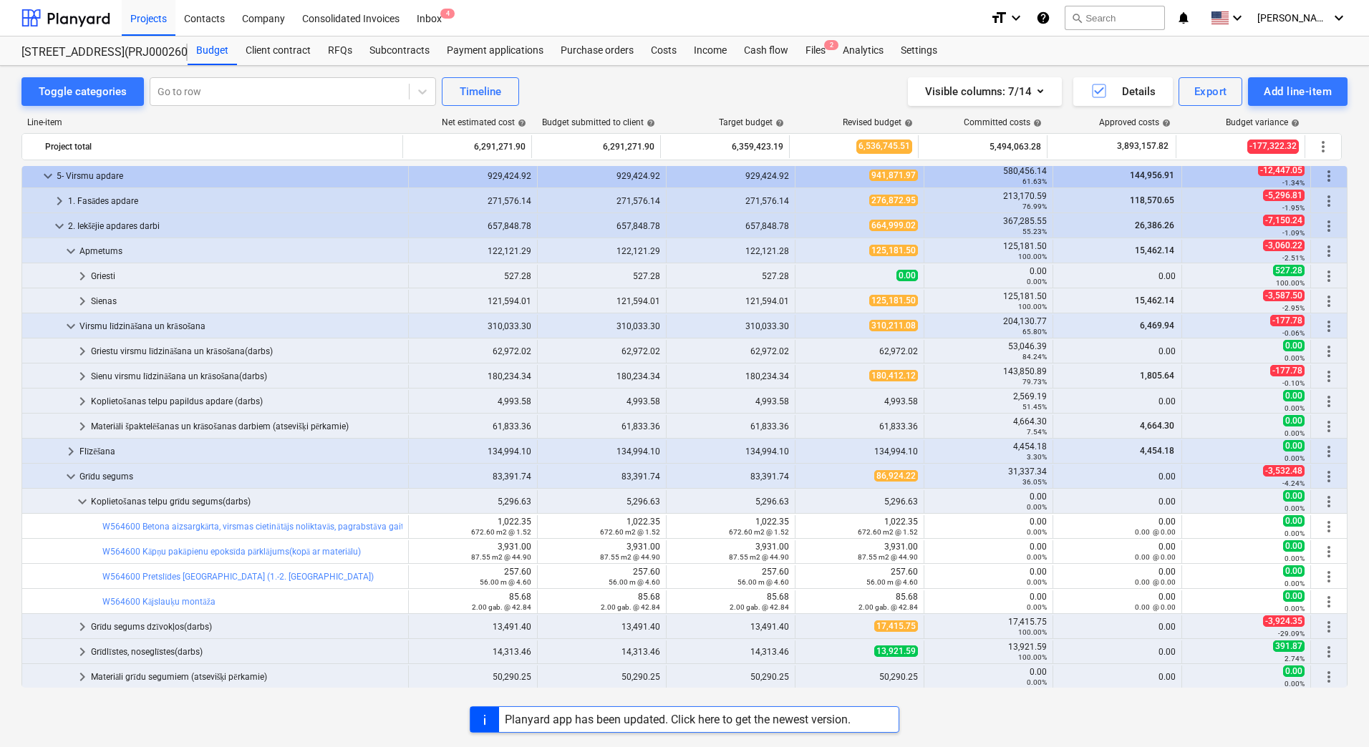
click at [165, 499] on div "Koplietošanas telpu grīdu segums(darbs)" at bounding box center [246, 501] width 311 height 23
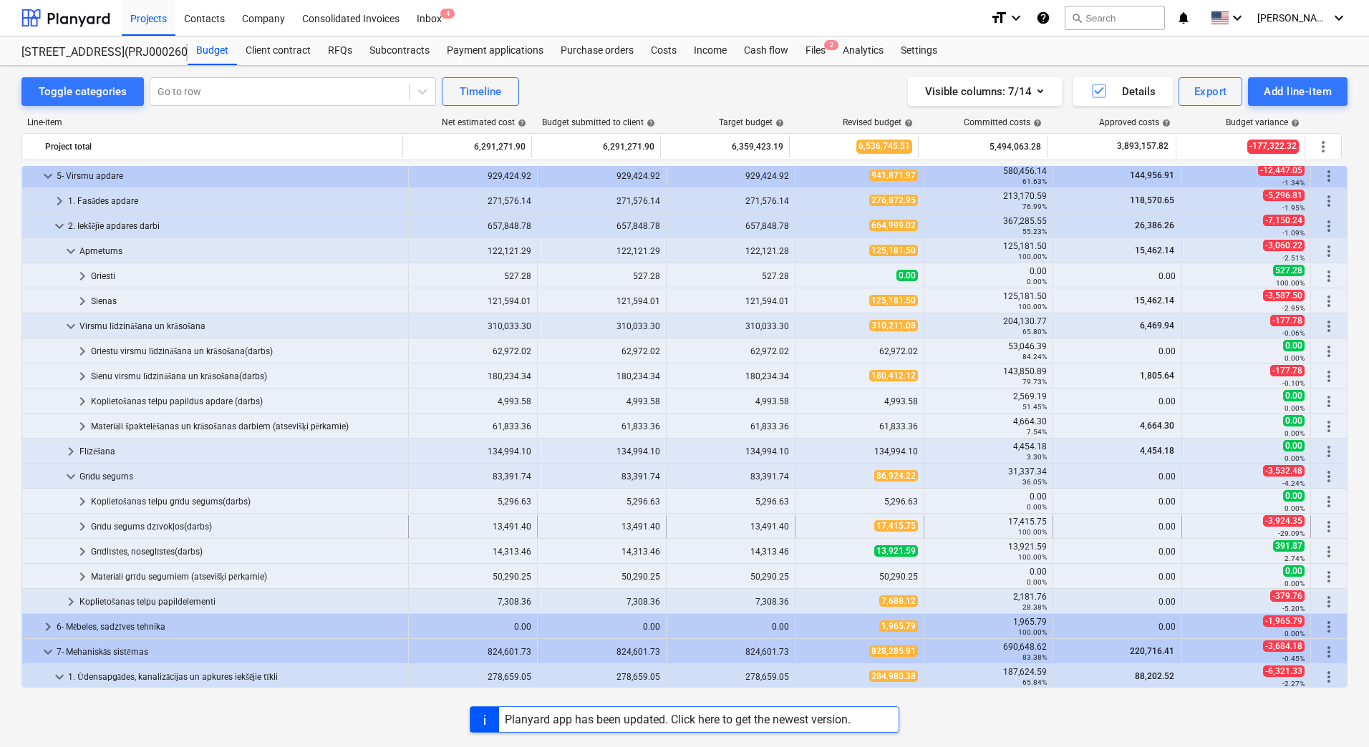
click at [140, 529] on div "Grīdu segums dzīvokļos(darbs)" at bounding box center [246, 526] width 311 height 23
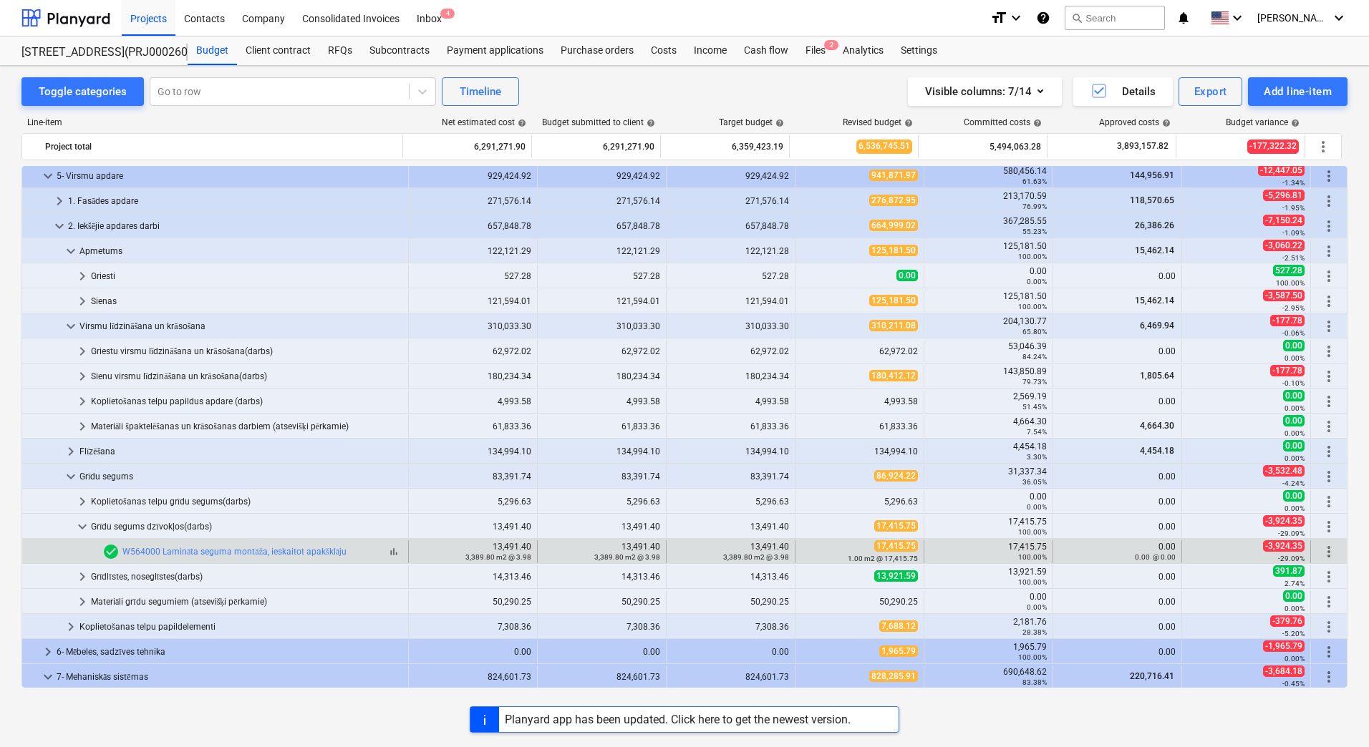
click at [175, 546] on div "check_circle W564000 Lamināta seguma montāža, ieskaitot apakšklāju" at bounding box center [224, 551] width 244 height 17
click at [176, 551] on link "W564000 Lamināta seguma montāža, ieskaitot apakšklāju" at bounding box center [234, 552] width 224 height 10
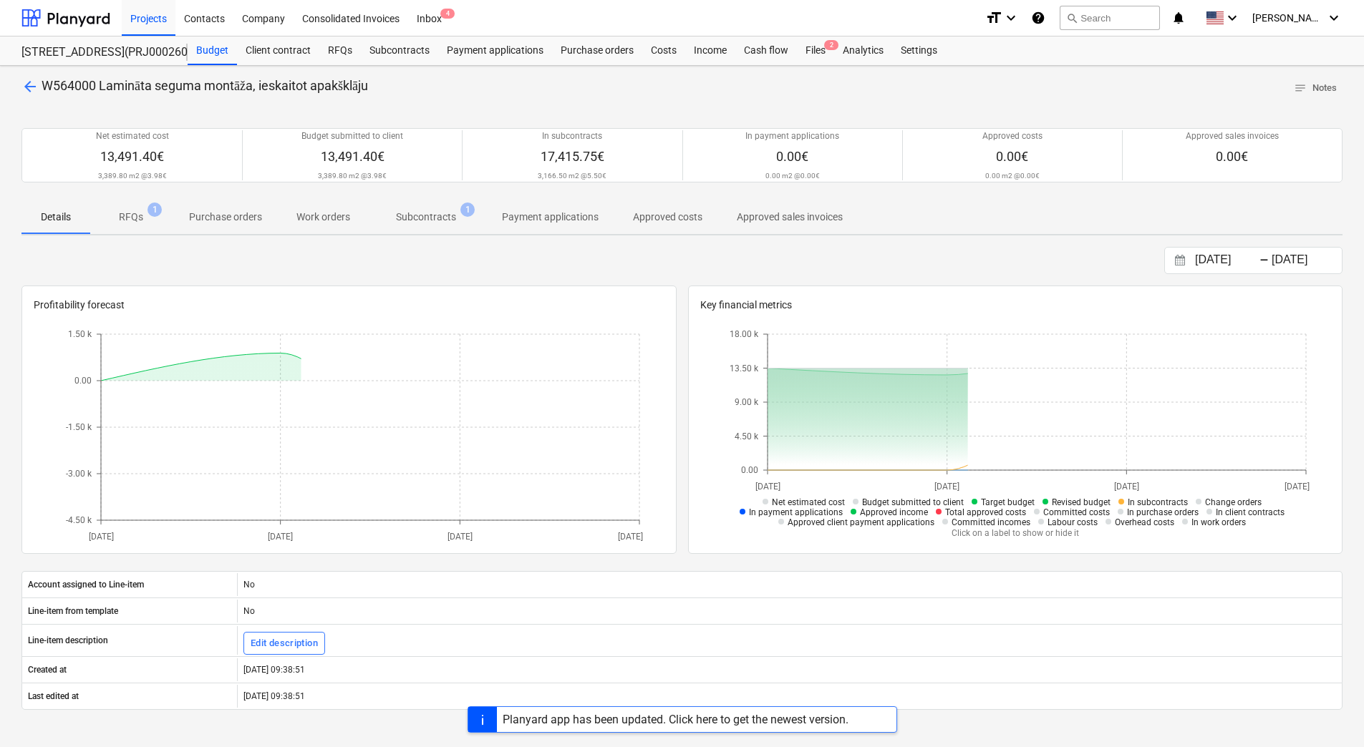
click at [440, 227] on span "Subcontracts 1" at bounding box center [425, 217] width 117 height 26
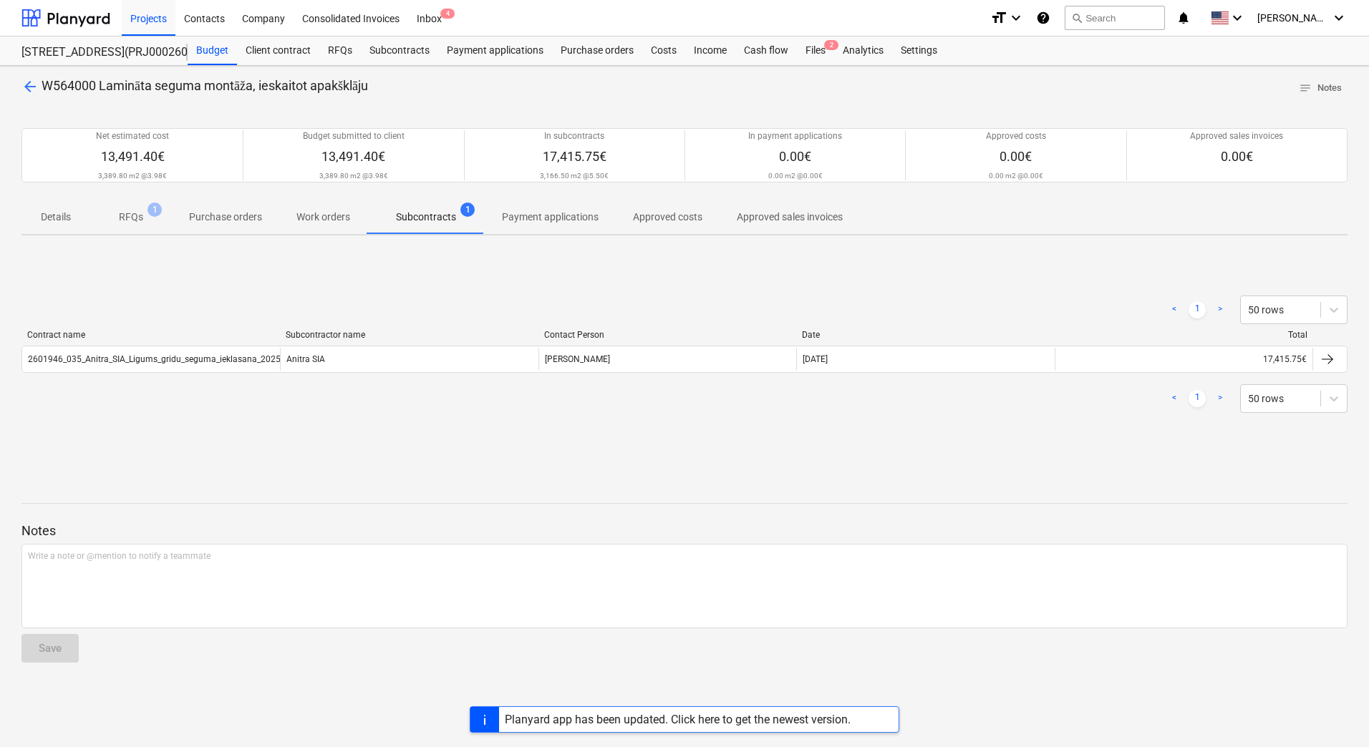
click at [194, 354] on div "2601946_035_Anitra_SIA_Ligums_gridu_seguma_ieklasana_2025-2_VG24_1karta.pdf" at bounding box center [151, 359] width 258 height 23
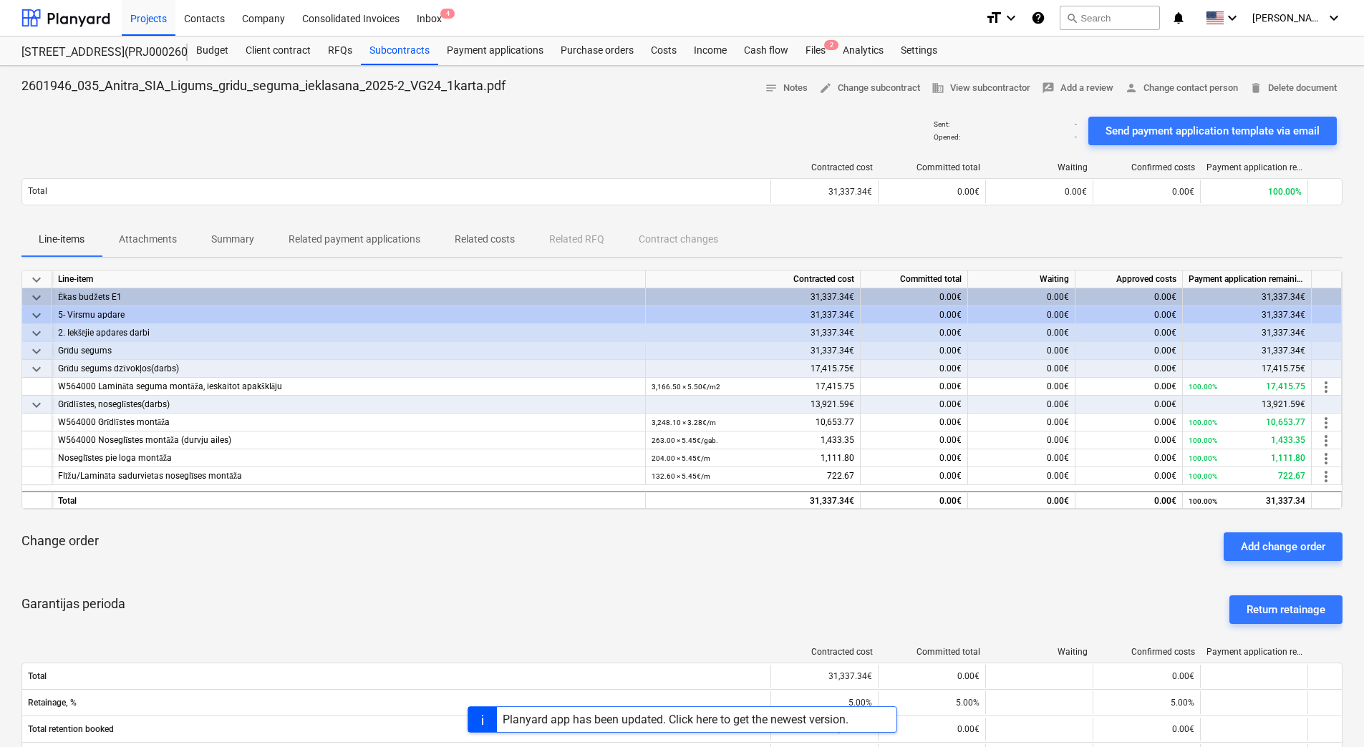
click at [102, 134] on div "Sent : - Opened : - Send payment application template via email" at bounding box center [681, 131] width 1321 height 40
drag, startPoint x: 681, startPoint y: 442, endPoint x: 699, endPoint y: 436, distance: 18.8
click at [699, 437] on small "263.00 × 5.45€ / gab." at bounding box center [684, 441] width 67 height 8
copy small "5.45€"
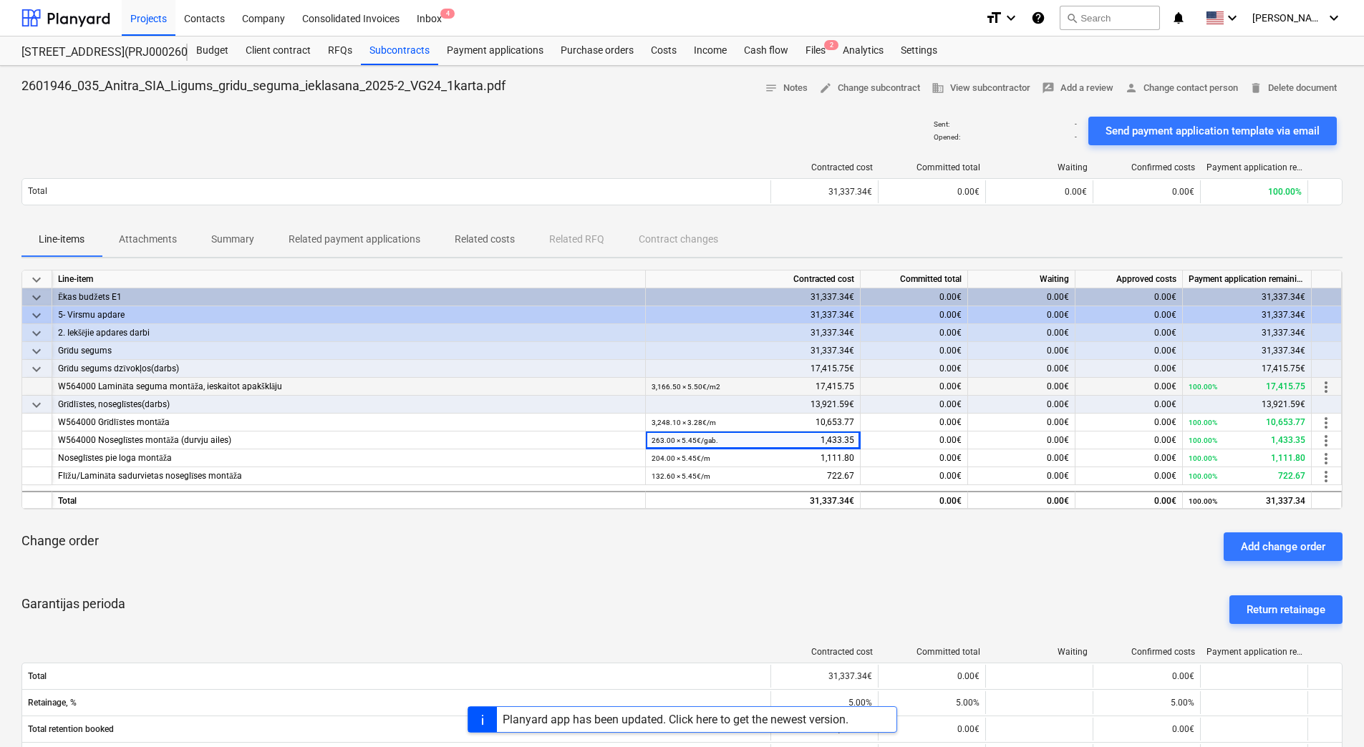
click at [720, 389] on div "3,166.50 × 5.50€ / m2 17,415.75" at bounding box center [752, 387] width 203 height 18
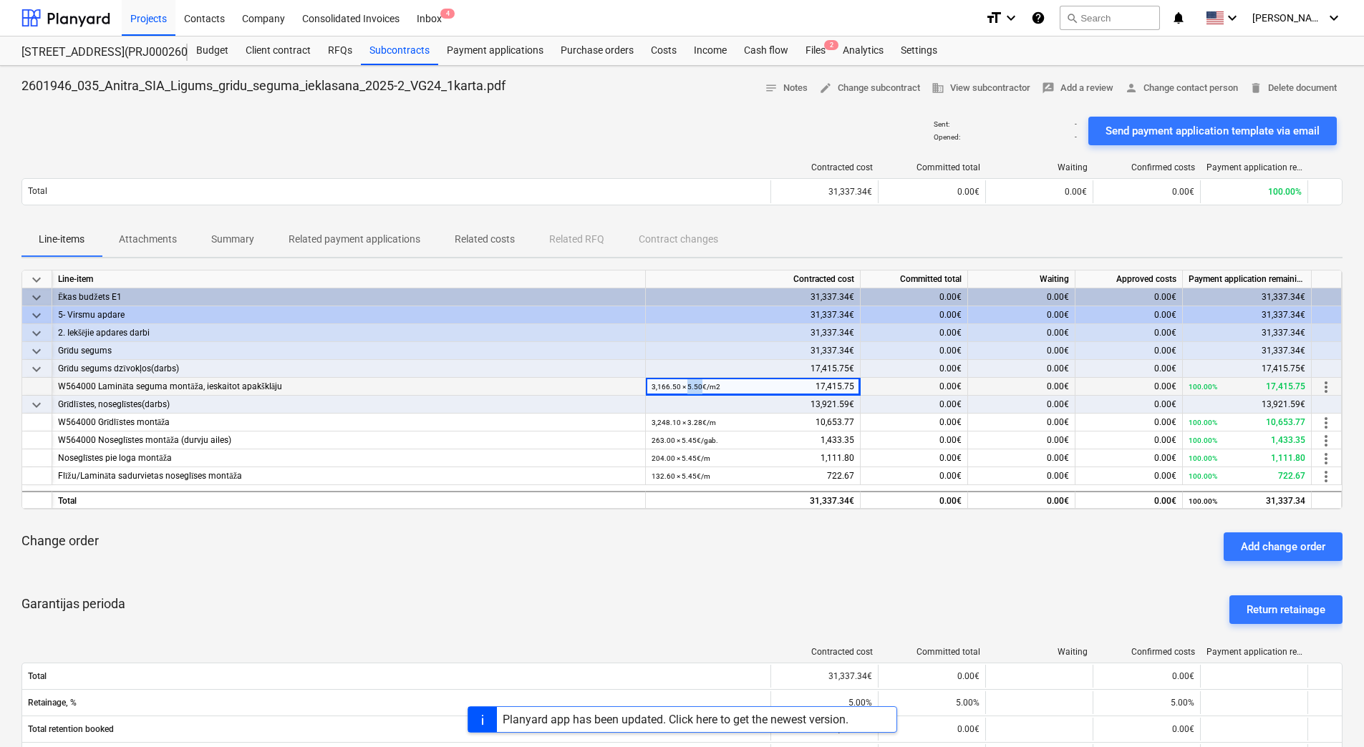
drag, startPoint x: 687, startPoint y: 387, endPoint x: 701, endPoint y: 384, distance: 13.8
click at [701, 384] on small "3,166.50 × 5.50€ / m2" at bounding box center [685, 387] width 69 height 8
click at [165, 246] on p "Attachments" at bounding box center [148, 239] width 58 height 15
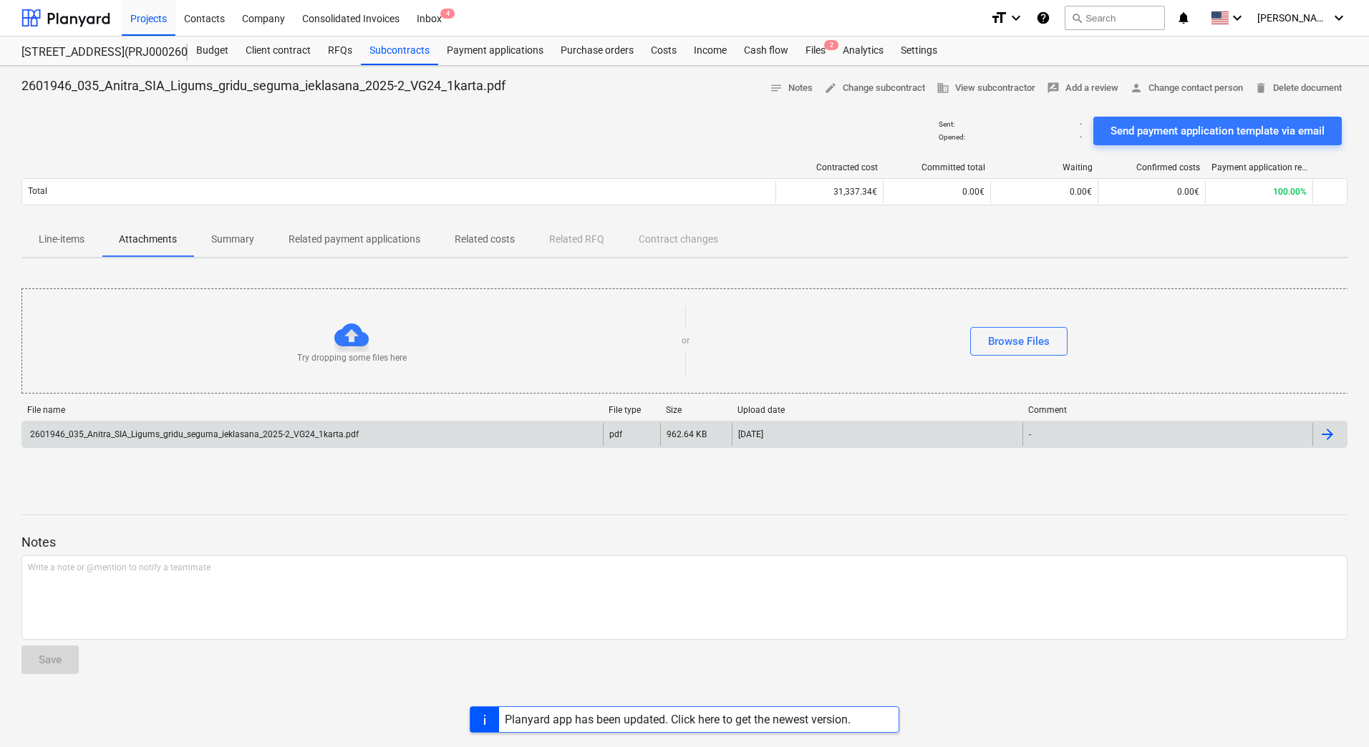
click at [213, 439] on div "2601946_035_Anitra_SIA_Ligums_gridu_seguma_ieklasana_2025-2_VG24_1karta.pdf" at bounding box center [193, 434] width 331 height 10
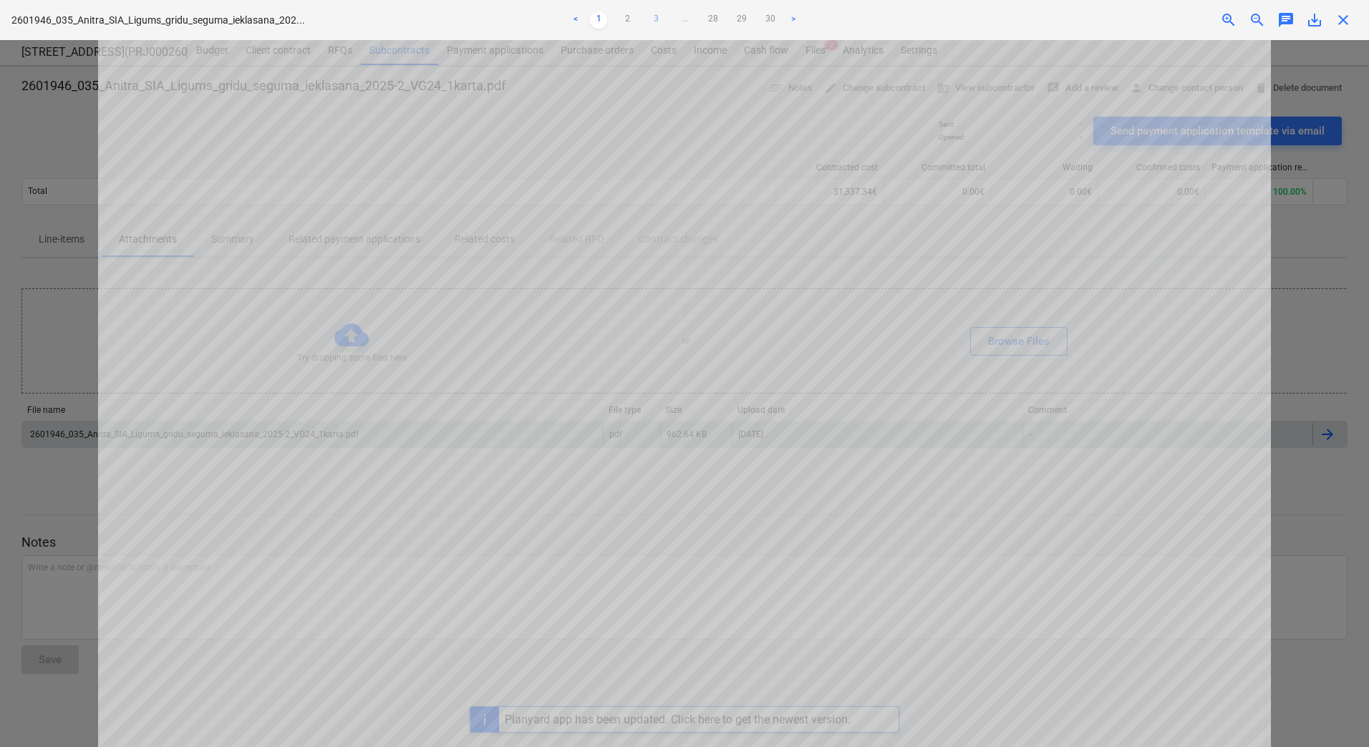
click at [659, 21] on link "3" at bounding box center [655, 19] width 17 height 17
click at [673, 18] on link "4" at bounding box center [669, 19] width 17 height 17
click at [684, 19] on link "5" at bounding box center [684, 19] width 17 height 17
drag, startPoint x: 43, startPoint y: 99, endPoint x: 44, endPoint y: 69, distance: 30.1
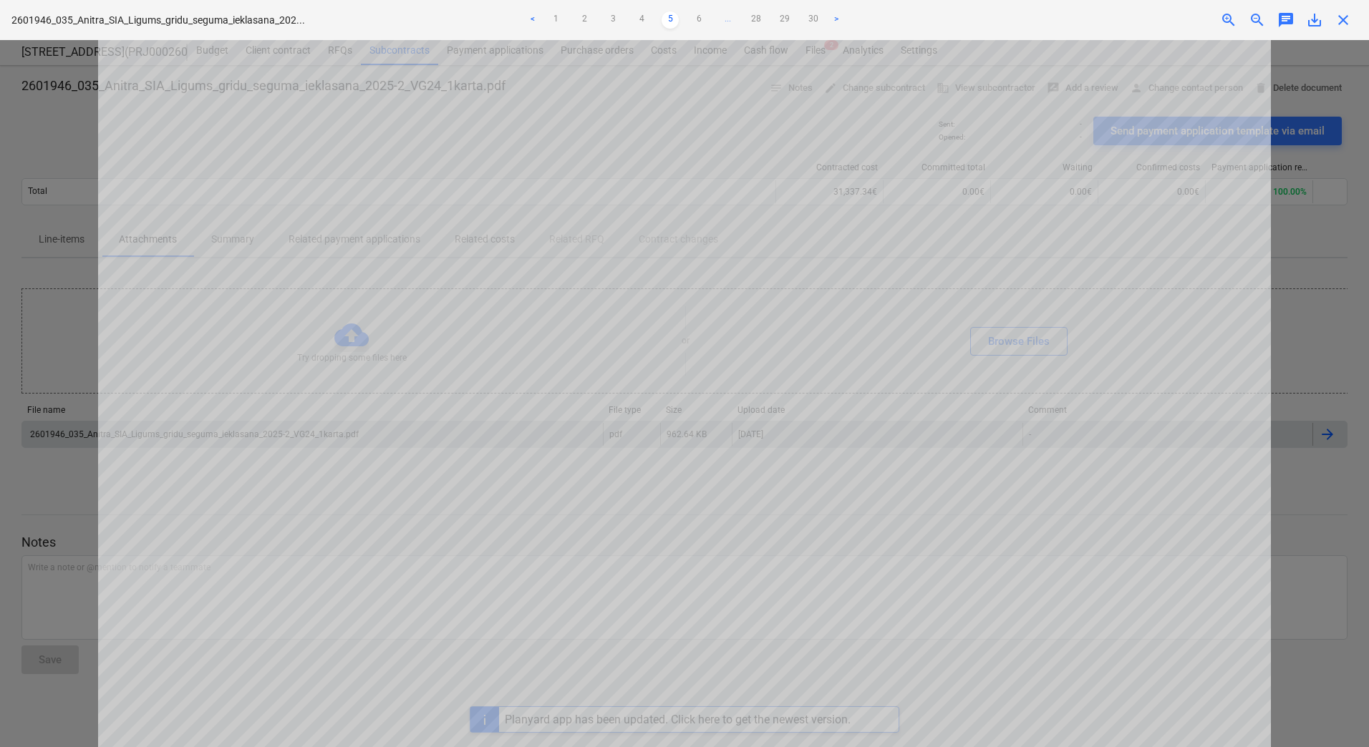
click at [43, 99] on div at bounding box center [684, 393] width 1369 height 707
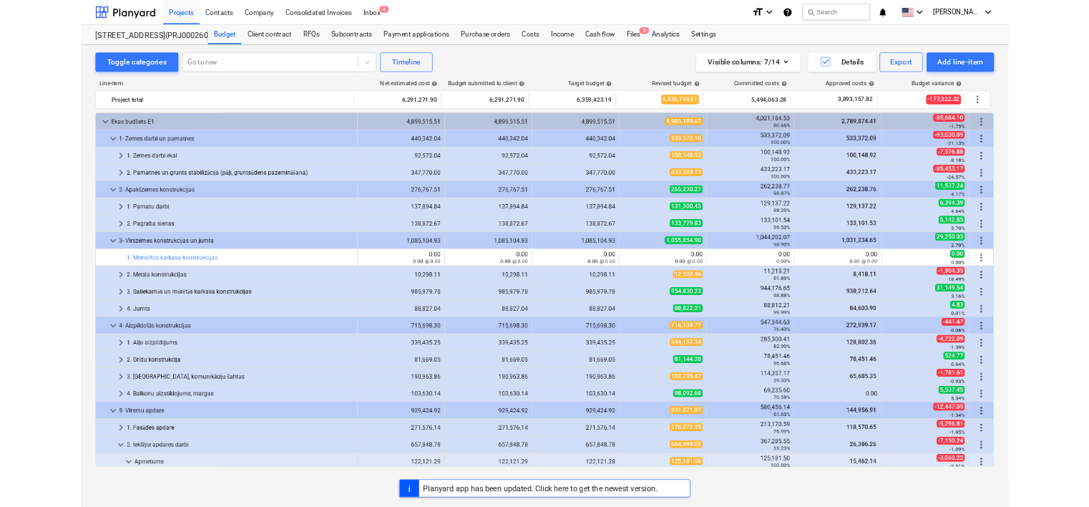
scroll to position [429, 0]
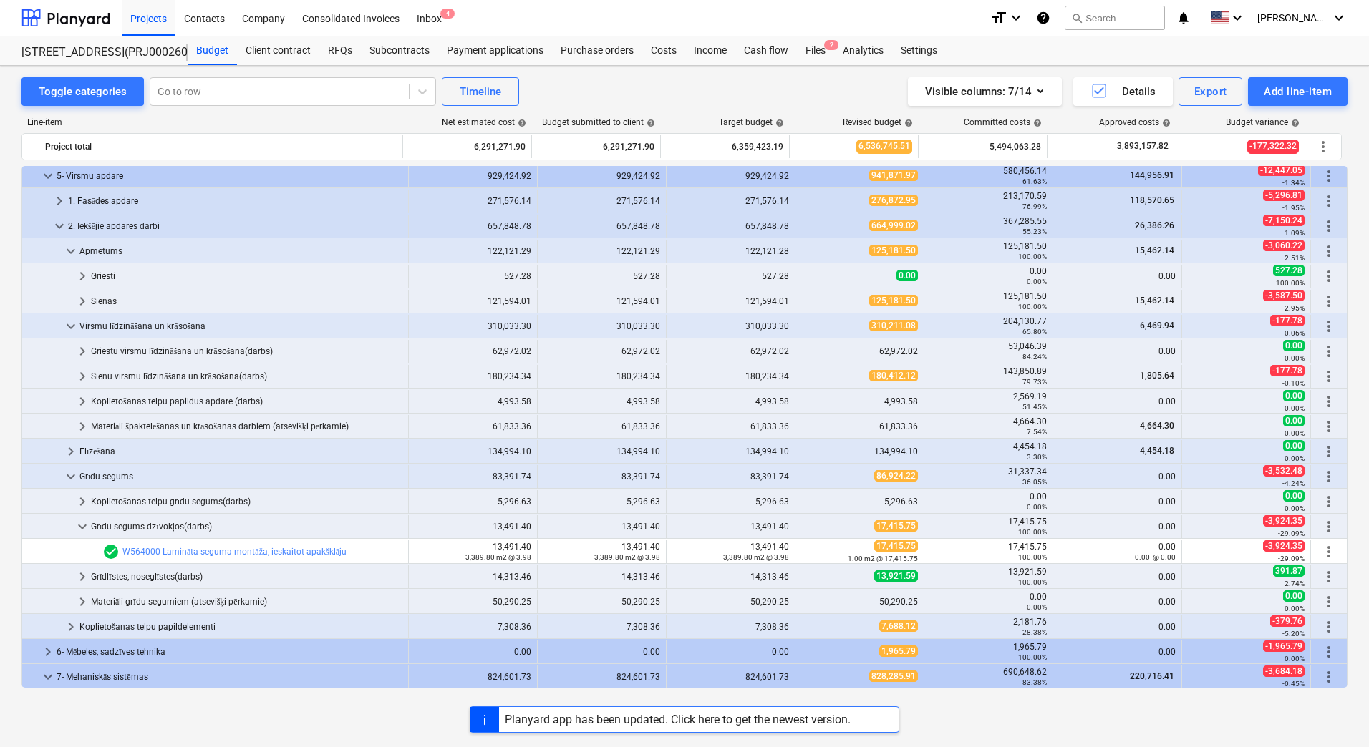
click at [1357, 241] on div "Toggle categories Go to row Timeline Visible columns : 7/14 Details Export Add …" at bounding box center [684, 391] width 1369 height 651
click at [4, 396] on div "Toggle categories Go to row Timeline Visible columns : 7/14 Details Export Add …" at bounding box center [684, 391] width 1369 height 651
click at [7, 385] on div "Toggle categories Go to row Timeline Visible columns : 7/14 Details Export Add …" at bounding box center [684, 391] width 1369 height 651
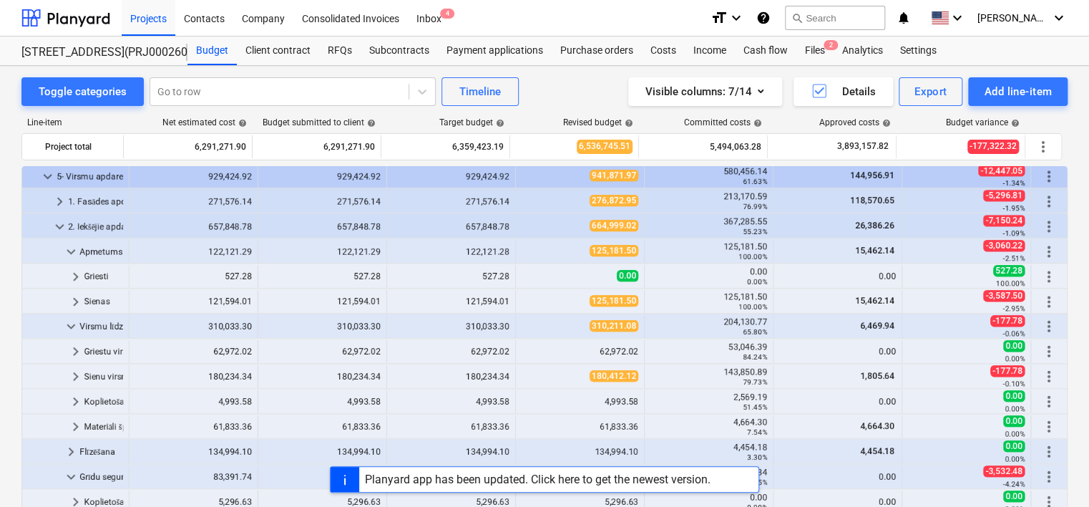
click at [564, 82] on div "Toggle categories Go to row Timeline Visible columns : 7/14 Details Export Add …" at bounding box center [544, 91] width 1047 height 29
click at [58, 227] on span "keyboard_arrow_down" at bounding box center [59, 226] width 17 height 17
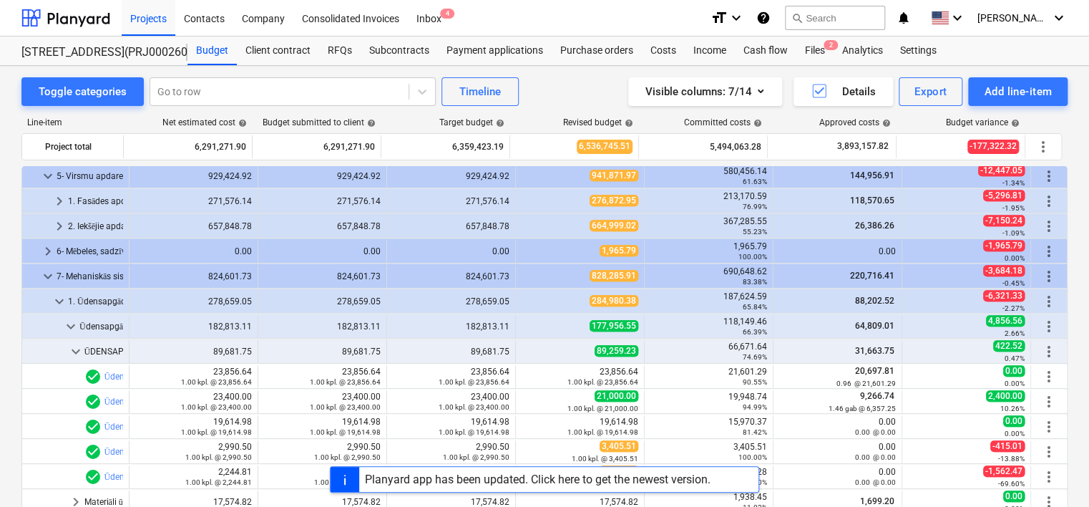
scroll to position [215, 0]
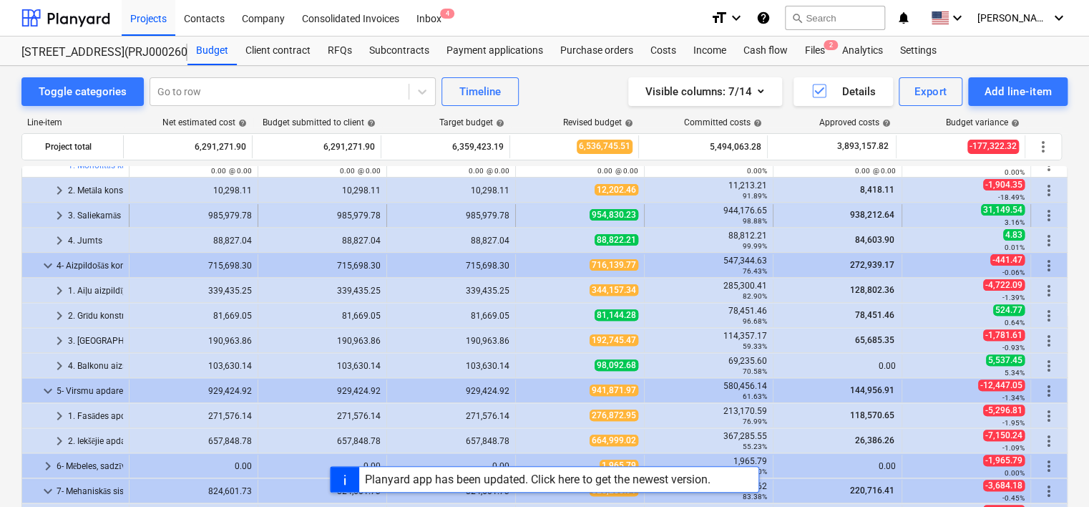
click at [60, 214] on span "keyboard_arrow_right" at bounding box center [59, 215] width 17 height 17
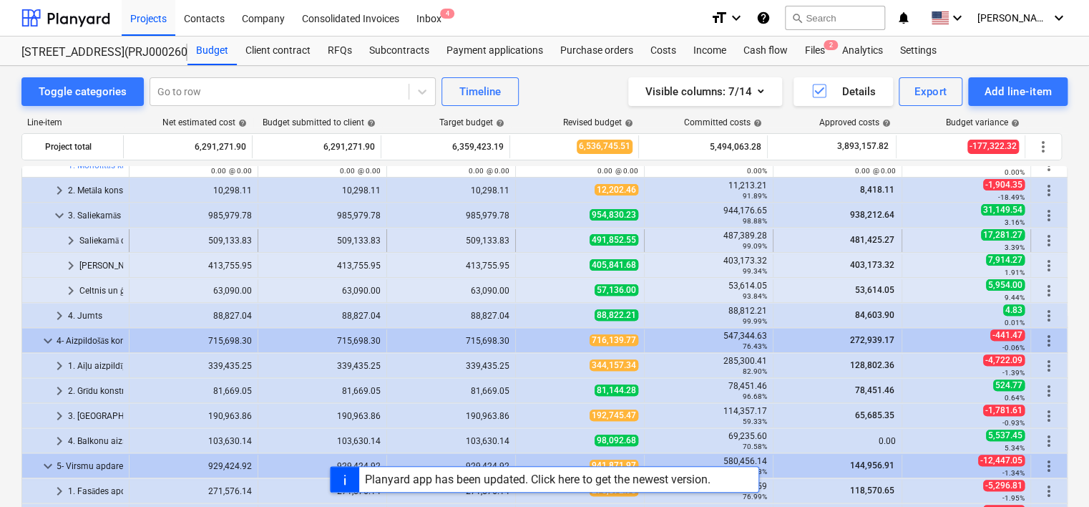
click at [102, 241] on div "Saliekamā dzelzsbetona konstrukcijas" at bounding box center [101, 240] width 44 height 23
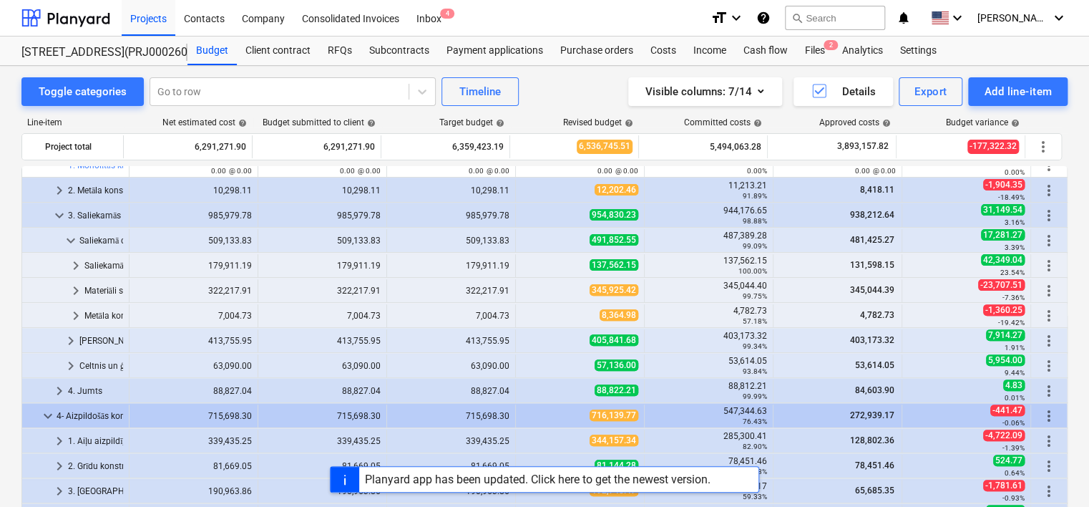
click at [9, 145] on div "Toggle categories Go to row Timeline Visible columns : 7/14 Details Export Add …" at bounding box center [544, 360] width 1089 height 589
click at [14, 288] on div "Toggle categories Go to row Timeline Visible columns : 7/14 Details Export Add …" at bounding box center [544, 360] width 1089 height 589
